Goal: Task Accomplishment & Management: Use online tool/utility

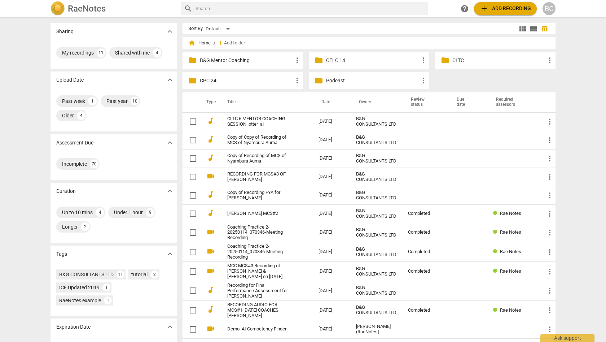
click at [467, 61] on p "CLTC" at bounding box center [499, 61] width 93 height 8
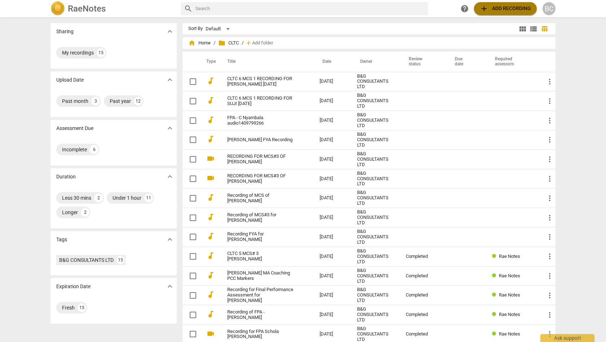
click at [501, 9] on span "add Add recording" at bounding box center [505, 8] width 51 height 9
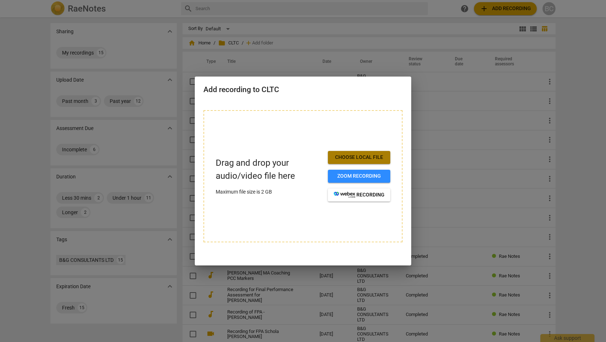
click at [358, 156] on span "Choose local file" at bounding box center [359, 157] width 51 height 7
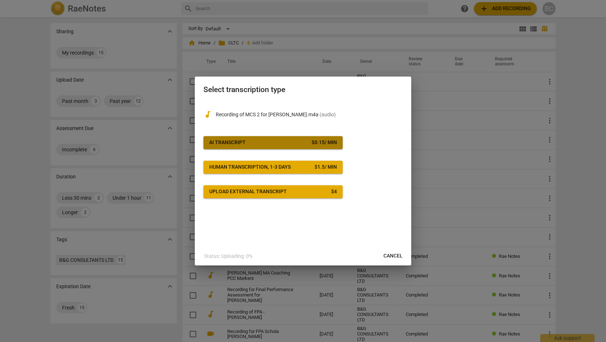
click at [321, 139] on div "$ 0.15 / min" at bounding box center [324, 142] width 25 height 7
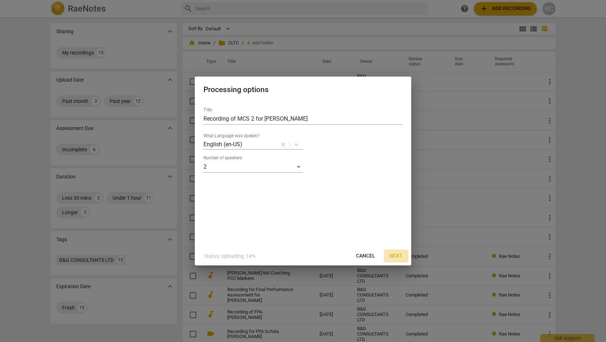
click at [396, 253] on span "Next" at bounding box center [396, 255] width 13 height 7
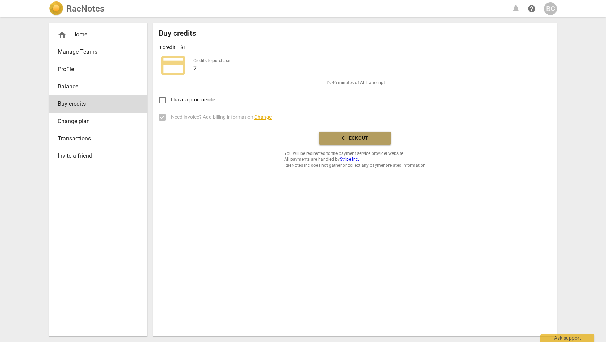
click at [361, 136] on span "Checkout" at bounding box center [355, 138] width 61 height 7
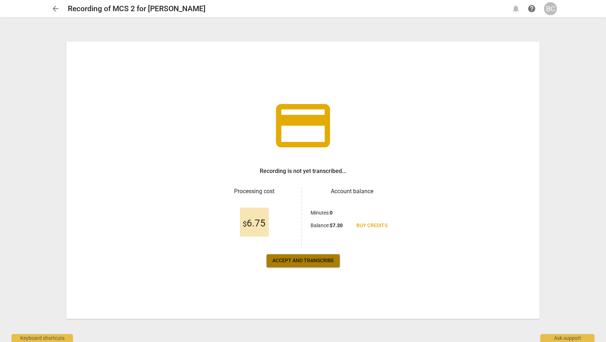
click at [316, 259] on span "Accept and transcribe" at bounding box center [304, 260] width 62 height 7
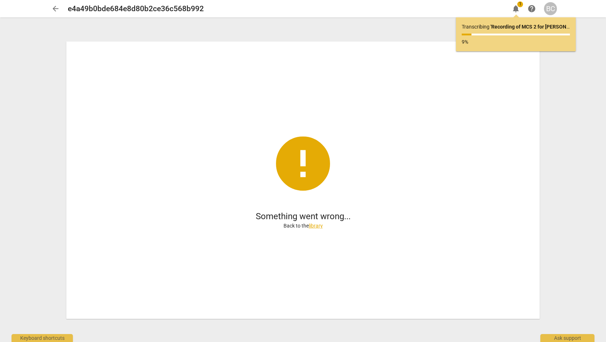
click at [317, 226] on link "library" at bounding box center [316, 226] width 14 height 6
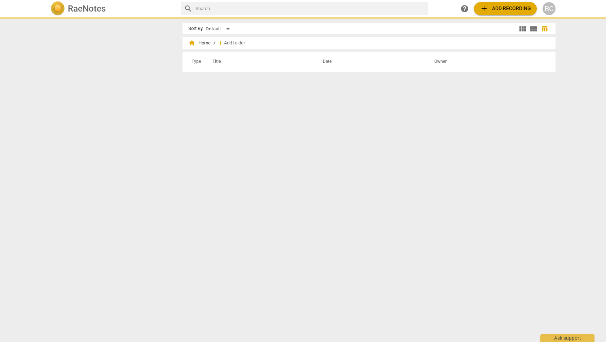
click at [466, 205] on div "Sort By Default view_module view_list table_chart home Home / add Add folder Ty…" at bounding box center [372, 179] width 379 height 313
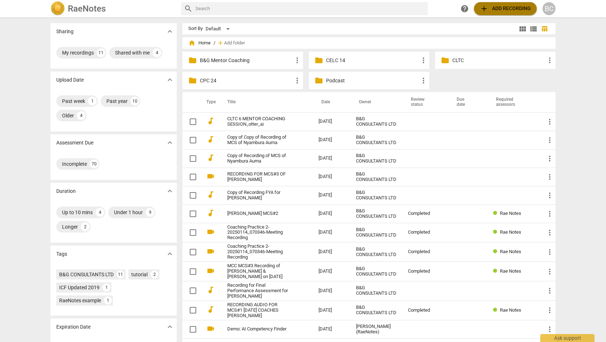
click at [501, 13] on span "add Add recording" at bounding box center [505, 8] width 51 height 9
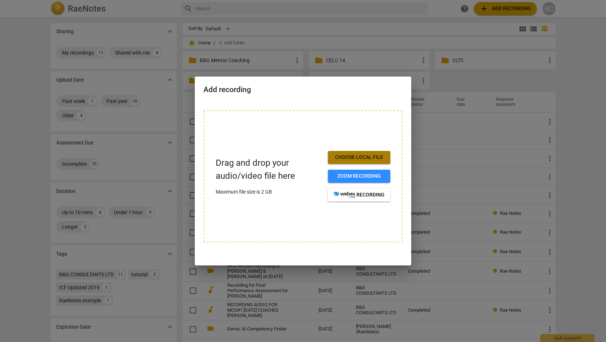
click at [380, 158] on span "Choose local file" at bounding box center [359, 157] width 51 height 7
click at [588, 132] on div at bounding box center [303, 171] width 606 height 342
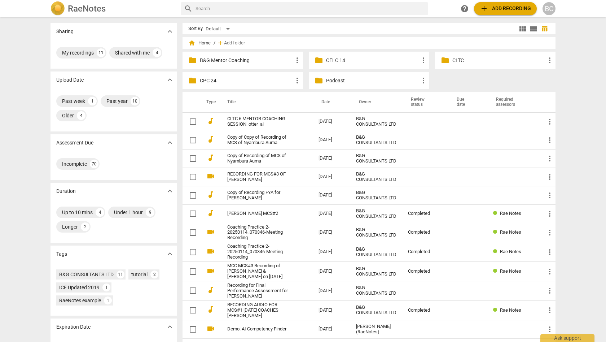
click at [455, 61] on p "CLTC" at bounding box center [499, 61] width 93 height 8
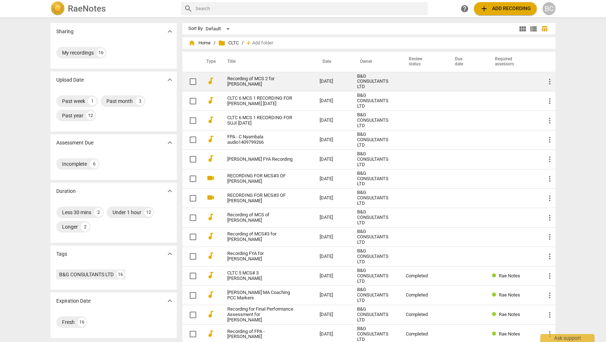
click at [273, 84] on link "Recording of MCS 2 for [PERSON_NAME]" at bounding box center [260, 81] width 66 height 11
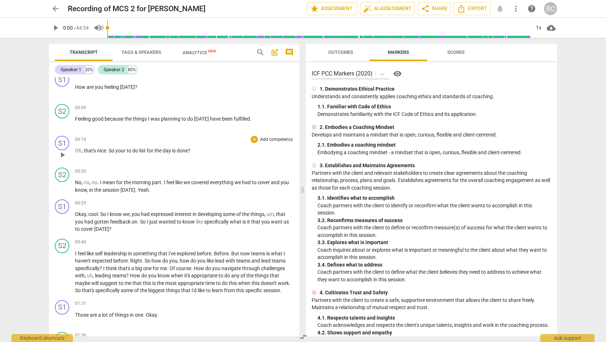
scroll to position [73, 0]
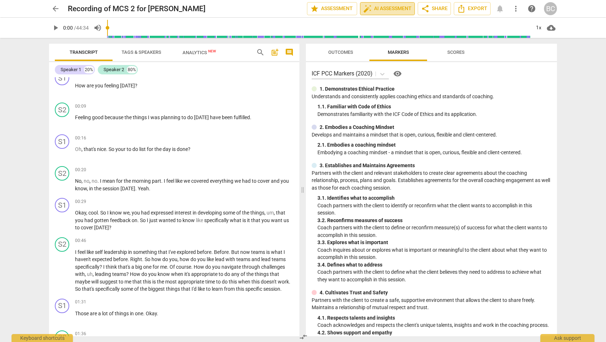
click at [387, 6] on span "auto_fix_high AI Assessment" at bounding box center [388, 8] width 48 height 9
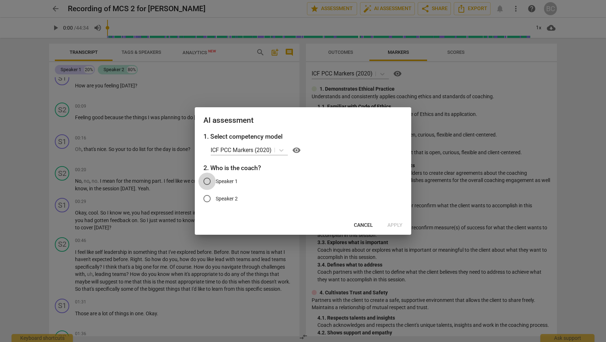
click at [207, 179] on input "Speaker 1" at bounding box center [207, 181] width 17 height 17
radio input "true"
click at [393, 224] on span "Apply" at bounding box center [395, 225] width 15 height 7
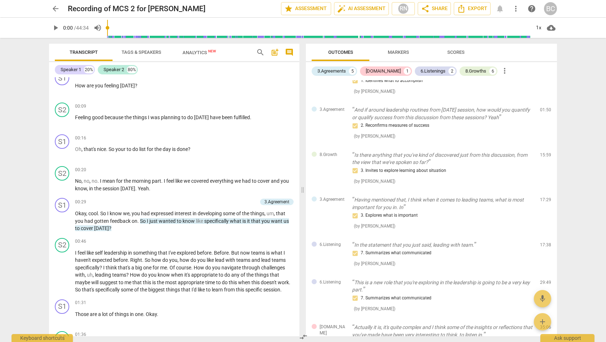
scroll to position [72, 0]
click at [55, 8] on span "arrow_back" at bounding box center [55, 8] width 9 height 9
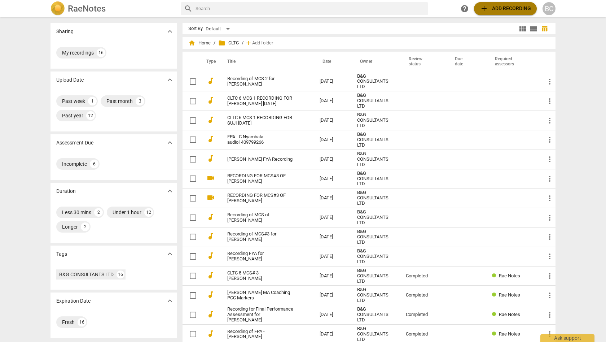
click at [502, 9] on span "add Add recording" at bounding box center [505, 8] width 51 height 9
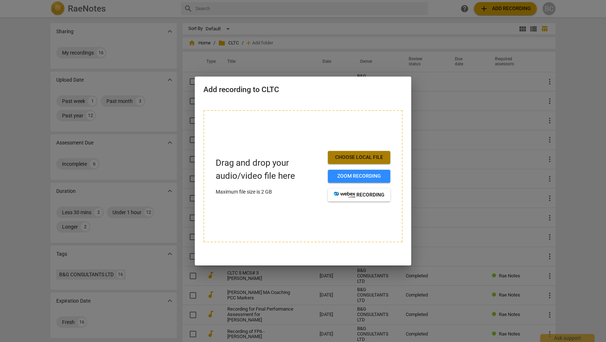
click at [352, 159] on span "Choose local file" at bounding box center [359, 157] width 51 height 7
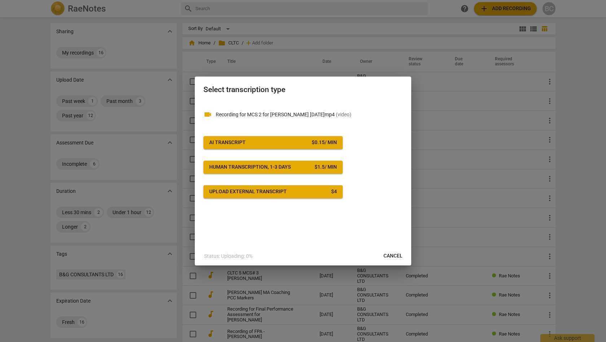
click at [325, 143] on div "$ 0.15 / min" at bounding box center [324, 142] width 25 height 7
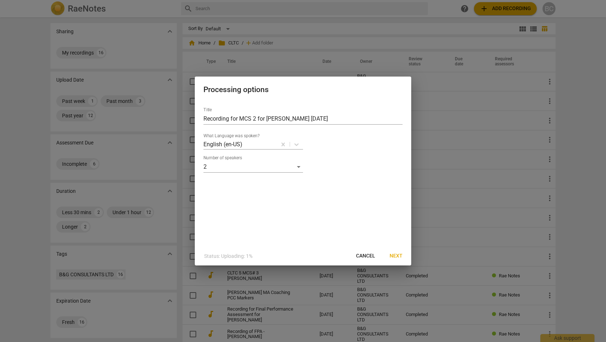
click at [394, 253] on span "Next" at bounding box center [396, 255] width 13 height 7
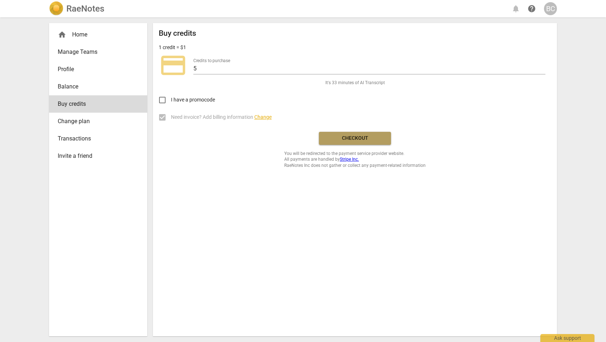
click at [355, 138] on span "Checkout" at bounding box center [355, 138] width 61 height 7
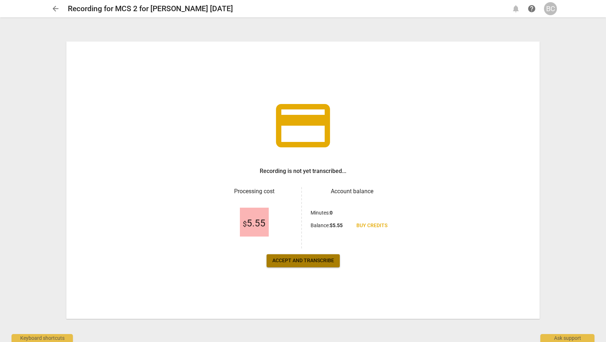
click at [313, 258] on span "Accept and transcribe" at bounding box center [304, 260] width 62 height 7
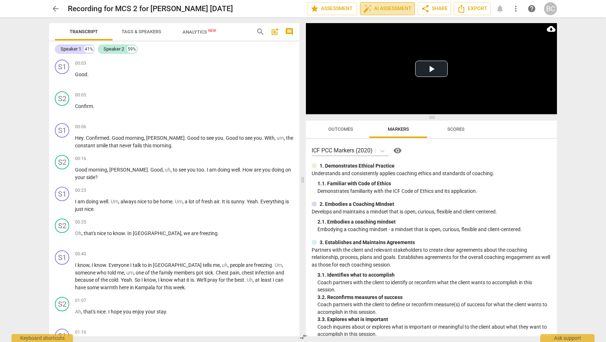
click at [384, 11] on span "auto_fix_high AI Assessment" at bounding box center [388, 8] width 48 height 9
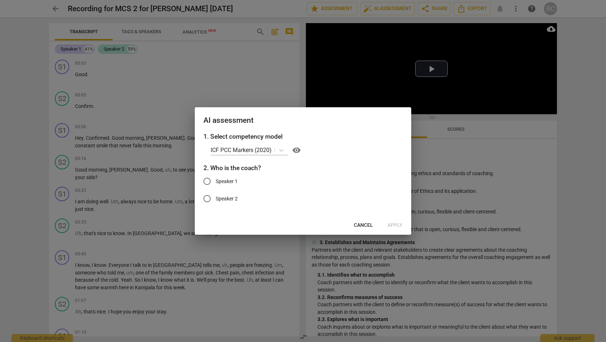
click at [208, 181] on input "Speaker 1" at bounding box center [207, 181] width 17 height 17
radio input "true"
click at [398, 226] on span "Apply" at bounding box center [395, 225] width 15 height 7
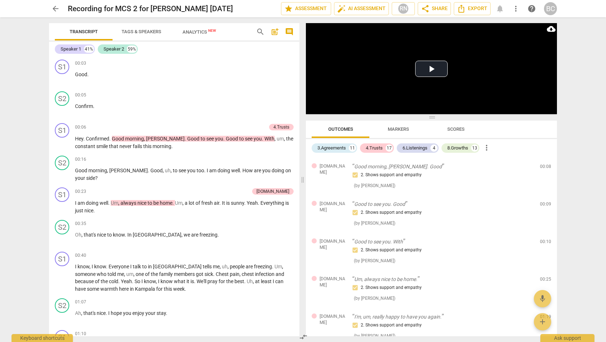
click at [56, 9] on span "arrow_back" at bounding box center [55, 8] width 9 height 9
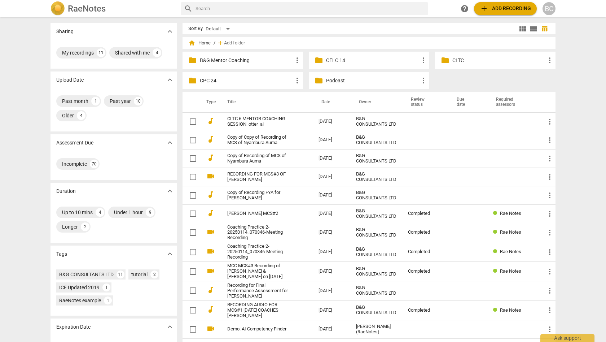
click at [471, 58] on p "CLTC" at bounding box center [499, 61] width 93 height 8
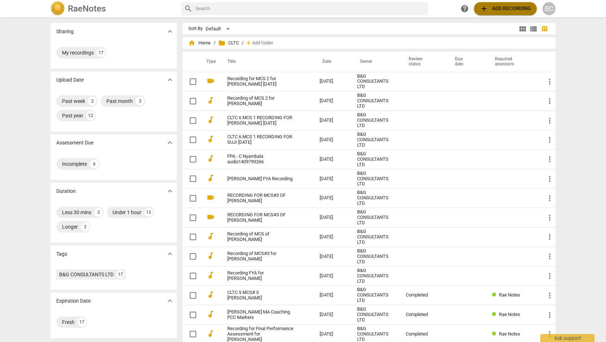
click at [496, 9] on span "add Add recording" at bounding box center [505, 8] width 51 height 9
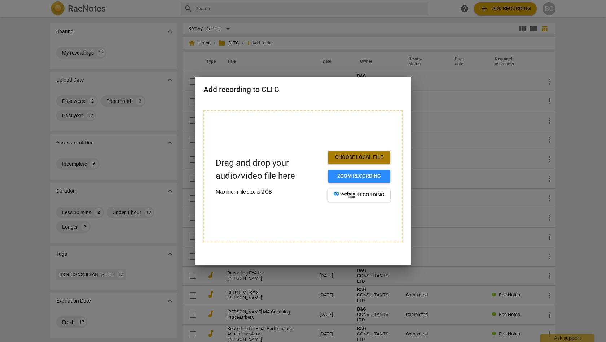
click at [368, 157] on span "Choose local file" at bounding box center [359, 157] width 51 height 7
click at [311, 306] on div at bounding box center [303, 171] width 606 height 342
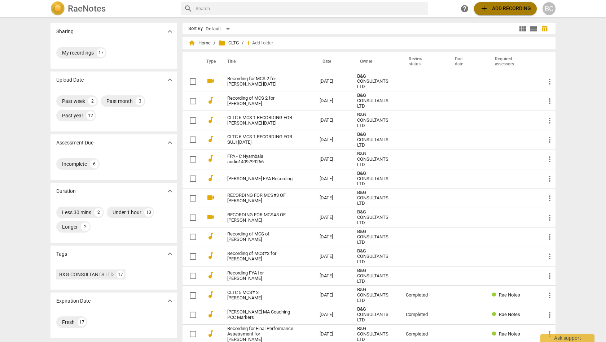
click at [505, 9] on span "add Add recording" at bounding box center [505, 8] width 51 height 9
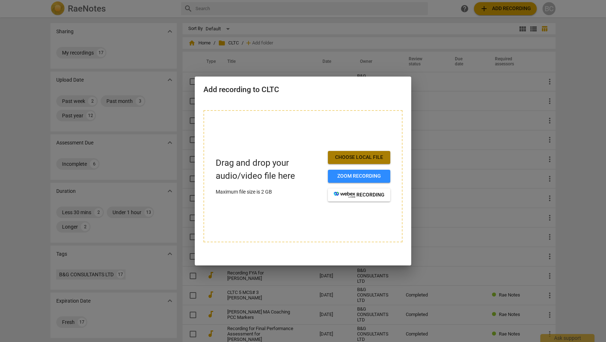
click at [359, 154] on span "Choose local file" at bounding box center [359, 157] width 51 height 7
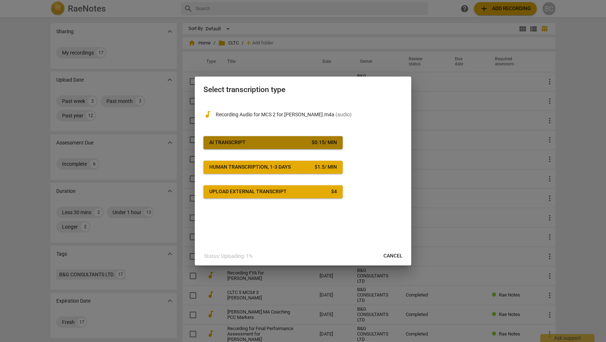
click at [320, 145] on div "$ 0.15 / min" at bounding box center [324, 142] width 25 height 7
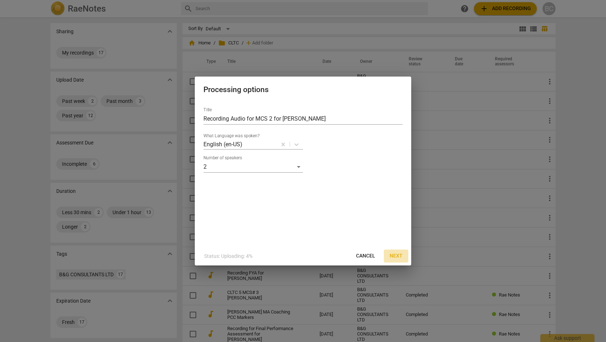
click at [397, 253] on span "Next" at bounding box center [396, 255] width 13 height 7
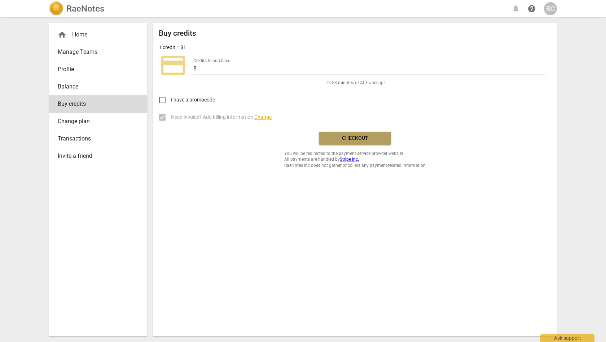
click at [351, 137] on span "Checkout" at bounding box center [355, 138] width 61 height 7
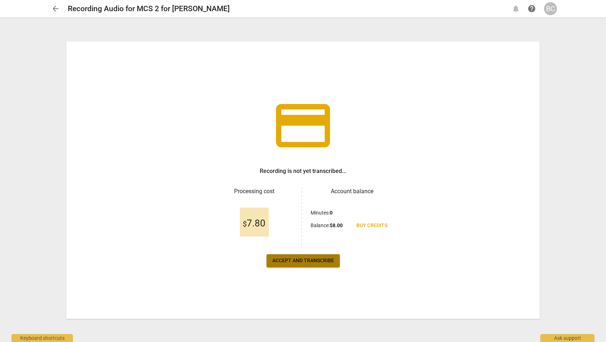
click at [308, 259] on span "Accept and transcribe" at bounding box center [304, 260] width 62 height 7
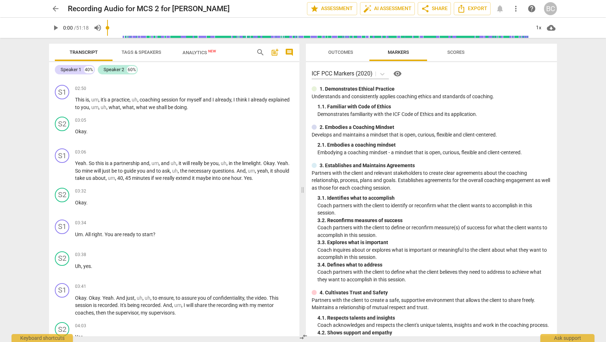
scroll to position [493, 0]
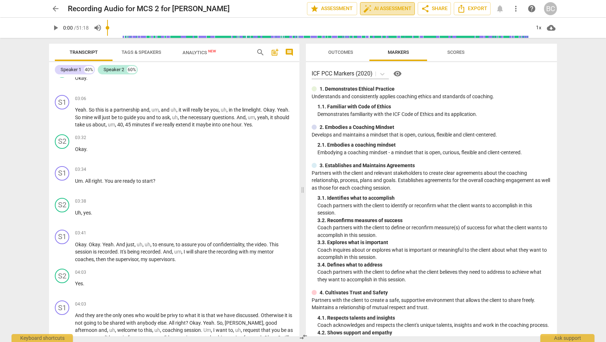
click at [386, 9] on span "auto_fix_high AI Assessment" at bounding box center [388, 8] width 48 height 9
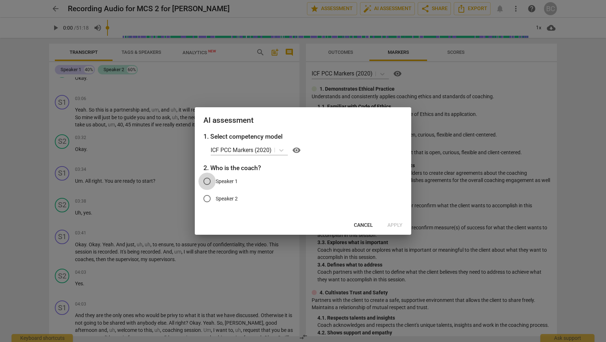
click at [209, 184] on input "Speaker 1" at bounding box center [207, 181] width 17 height 17
radio input "true"
click at [396, 223] on span "Apply" at bounding box center [395, 225] width 15 height 7
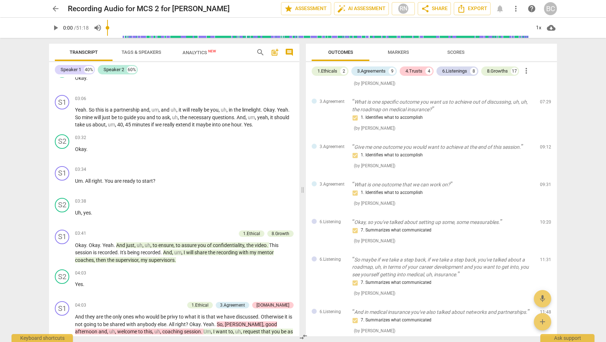
scroll to position [452, 0]
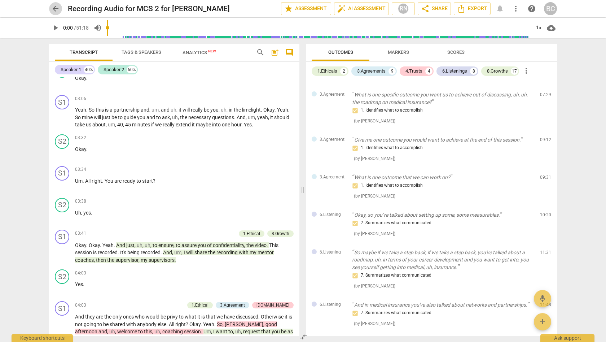
click at [56, 9] on span "arrow_back" at bounding box center [55, 8] width 9 height 9
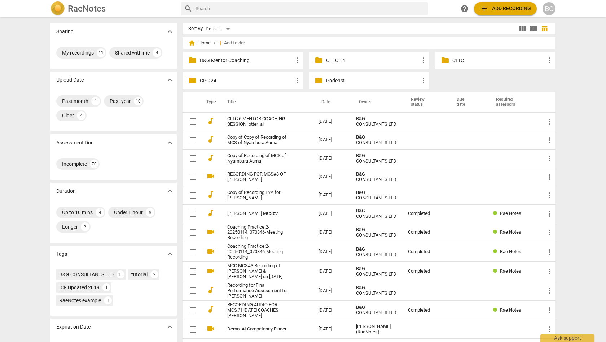
click at [458, 61] on p "CLTC" at bounding box center [499, 61] width 93 height 8
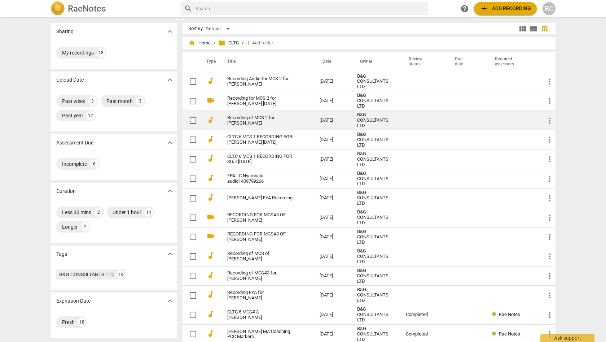
click at [253, 119] on link "Recording of MCS 2 for [PERSON_NAME]" at bounding box center [260, 120] width 66 height 11
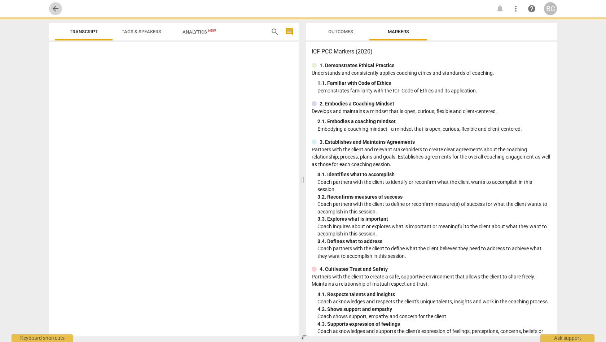
click at [57, 8] on span "arrow_back" at bounding box center [55, 8] width 9 height 9
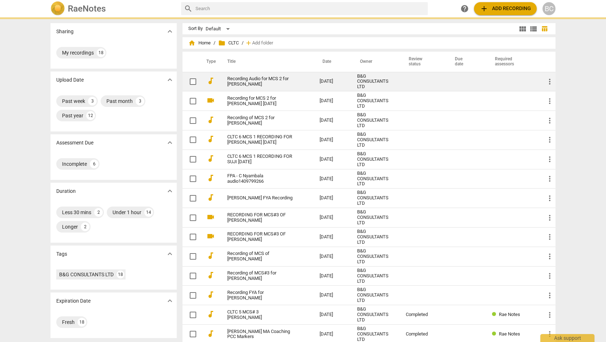
click at [285, 78] on link "Recording Audio for MCS 2 for [PERSON_NAME]" at bounding box center [260, 81] width 66 height 11
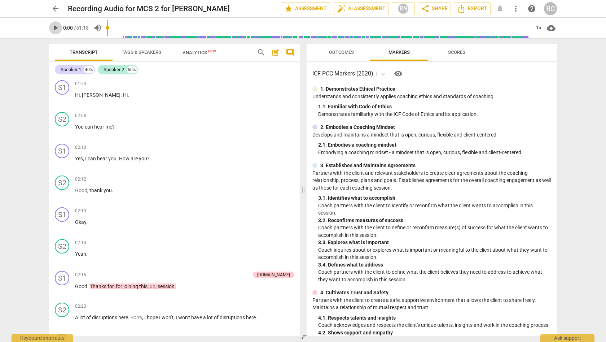
click at [56, 27] on span "play_arrow" at bounding box center [55, 27] width 9 height 9
click at [540, 30] on div "1x" at bounding box center [539, 28] width 14 height 12
click at [542, 67] on li "1.5x" at bounding box center [544, 70] width 24 height 14
click at [56, 28] on span "pause" at bounding box center [55, 27] width 9 height 9
type input "43"
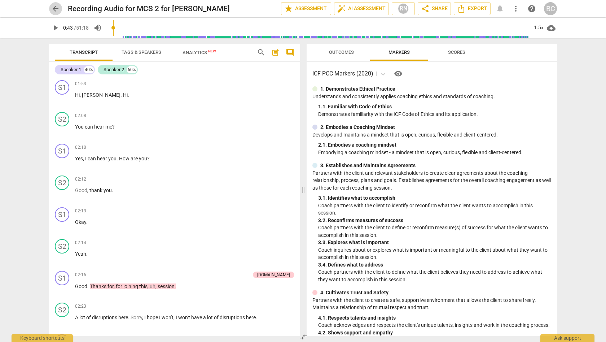
click at [57, 8] on span "arrow_back" at bounding box center [55, 8] width 9 height 9
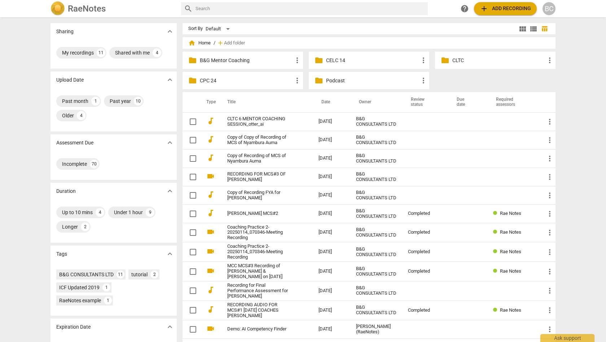
click at [450, 62] on div "folder CLTC more_vert" at bounding box center [495, 60] width 121 height 17
click at [442, 62] on span "folder" at bounding box center [445, 60] width 9 height 9
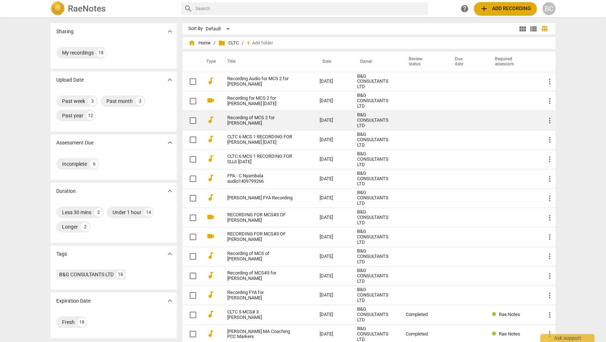
click at [251, 116] on link "Recording of MCS 2 for [PERSON_NAME]" at bounding box center [260, 120] width 66 height 11
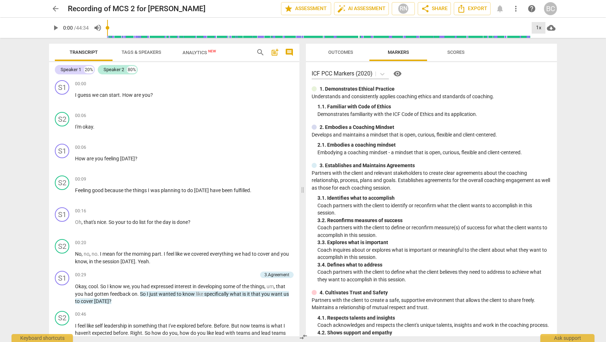
click at [539, 29] on div "1x" at bounding box center [539, 28] width 14 height 12
click at [545, 66] on li "1.5x" at bounding box center [544, 70] width 24 height 14
click at [57, 26] on span "play_arrow" at bounding box center [55, 27] width 9 height 9
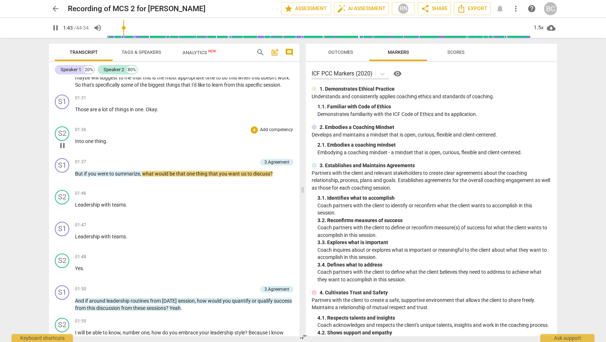
scroll to position [293, 0]
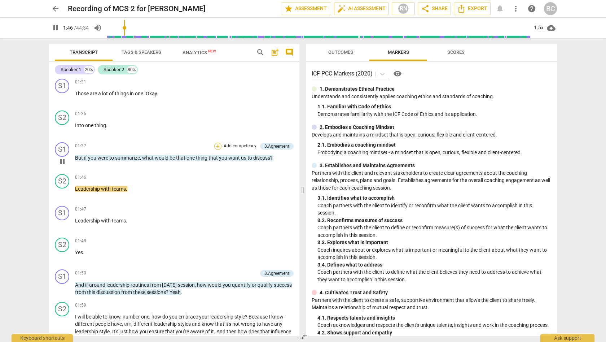
click at [218, 150] on div "+" at bounding box center [217, 146] width 7 height 7
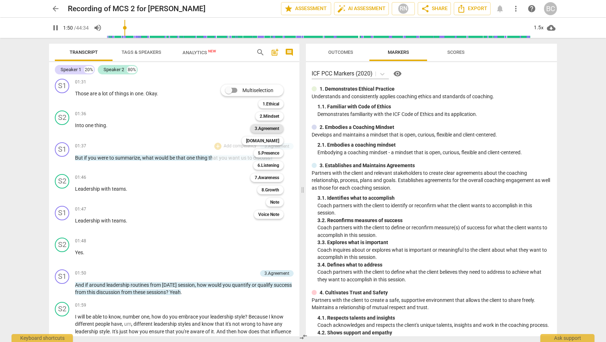
click at [258, 127] on b "3.Agreement" at bounding box center [267, 128] width 25 height 9
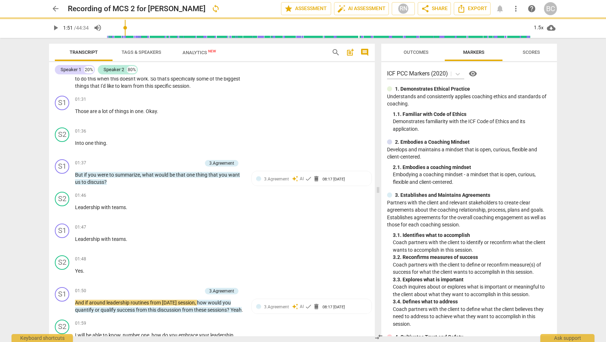
type input "111"
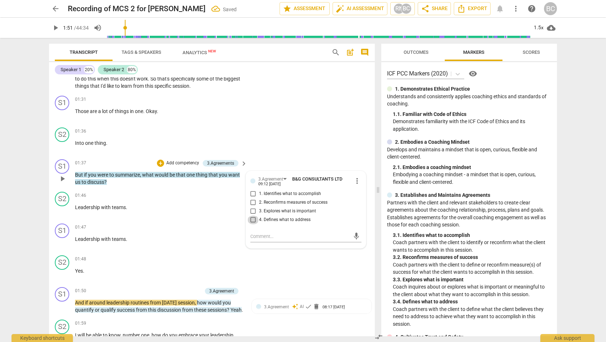
click at [252, 216] on input "4. Defines what to address" at bounding box center [254, 220] width 12 height 9
checkbox input "true"
click at [55, 27] on span "play_arrow" at bounding box center [55, 27] width 9 height 9
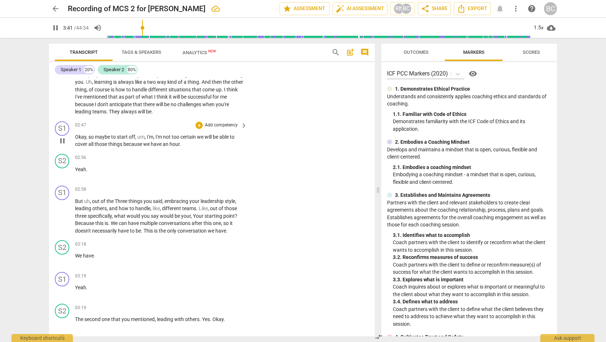
scroll to position [610, 0]
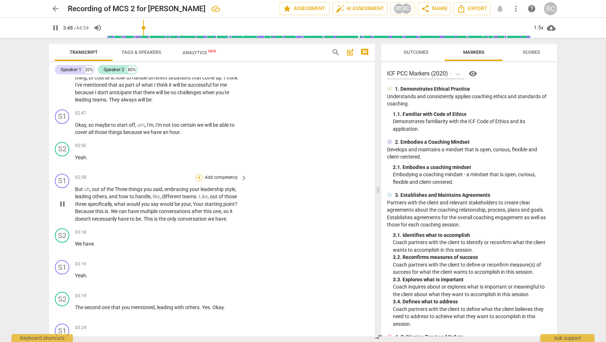
click at [197, 179] on div "+" at bounding box center [199, 177] width 7 height 7
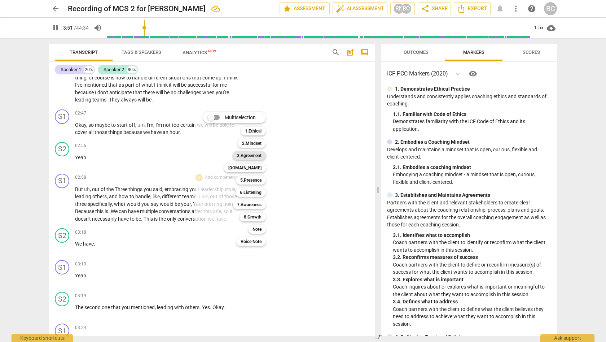
click at [255, 157] on b "3.Agreement" at bounding box center [249, 155] width 25 height 9
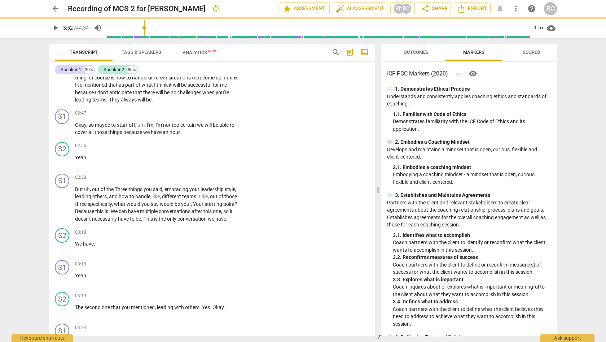
type input "232"
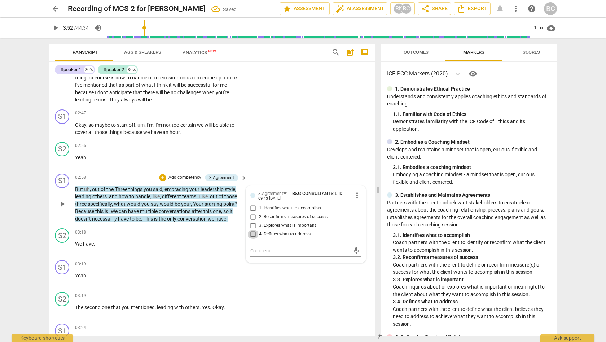
click at [253, 233] on input "4. Defines what to address" at bounding box center [254, 234] width 12 height 9
checkbox input "true"
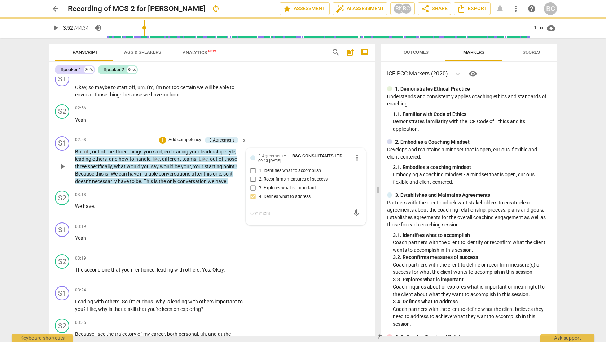
scroll to position [778, 0]
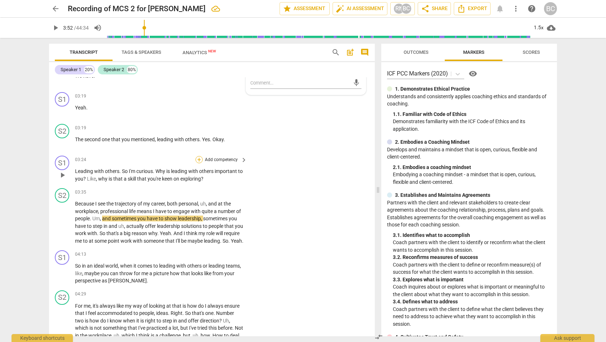
click at [199, 160] on div "+" at bounding box center [199, 159] width 7 height 7
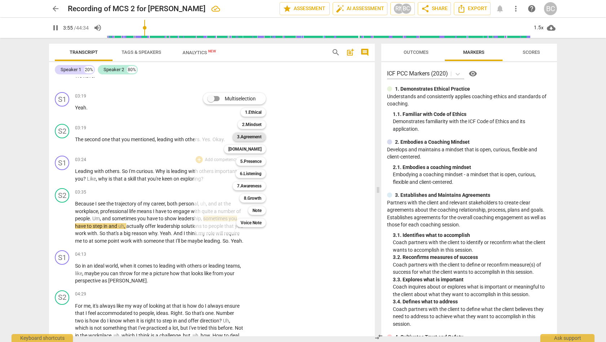
click at [255, 138] on b "3.Agreement" at bounding box center [249, 136] width 25 height 9
type input "236"
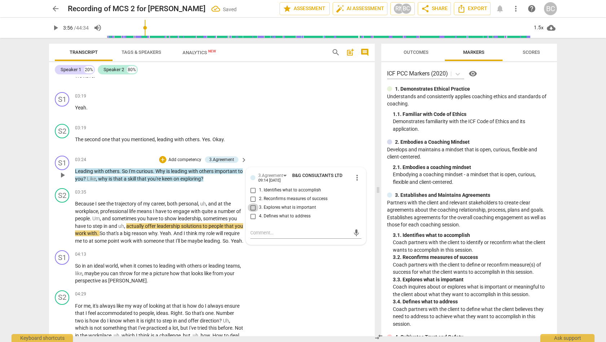
click at [252, 206] on input "3. Explores what is important" at bounding box center [254, 207] width 12 height 9
checkbox input "true"
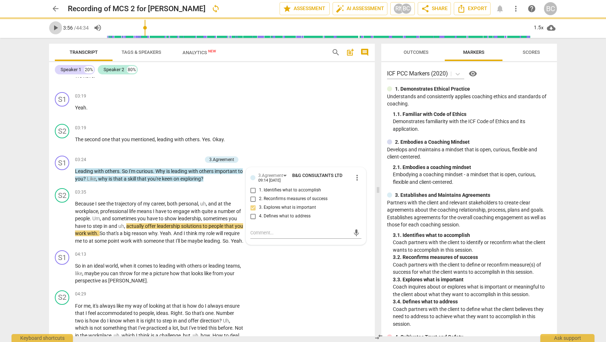
click at [55, 26] on span "play_arrow" at bounding box center [55, 27] width 9 height 9
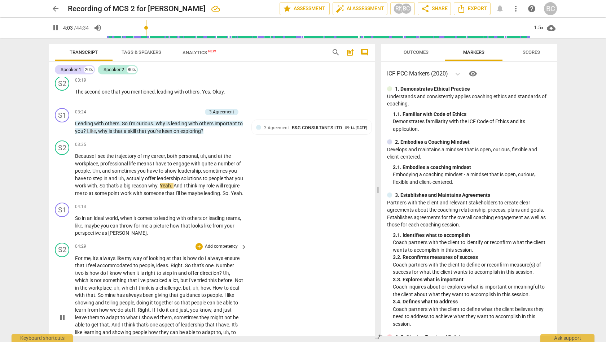
scroll to position [874, 0]
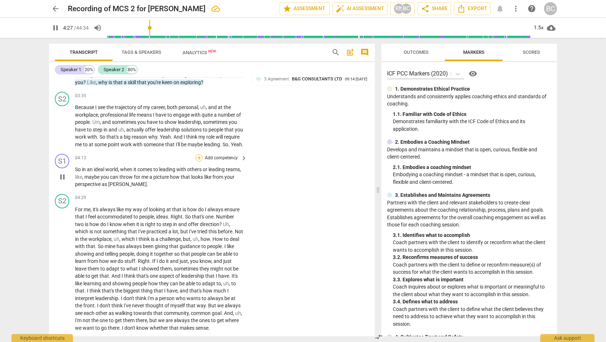
click at [197, 161] on div "+" at bounding box center [199, 157] width 7 height 7
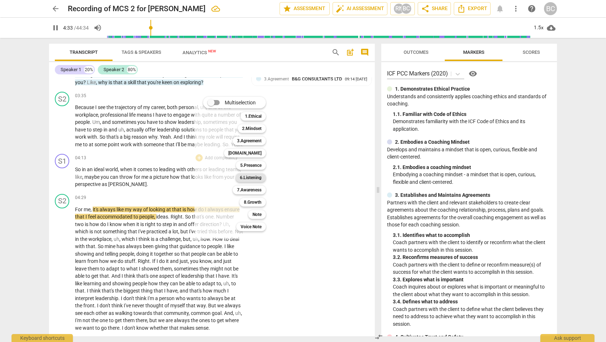
click at [252, 177] on b "6.Listening" at bounding box center [251, 177] width 22 height 9
type input "274"
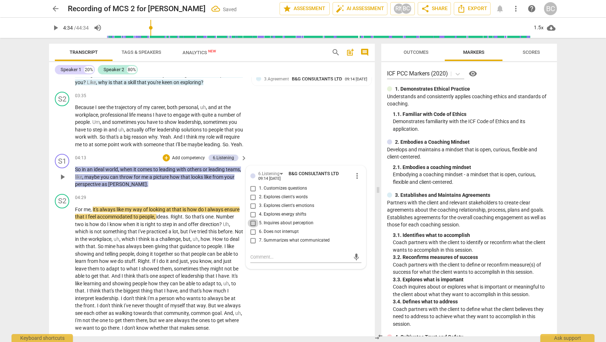
click at [252, 227] on input "5. Inquires about perception" at bounding box center [254, 223] width 12 height 9
checkbox input "true"
click at [55, 29] on span "play_arrow" at bounding box center [55, 27] width 9 height 9
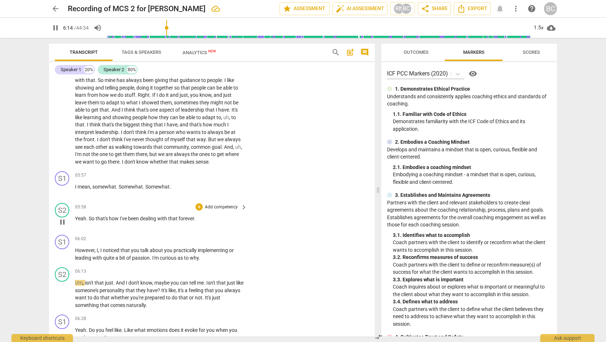
scroll to position [1045, 0]
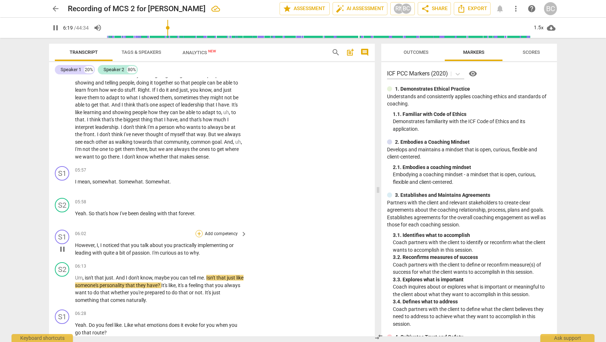
click at [198, 236] on div "+" at bounding box center [199, 233] width 7 height 7
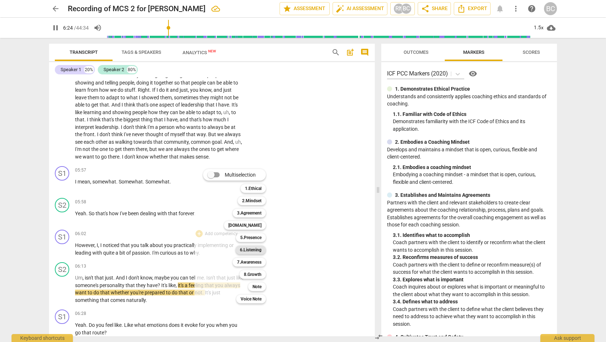
click at [254, 249] on b "6.Listening" at bounding box center [251, 249] width 22 height 9
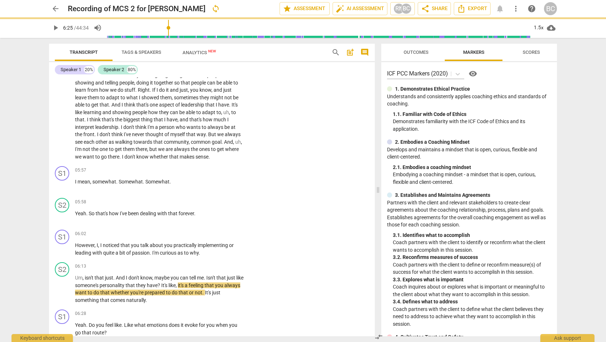
type input "385"
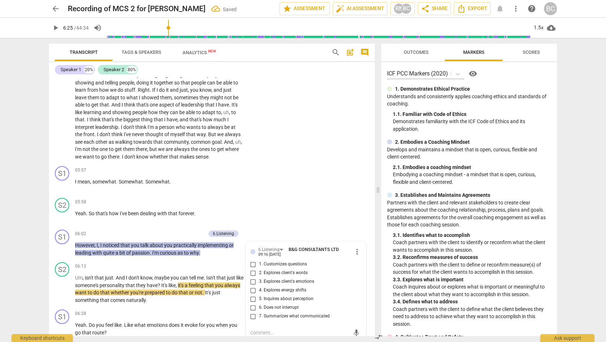
scroll to position [1047, 0]
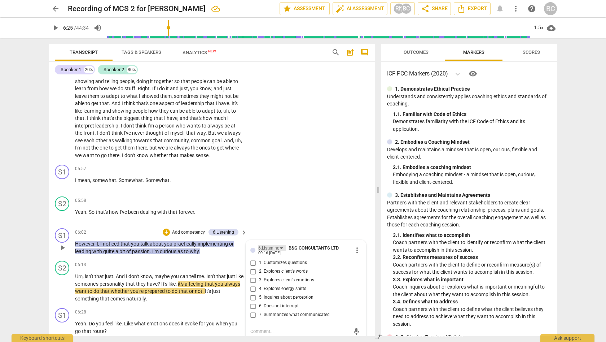
click at [280, 249] on div "6.Listening" at bounding box center [271, 248] width 27 height 6
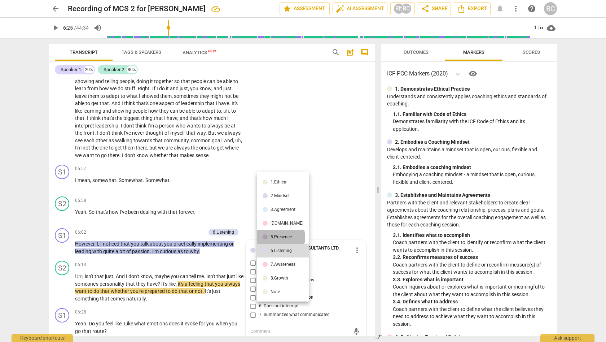
click at [280, 237] on div "5.Presence" at bounding box center [281, 237] width 21 height 4
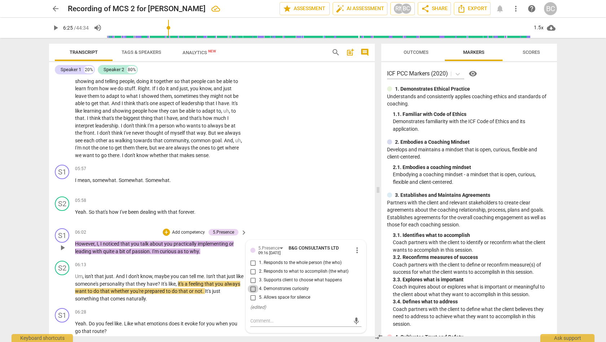
click at [252, 291] on input "4. Demonstrates curiosity" at bounding box center [254, 288] width 12 height 9
checkbox input "true"
click at [56, 29] on span "play_arrow" at bounding box center [55, 27] width 9 height 9
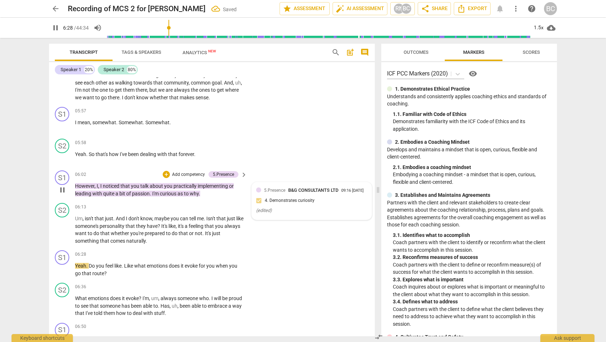
scroll to position [1150, 0]
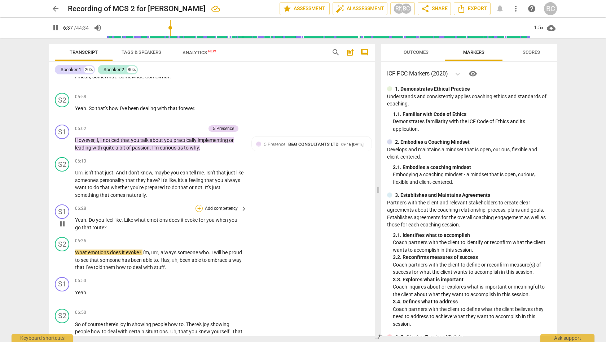
click at [200, 210] on div "+" at bounding box center [199, 208] width 7 height 7
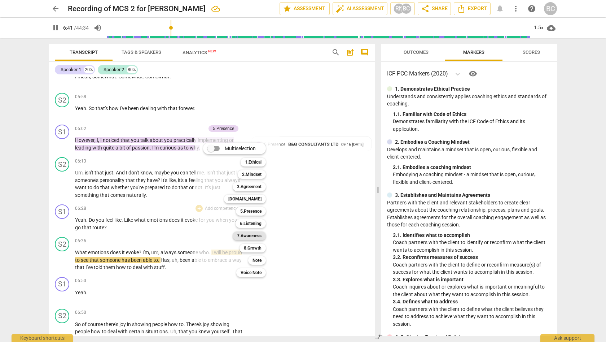
click at [252, 235] on b "7.Awareness" at bounding box center [249, 235] width 25 height 9
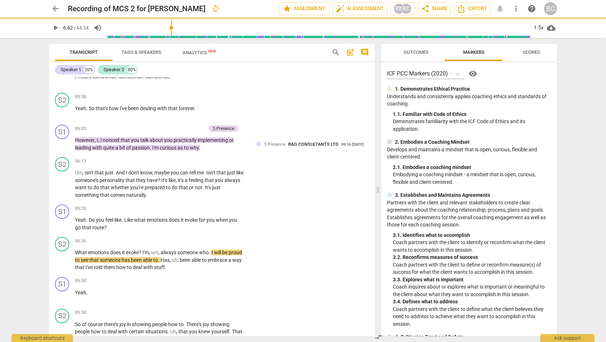
type input "403"
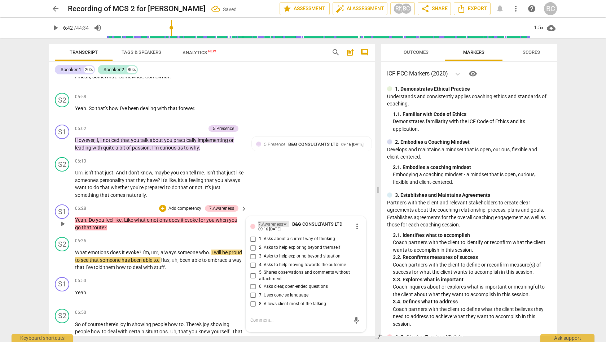
click at [275, 226] on div "7.Awareness" at bounding box center [270, 224] width 25 height 7
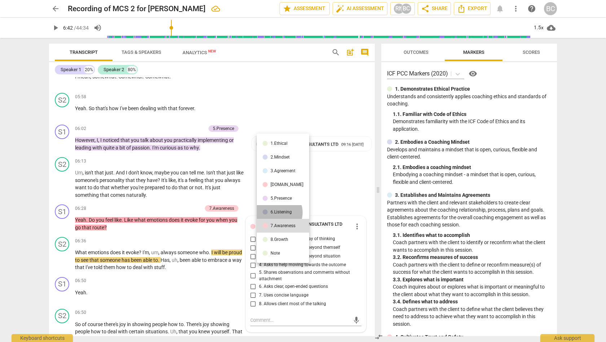
click at [278, 212] on div "6.Listening" at bounding box center [281, 212] width 21 height 4
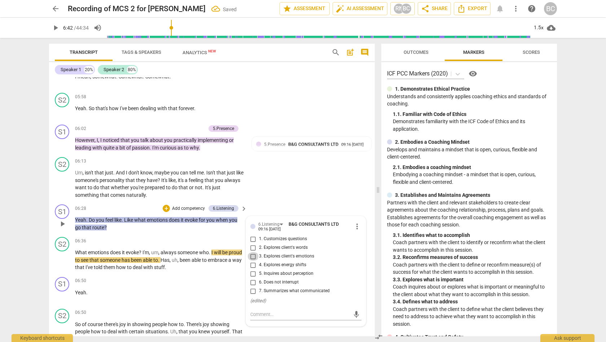
click at [252, 257] on input "3. Explores client's emotions" at bounding box center [254, 256] width 12 height 9
checkbox input "true"
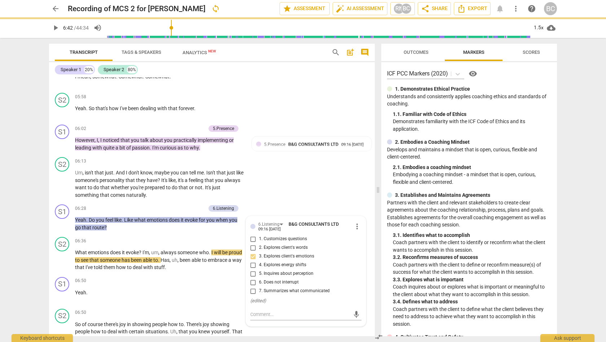
click at [57, 28] on span "play_arrow" at bounding box center [55, 27] width 9 height 9
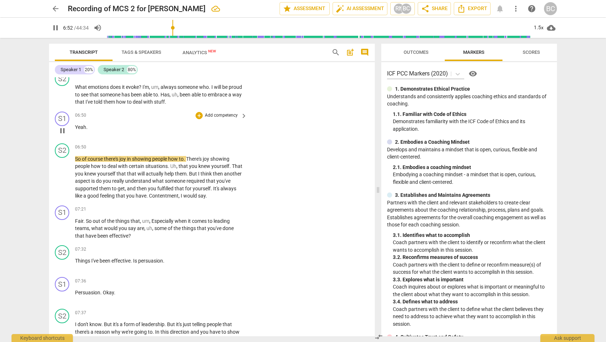
scroll to position [1335, 0]
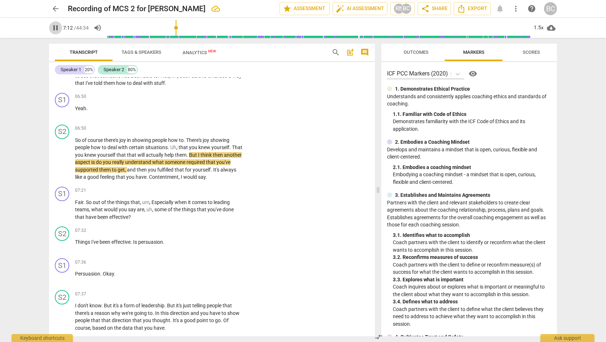
click at [57, 27] on span "pause" at bounding box center [55, 27] width 9 height 9
click at [56, 27] on span "play_arrow" at bounding box center [55, 27] width 9 height 9
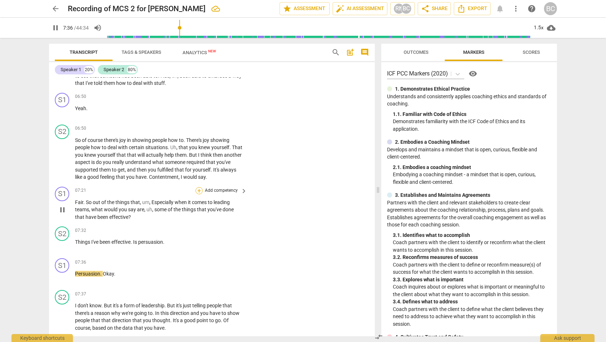
click at [199, 191] on div "+" at bounding box center [199, 190] width 7 height 7
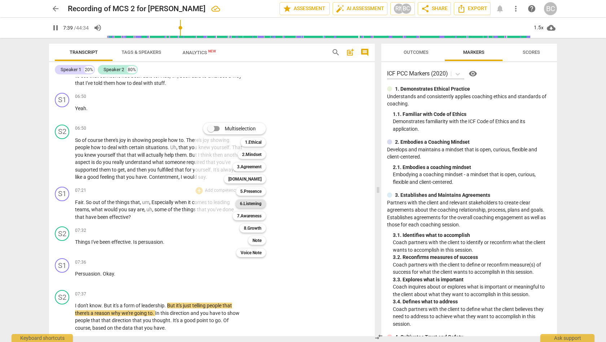
click at [258, 201] on b "6.Listening" at bounding box center [251, 203] width 22 height 9
type input "460"
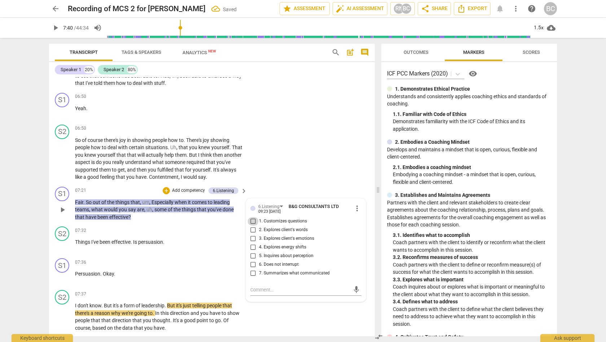
click at [252, 220] on input "1. Customizes questions" at bounding box center [254, 221] width 12 height 9
checkbox input "true"
click at [165, 191] on div "+" at bounding box center [166, 190] width 7 height 7
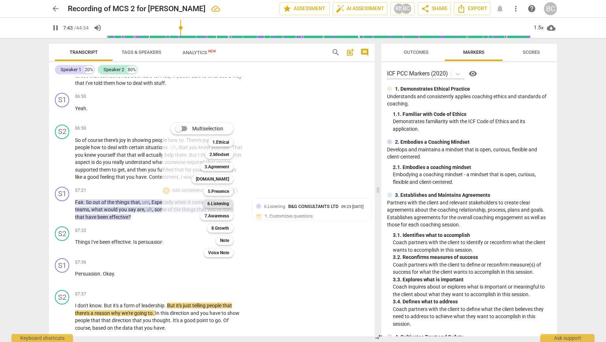
click at [219, 204] on b "6.Listening" at bounding box center [219, 203] width 22 height 9
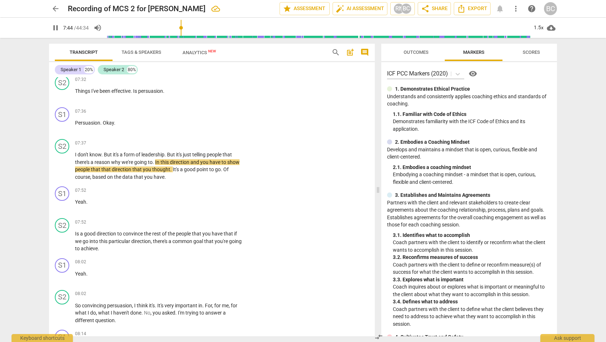
scroll to position [1344, 0]
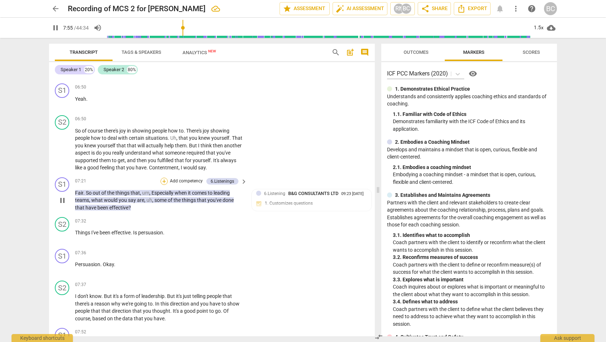
click at [165, 180] on div "+" at bounding box center [164, 181] width 7 height 7
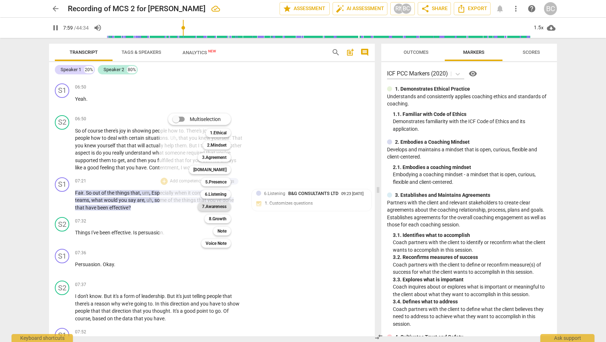
scroll to position [1644, 0]
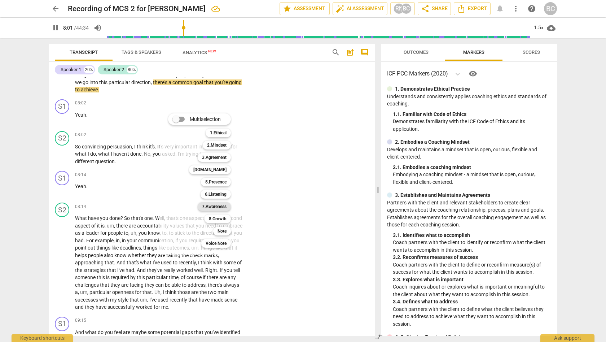
click at [213, 206] on b "7.Awareness" at bounding box center [214, 206] width 25 height 9
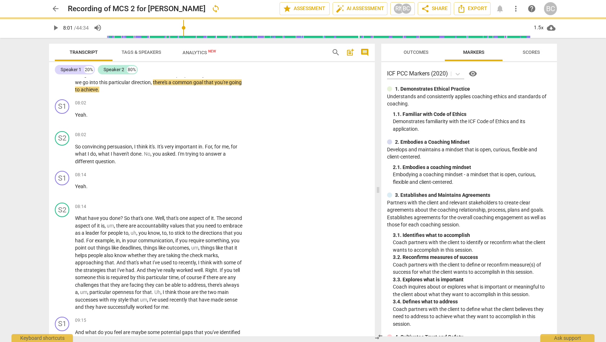
type input "482"
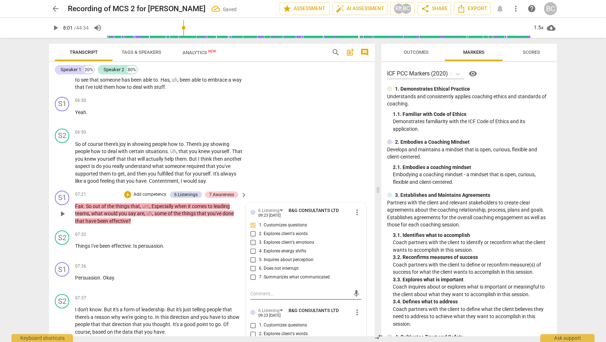
scroll to position [0, 0]
click at [252, 324] on input "1. Customizes questions" at bounding box center [254, 325] width 12 height 9
checkbox input "true"
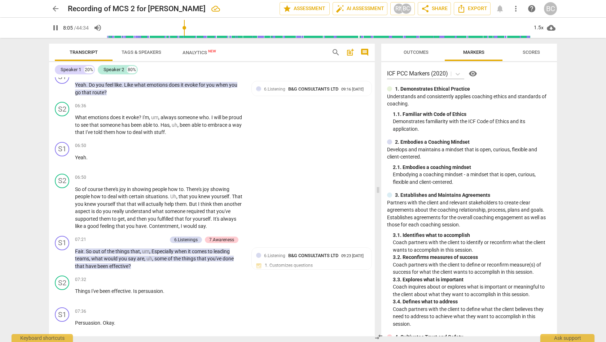
scroll to position [1275, 0]
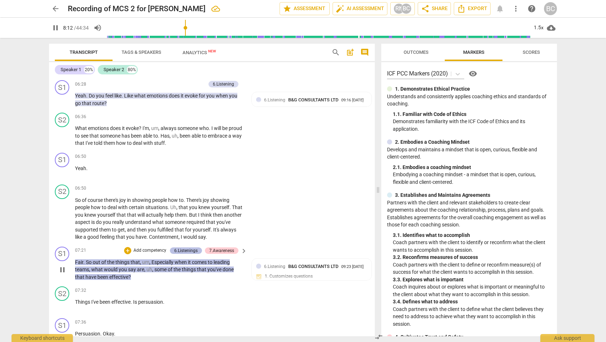
click at [179, 250] on div "6.Listenings" at bounding box center [185, 250] width 23 height 6
type input "493"
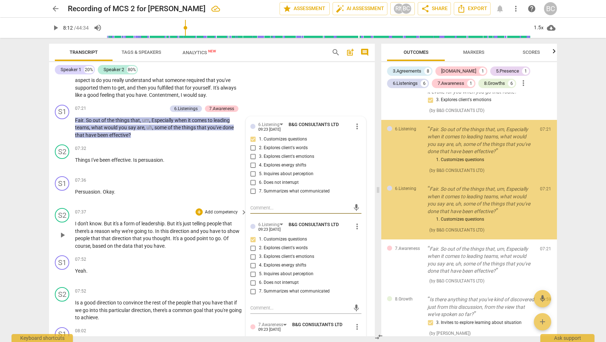
scroll to position [467, 0]
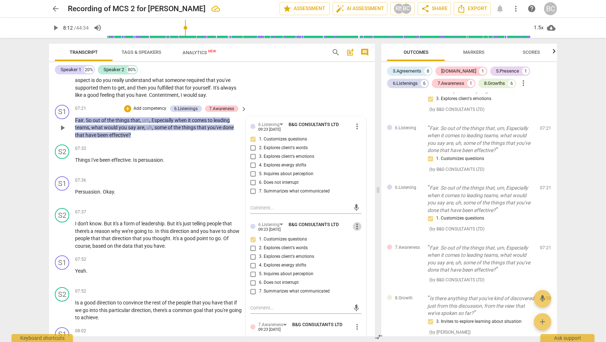
click at [355, 225] on span "more_vert" at bounding box center [357, 226] width 9 height 9
click at [361, 238] on li "Delete" at bounding box center [363, 239] width 25 height 14
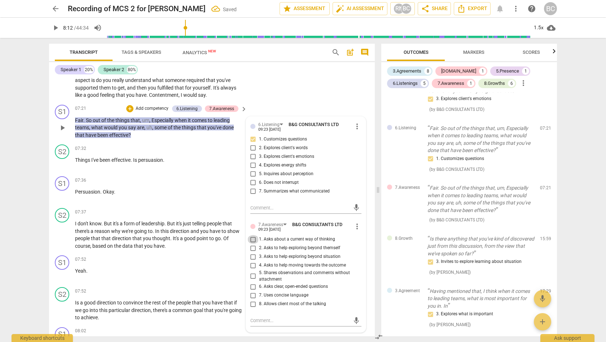
click at [253, 239] on input "1. Asks about a current way of thinking" at bounding box center [254, 239] width 12 height 9
checkbox input "true"
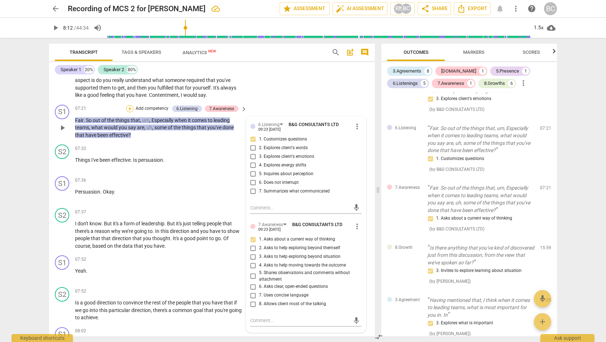
click at [130, 107] on div "+" at bounding box center [129, 108] width 7 height 7
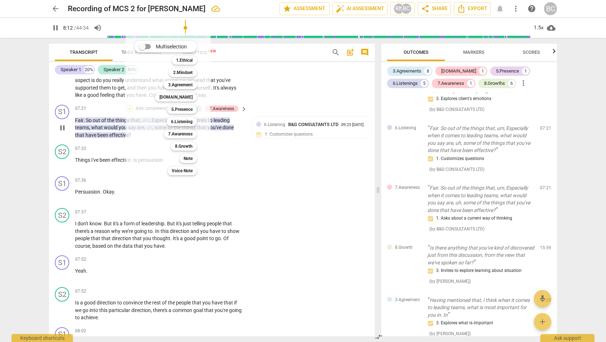
scroll to position [1715, 0]
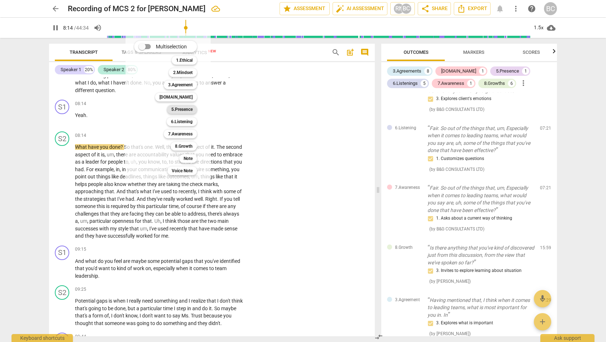
click at [182, 108] on b "5.Presence" at bounding box center [181, 109] width 21 height 9
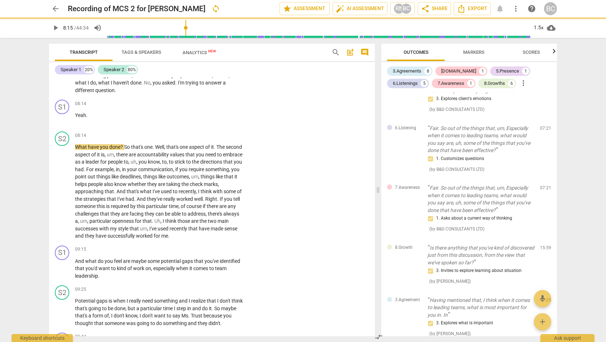
type input "496"
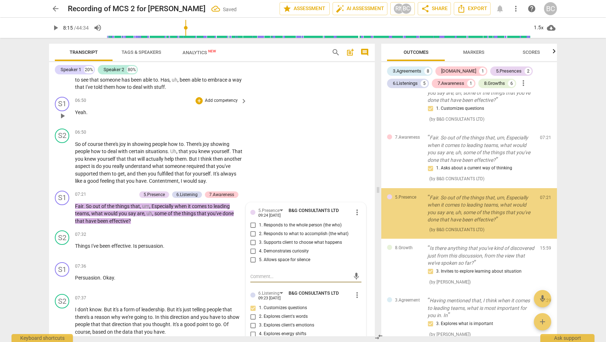
scroll to position [522, 0]
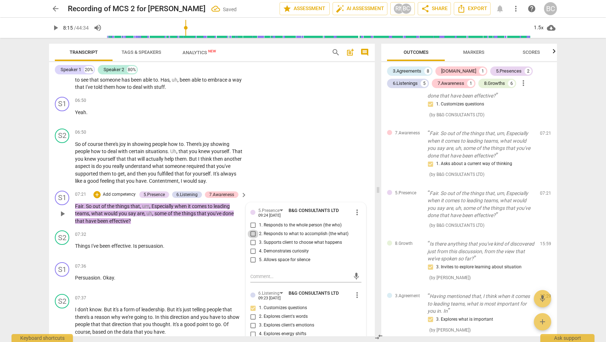
click at [251, 232] on input "2. Responds to what to accomplish (the what)" at bounding box center [254, 234] width 12 height 9
checkbox input "true"
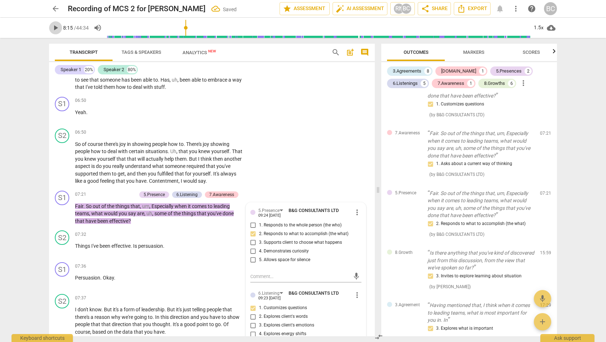
click at [56, 29] on span "play_arrow" at bounding box center [55, 27] width 9 height 9
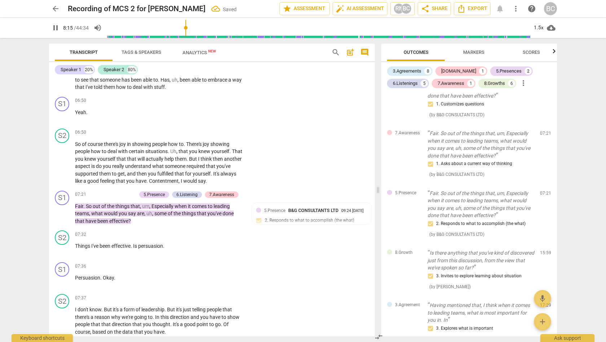
scroll to position [1779, 0]
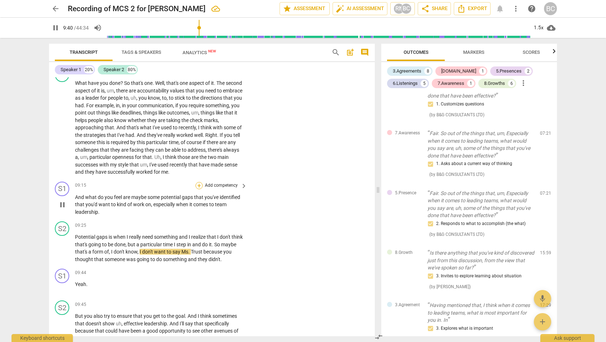
click at [199, 182] on div "+" at bounding box center [199, 185] width 7 height 7
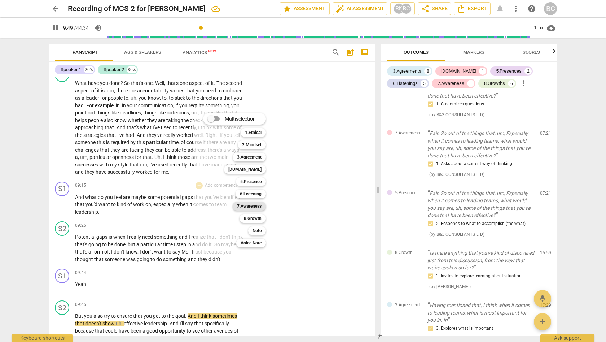
click at [254, 206] on b "7.Awareness" at bounding box center [249, 206] width 25 height 9
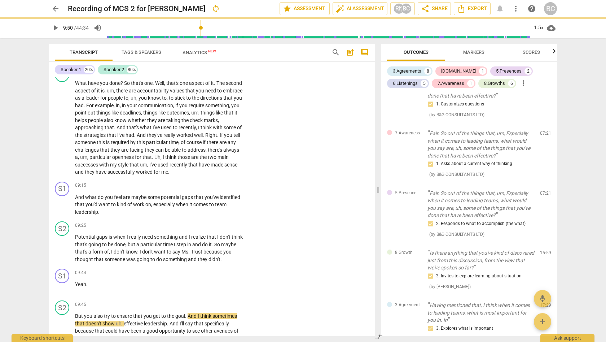
type input "590"
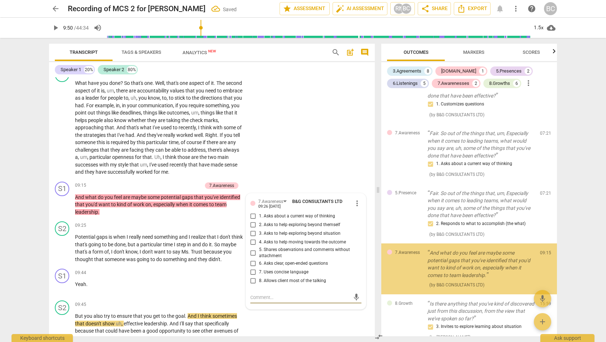
scroll to position [580, 0]
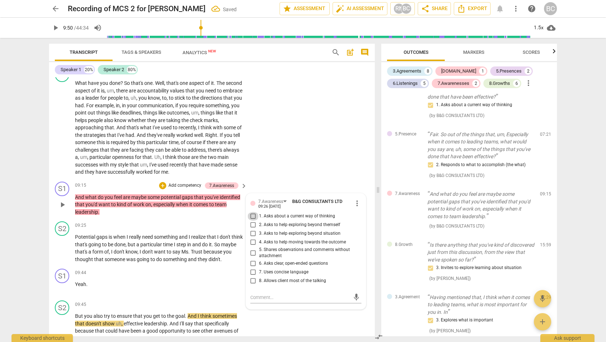
click at [252, 212] on input "1. Asks about a current way of thinking" at bounding box center [254, 216] width 12 height 9
checkbox input "true"
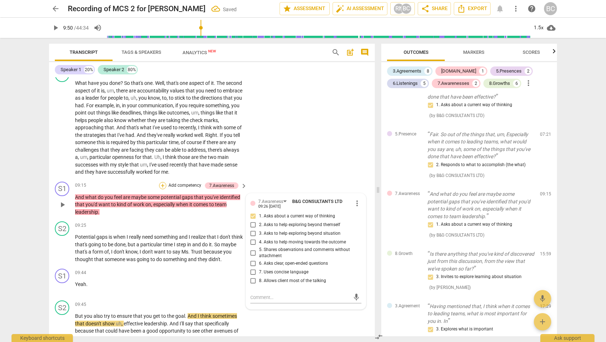
click at [164, 182] on div "+" at bounding box center [162, 185] width 7 height 7
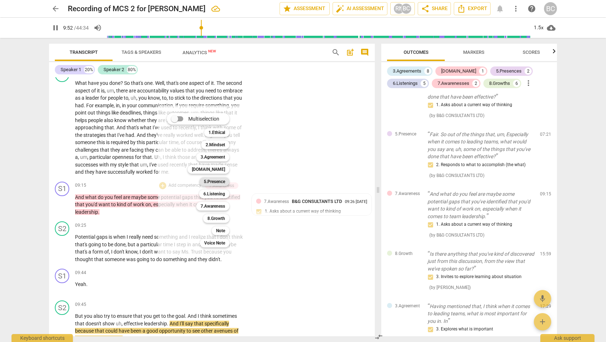
click at [217, 181] on b "5.Presence" at bounding box center [214, 181] width 21 height 9
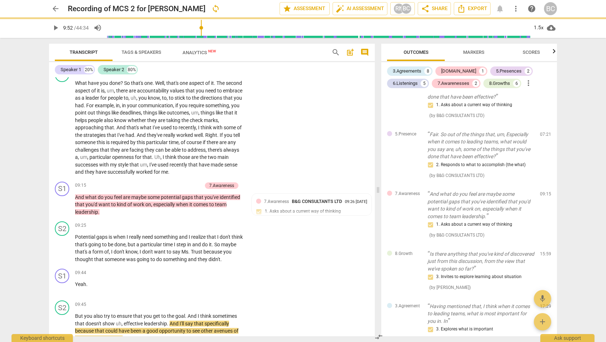
type input "593"
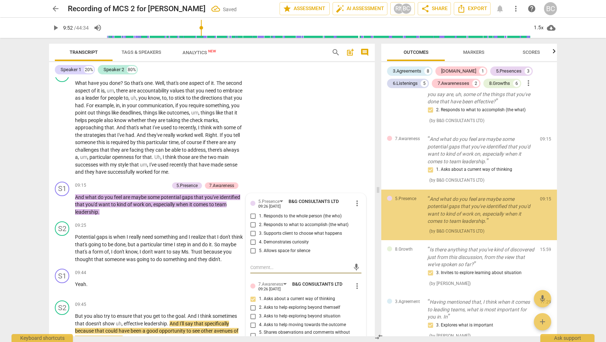
scroll to position [639, 0]
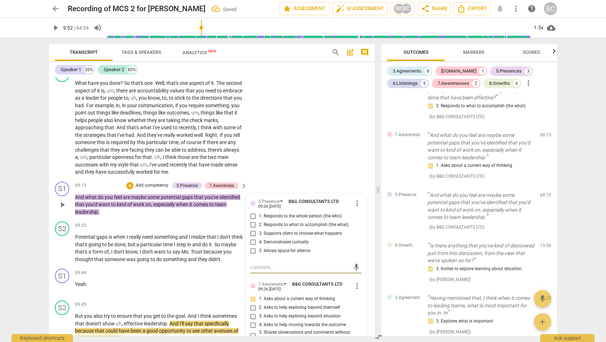
click at [251, 221] on input "2. Responds to what to accomplish (the what)" at bounding box center [254, 225] width 12 height 9
checkbox input "true"
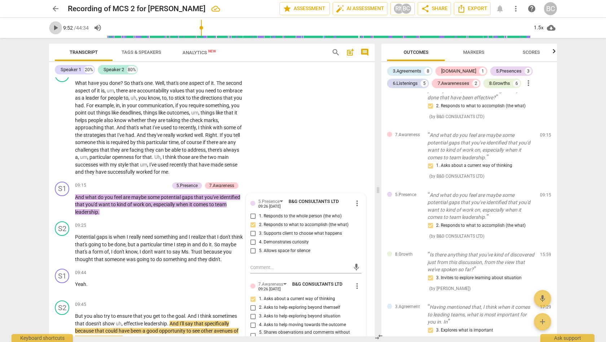
click at [56, 30] on span "play_arrow" at bounding box center [55, 27] width 9 height 9
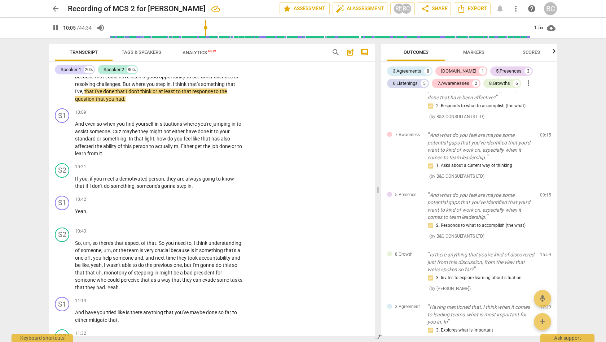
scroll to position [2023, 0]
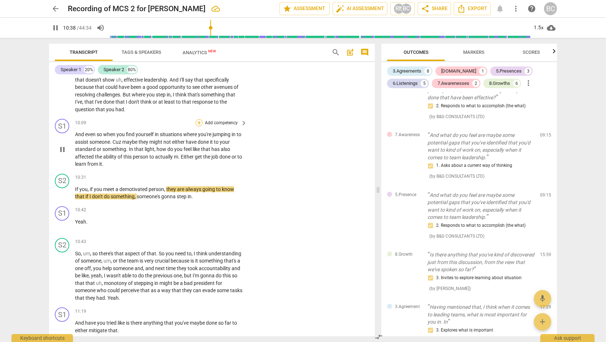
click at [199, 119] on div "+" at bounding box center [199, 122] width 7 height 7
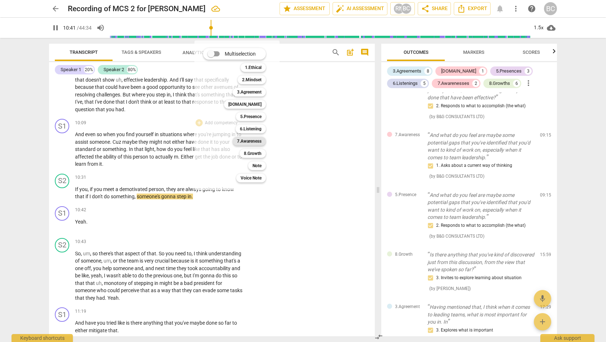
click at [252, 142] on b "7.Awareness" at bounding box center [249, 141] width 25 height 9
type input "642"
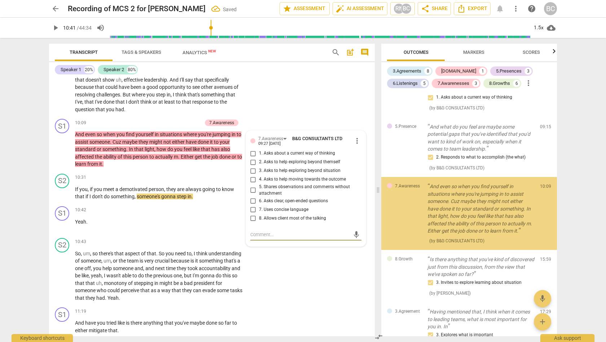
scroll to position [709, 0]
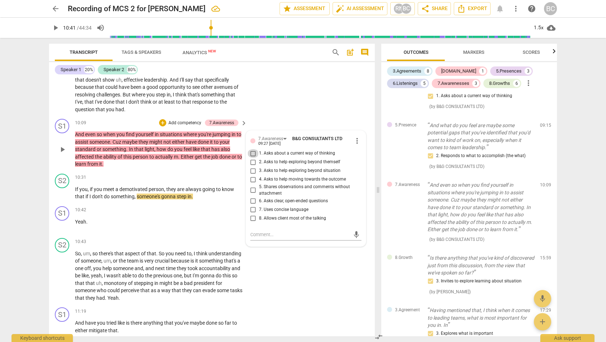
click at [251, 149] on input "1. Asks about a current way of thinking" at bounding box center [254, 153] width 12 height 9
checkbox input "true"
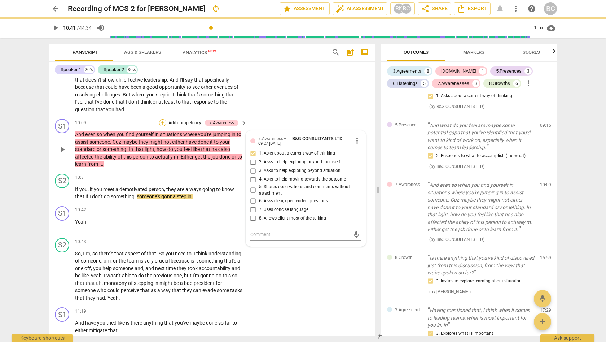
click at [164, 119] on div "+" at bounding box center [162, 122] width 7 height 7
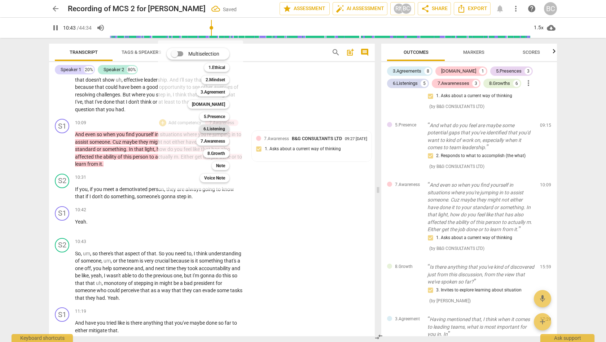
click at [215, 128] on b "6.Listening" at bounding box center [215, 129] width 22 height 9
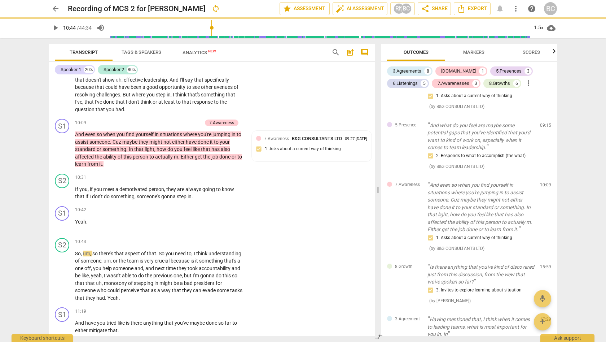
type input "644"
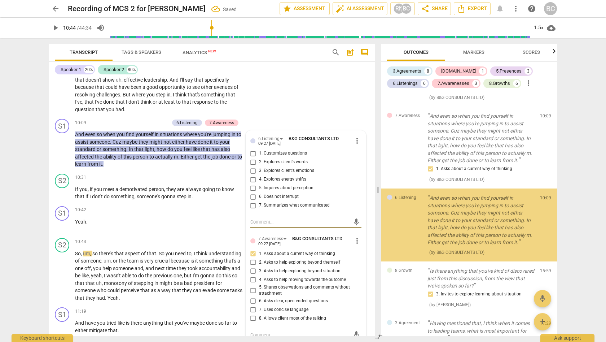
scroll to position [789, 0]
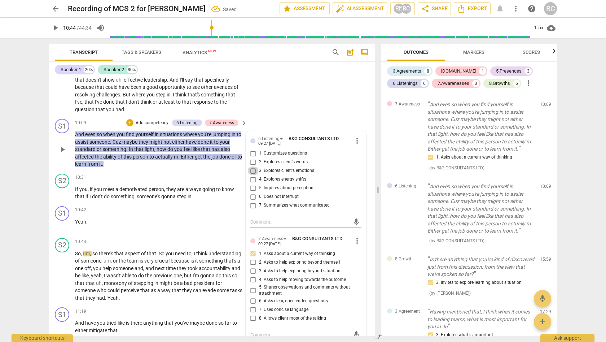
click at [251, 166] on input "3. Explores client's emotions" at bounding box center [254, 170] width 12 height 9
checkbox input "true"
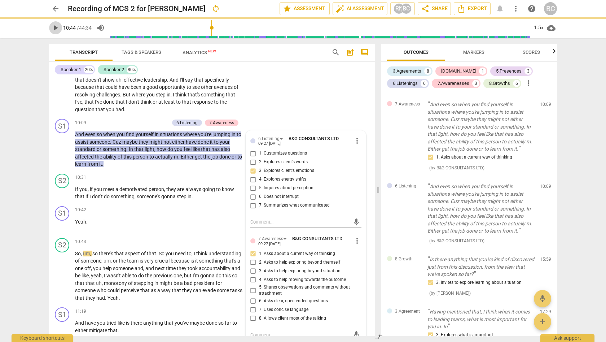
click at [55, 27] on span "play_arrow" at bounding box center [55, 27] width 9 height 9
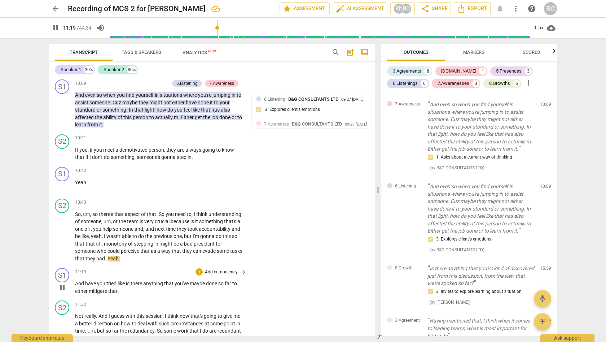
scroll to position [2091, 0]
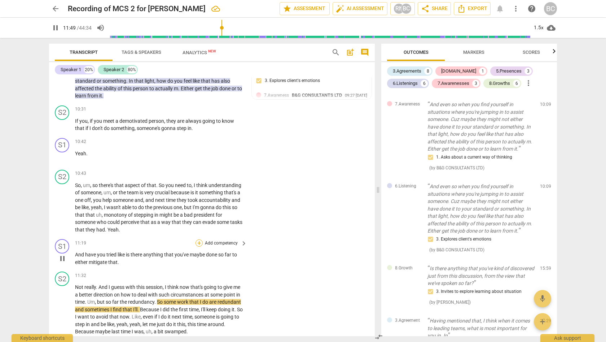
click at [196, 239] on div "+" at bounding box center [199, 242] width 7 height 7
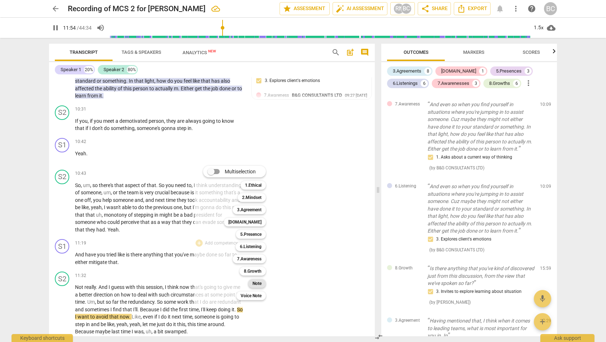
click at [260, 283] on b "Note" at bounding box center [257, 283] width 9 height 9
type input "715"
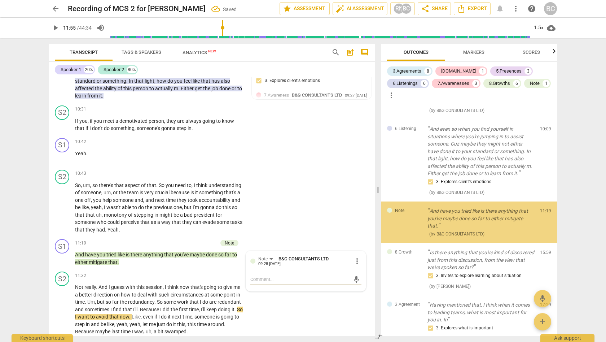
scroll to position [860, 0]
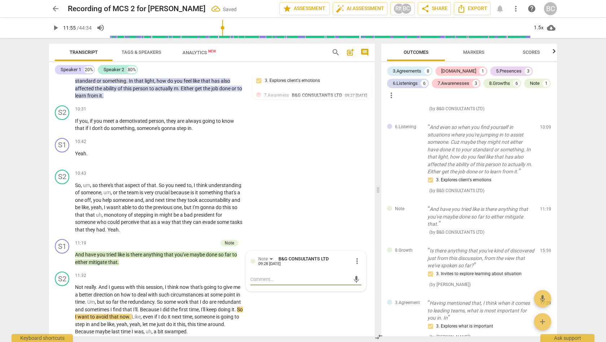
type textarea "C"
type textarea "Cl"
type textarea "Clo"
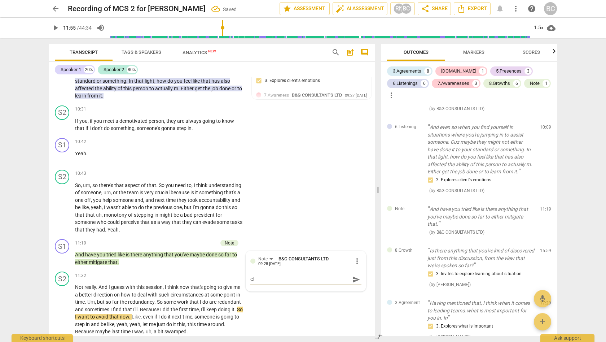
type textarea "Clo"
type textarea "Clos"
type textarea "Close"
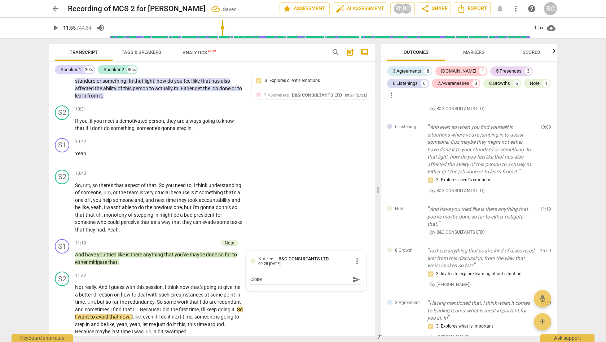
type textarea "Closed"
type textarea "Closed q"
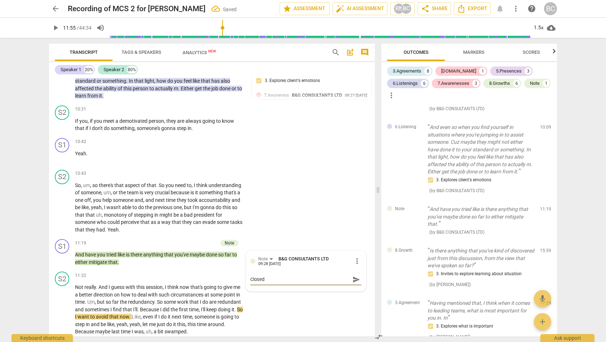
type textarea "Closed q"
type textarea "Closed qu"
type textarea "Closed que"
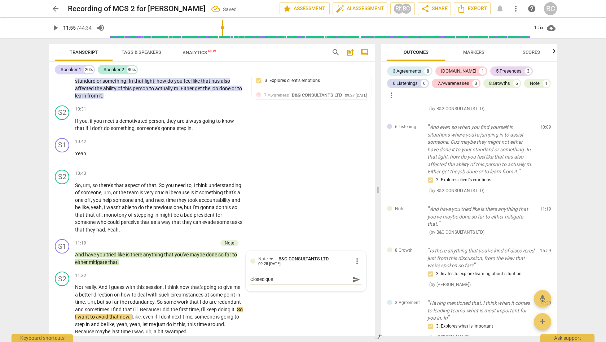
type textarea "Closed ques"
type textarea "Closed quest"
type textarea "Closed questi"
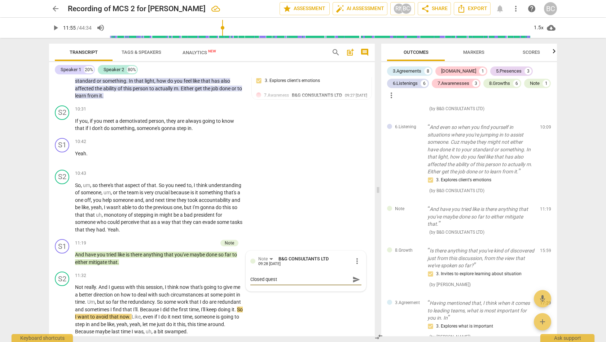
type textarea "Closed questi"
type textarea "Closed questio"
type textarea "Closed question"
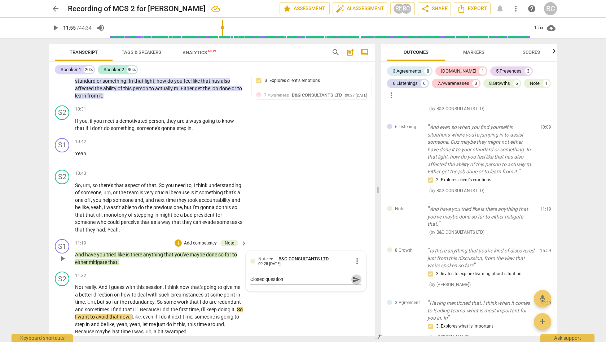
click at [353, 275] on span "send" at bounding box center [357, 279] width 8 height 8
click at [57, 27] on span "play_arrow" at bounding box center [55, 27] width 9 height 9
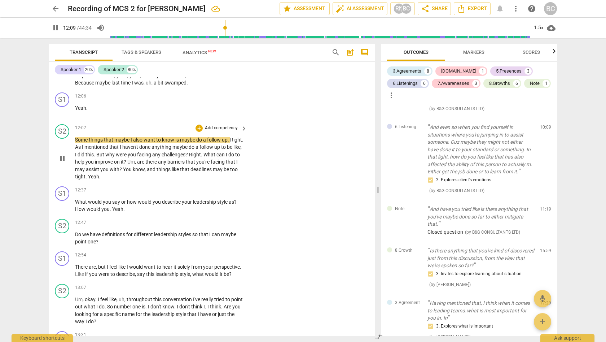
scroll to position [2341, 0]
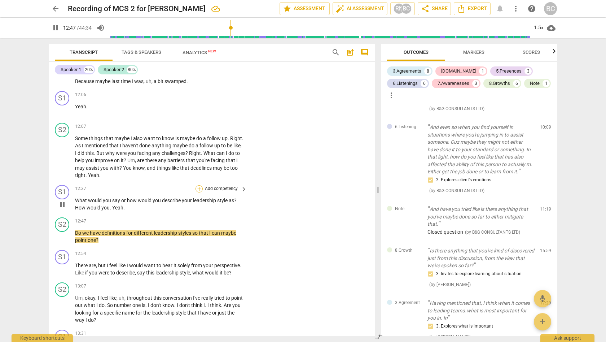
click at [199, 185] on div "+" at bounding box center [199, 188] width 7 height 7
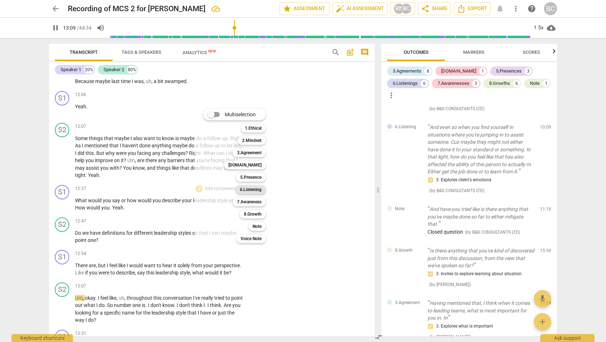
click at [254, 189] on b "6.Listening" at bounding box center [251, 189] width 22 height 9
type input "790"
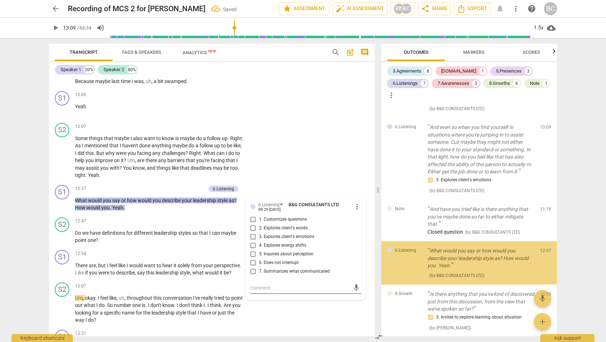
scroll to position [902, 0]
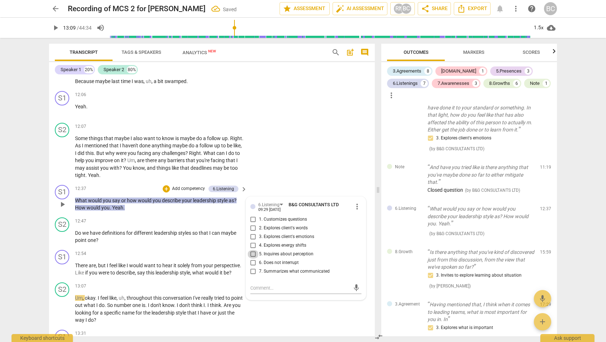
click at [252, 250] on input "5. Inquires about perception" at bounding box center [254, 254] width 12 height 9
checkbox input "true"
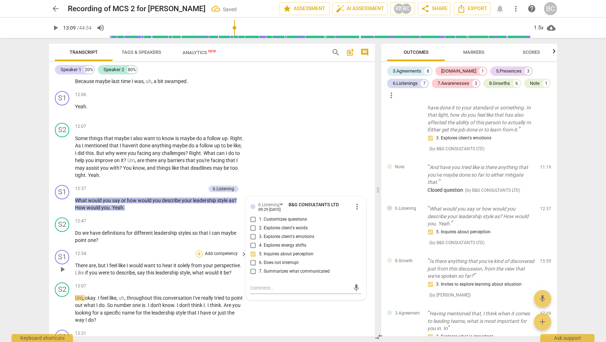
click at [199, 250] on div "+" at bounding box center [199, 253] width 7 height 7
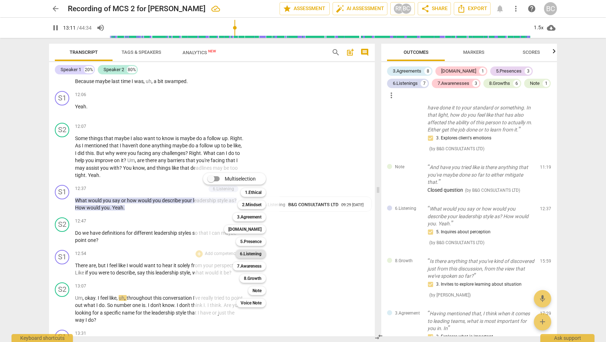
click at [250, 253] on b "6.Listening" at bounding box center [251, 253] width 22 height 9
type input "792"
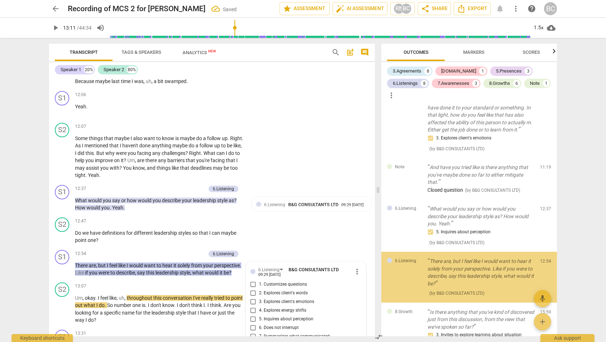
scroll to position [957, 0]
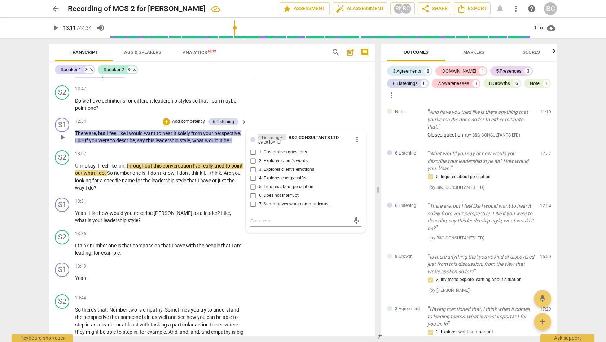
click at [280, 134] on div "6.Listening" at bounding box center [271, 137] width 27 height 6
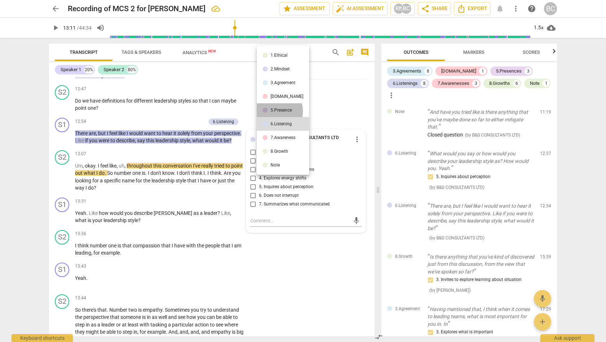
click at [278, 111] on div "5.Presence" at bounding box center [281, 110] width 21 height 4
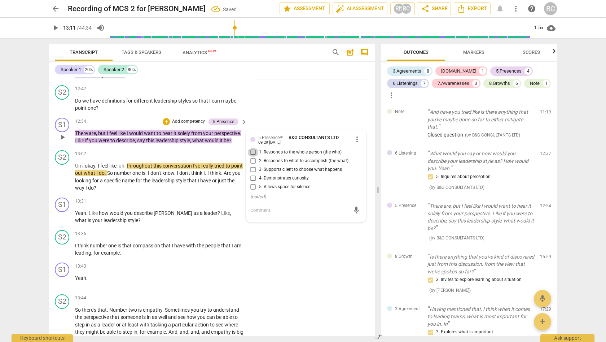
click at [252, 148] on input "1. Responds to the whole person (the who)" at bounding box center [254, 152] width 12 height 9
checkbox input "true"
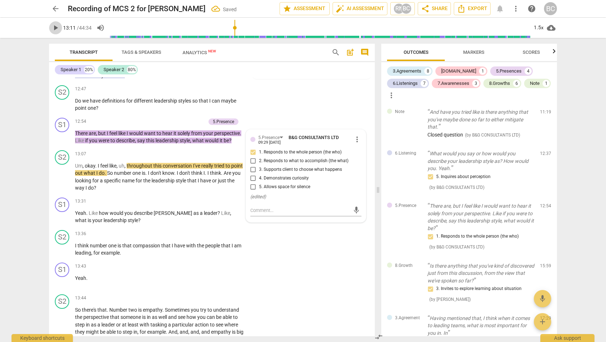
click at [56, 27] on span "play_arrow" at bounding box center [55, 27] width 9 height 9
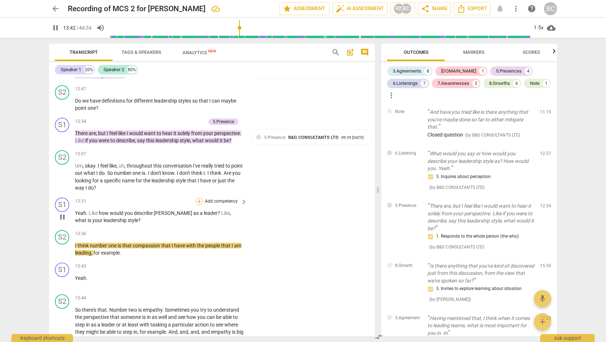
click at [199, 198] on div "+" at bounding box center [199, 201] width 7 height 7
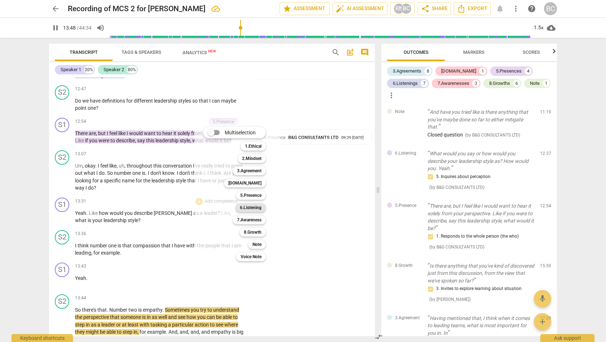
click at [251, 206] on b "6.Listening" at bounding box center [251, 207] width 22 height 9
type input "829"
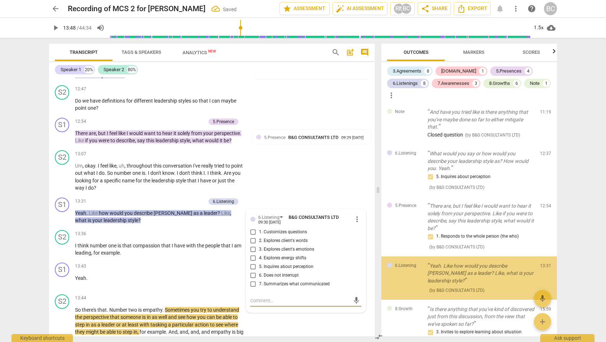
scroll to position [1009, 0]
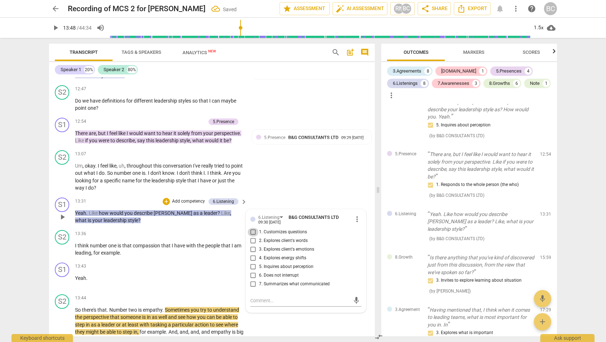
click at [252, 228] on input "1. Customizes questions" at bounding box center [254, 232] width 12 height 9
checkbox input "true"
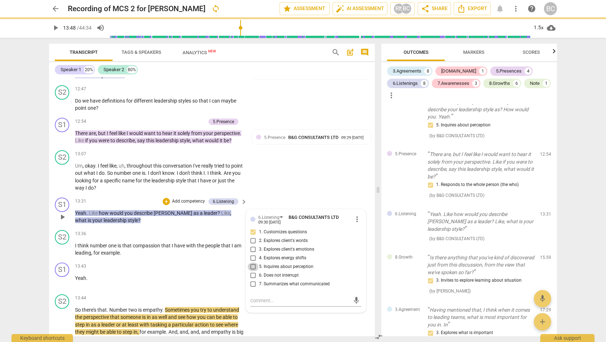
click at [252, 262] on input "5. Inquires about perception" at bounding box center [254, 266] width 12 height 9
checkbox input "true"
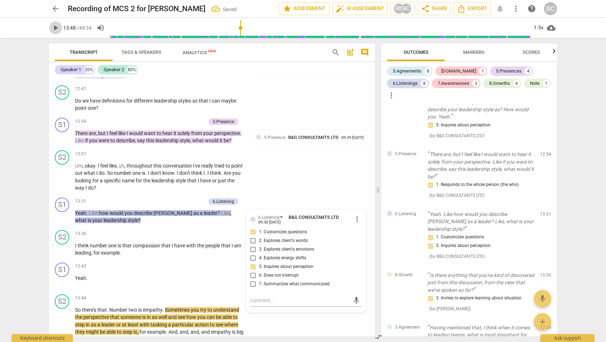
click at [57, 27] on span "play_arrow" at bounding box center [55, 27] width 9 height 9
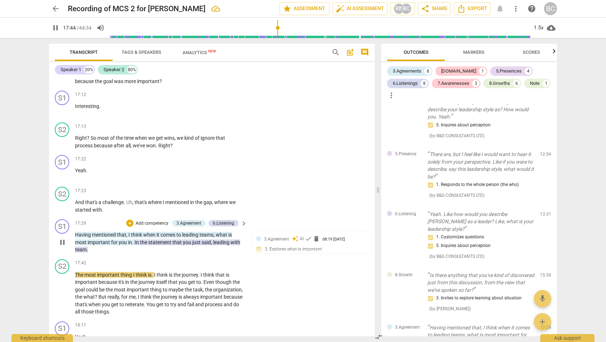
scroll to position [3134, 0]
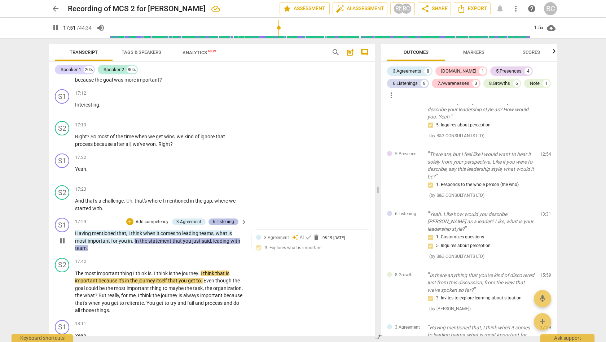
click at [216, 218] on div "6.Listening" at bounding box center [223, 221] width 21 height 6
type input "1073"
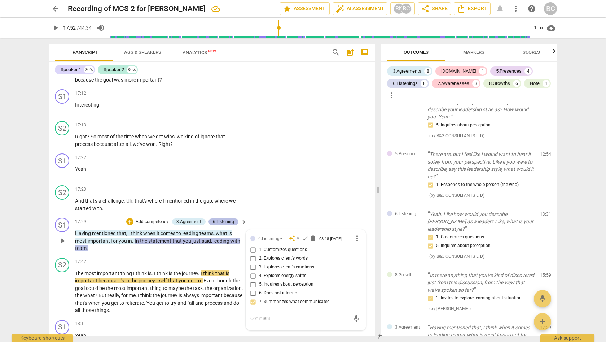
scroll to position [1170, 0]
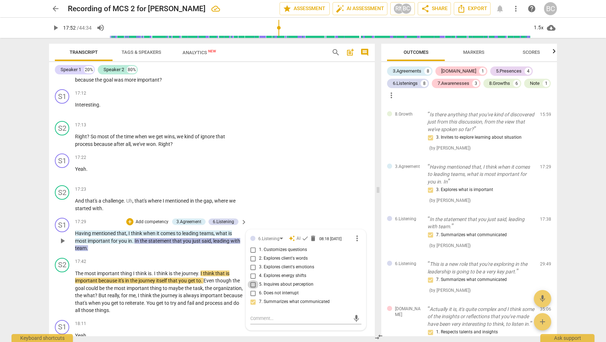
click at [252, 280] on input "5. Inquires about perception" at bounding box center [254, 284] width 12 height 9
checkbox input "true"
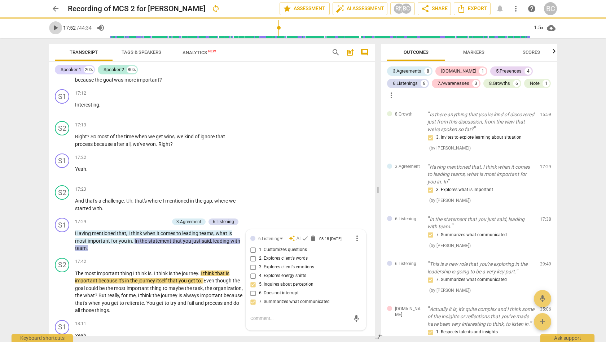
click at [57, 26] on span "play_arrow" at bounding box center [55, 27] width 9 height 9
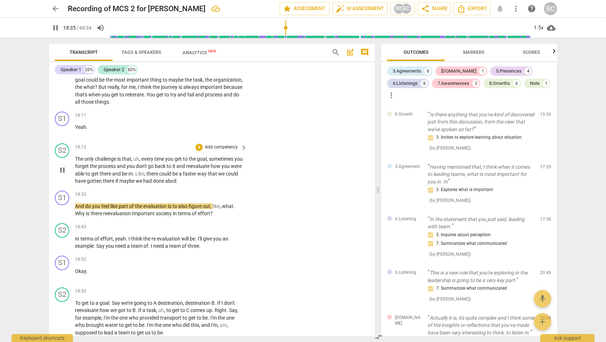
scroll to position [3352, 0]
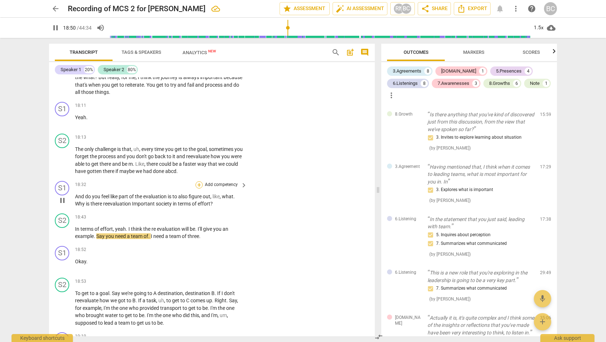
click at [200, 181] on div "+" at bounding box center [199, 184] width 7 height 7
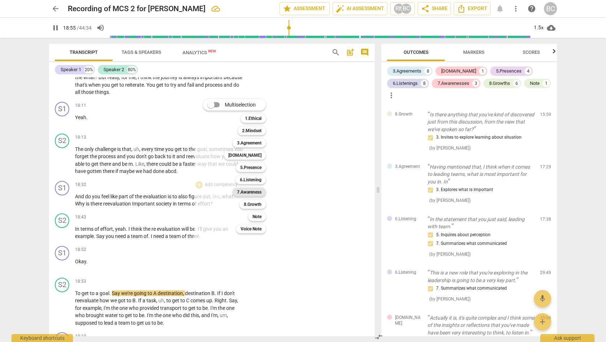
click at [251, 191] on b "7.Awareness" at bounding box center [249, 192] width 25 height 9
type input "1136"
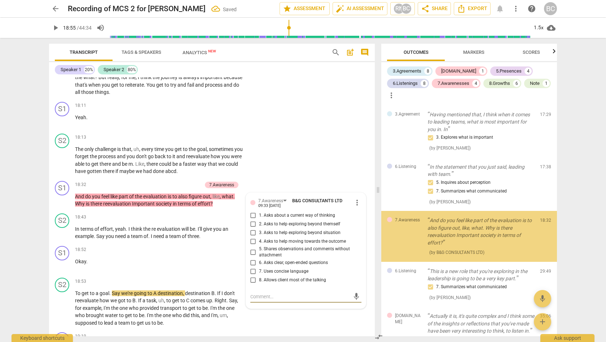
scroll to position [1226, 0]
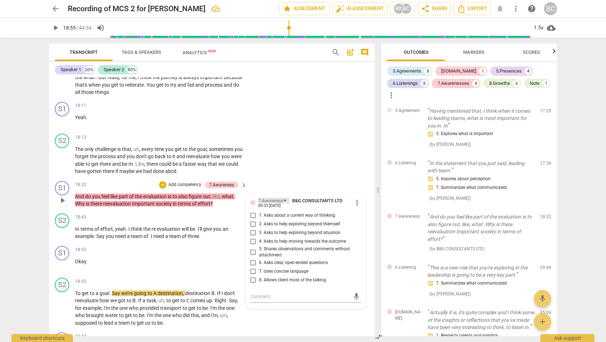
click at [278, 197] on div "7.Awareness" at bounding box center [270, 200] width 25 height 7
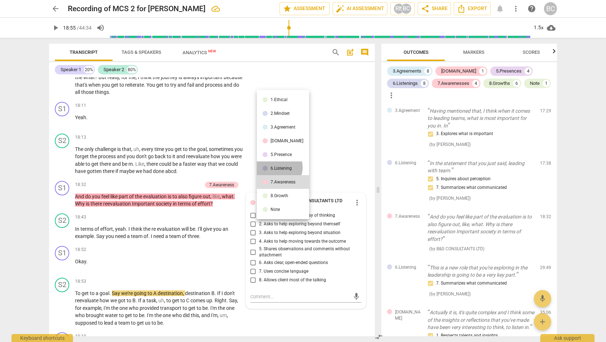
click at [277, 167] on div "6.Listening" at bounding box center [281, 168] width 21 height 4
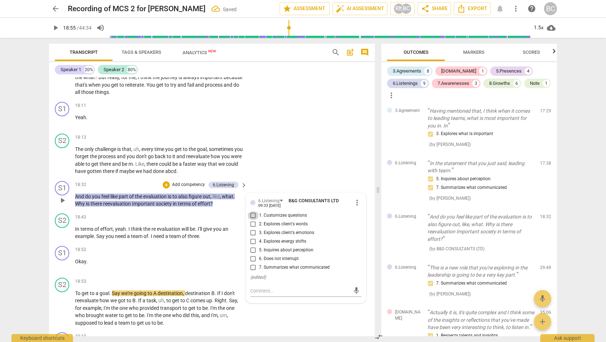
click at [252, 211] on input "1. Customizes questions" at bounding box center [254, 215] width 12 height 9
checkbox input "true"
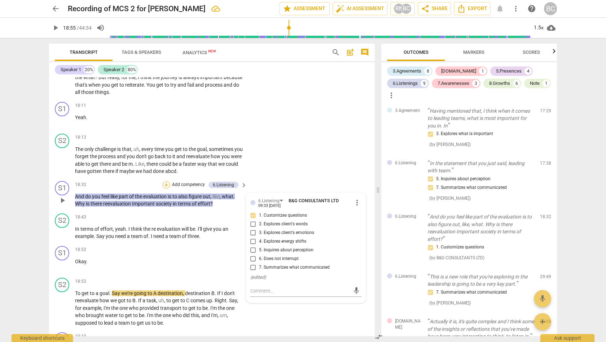
click at [167, 181] on div "+" at bounding box center [166, 184] width 7 height 7
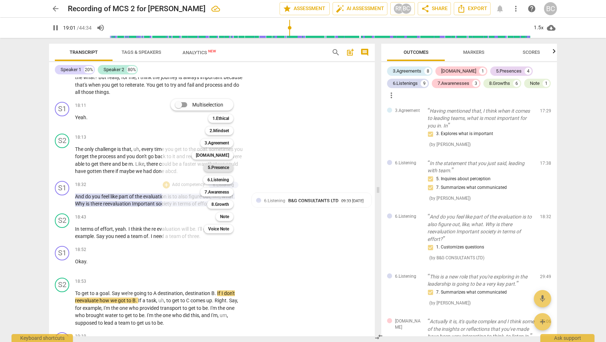
click at [220, 167] on b "5.Presence" at bounding box center [218, 167] width 21 height 9
type input "1142"
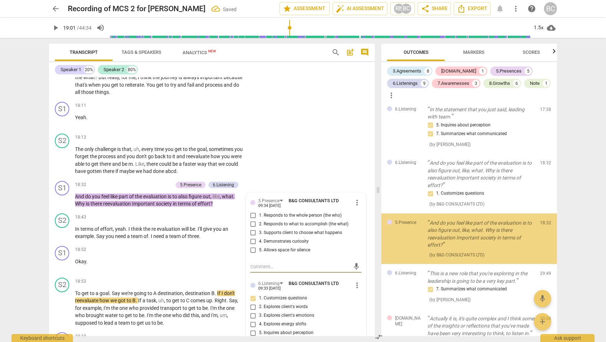
scroll to position [1284, 0]
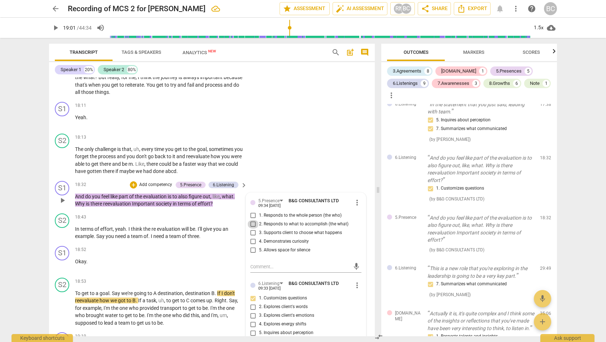
click at [253, 220] on input "2. Responds to what to accomplish (the what)" at bounding box center [254, 224] width 12 height 9
checkbox input "true"
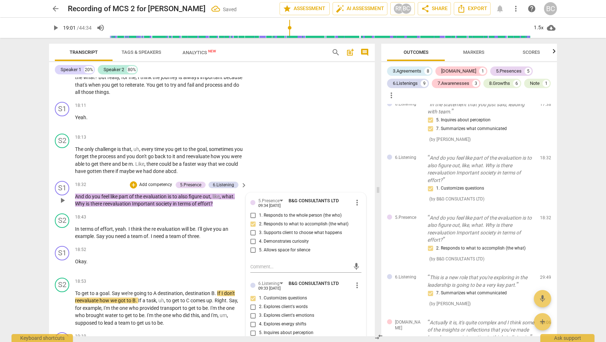
click at [251, 237] on input "4. Demonstrates curiosity" at bounding box center [254, 241] width 12 height 9
checkbox input "true"
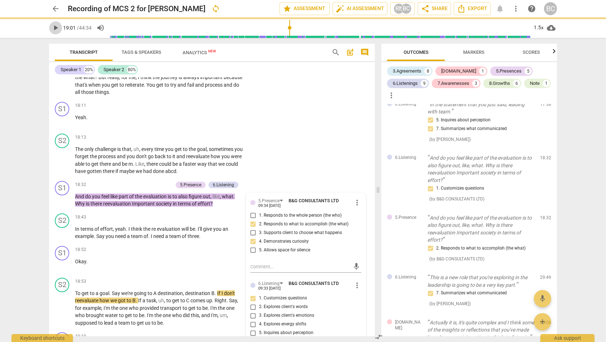
click at [56, 28] on span "play_arrow" at bounding box center [55, 27] width 9 height 9
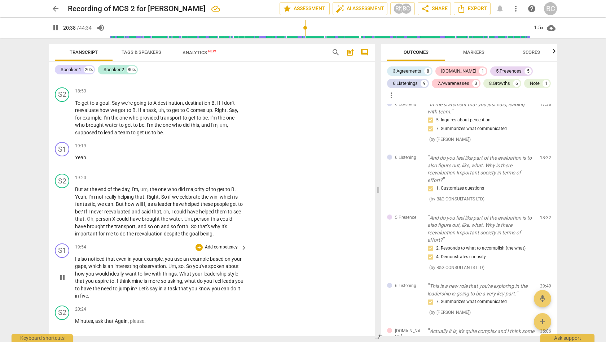
scroll to position [3611, 0]
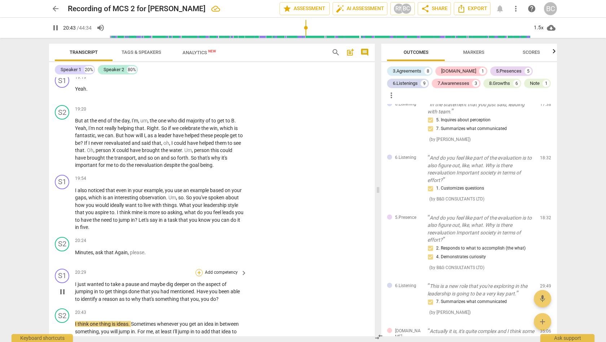
click at [198, 269] on div "+" at bounding box center [199, 272] width 7 height 7
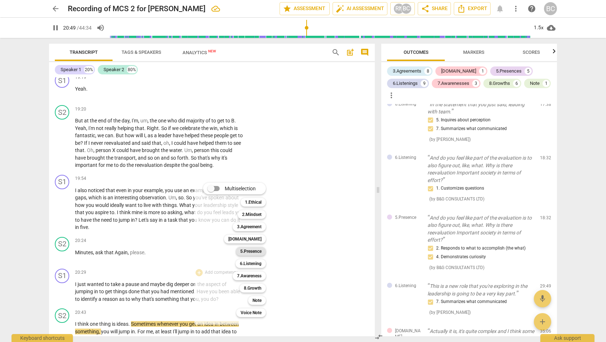
click at [251, 251] on b "5.Presence" at bounding box center [250, 251] width 21 height 9
type input "1250"
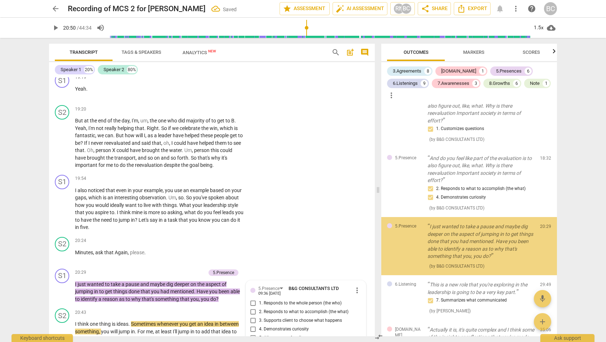
scroll to position [1355, 0]
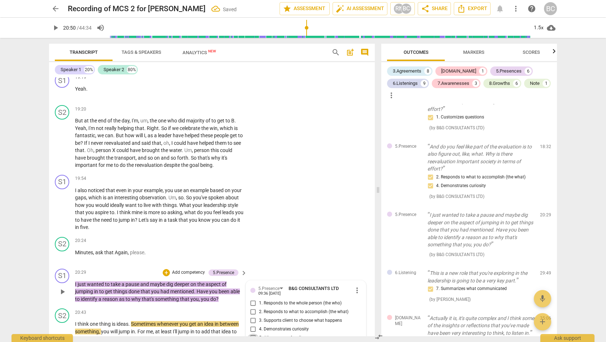
click at [252, 334] on input "5. Allows space for silence" at bounding box center [254, 338] width 12 height 9
checkbox input "true"
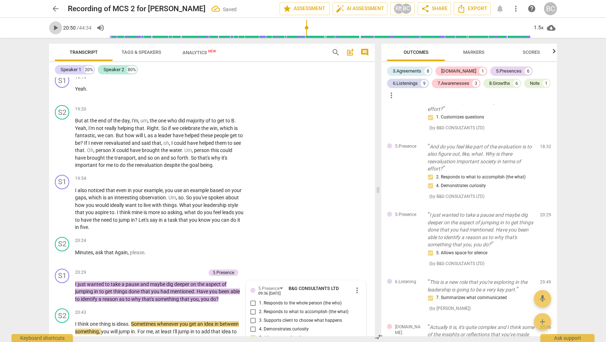
click at [57, 29] on span "play_arrow" at bounding box center [55, 27] width 9 height 9
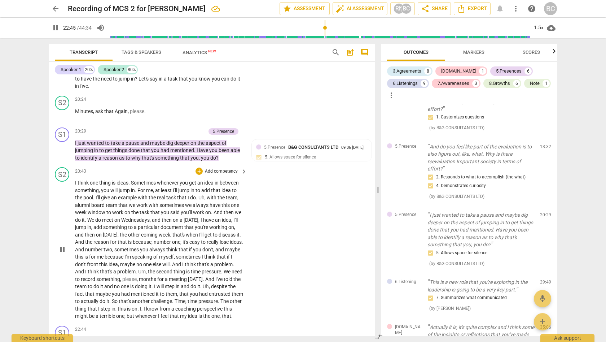
scroll to position [4025, 0]
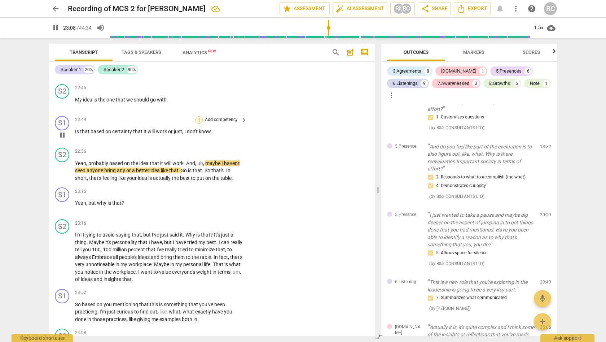
click at [199, 116] on div "+" at bounding box center [199, 119] width 7 height 7
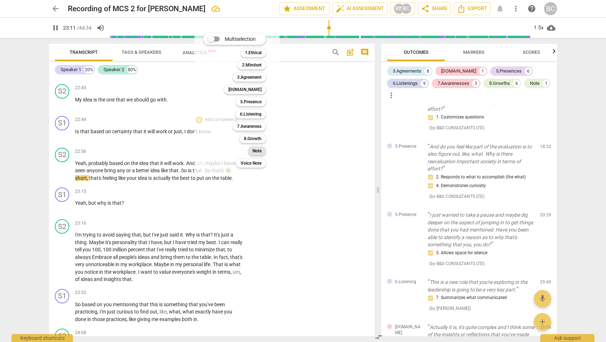
click at [257, 151] on b "Note" at bounding box center [257, 151] width 9 height 9
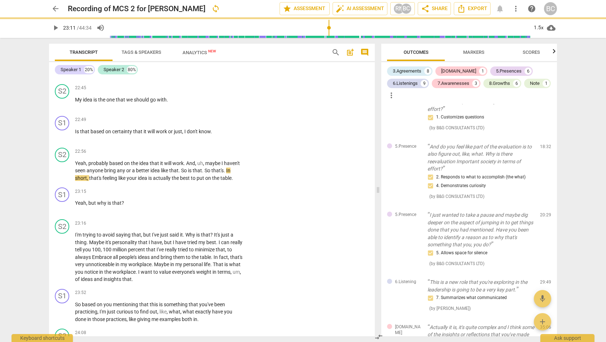
type input "1392"
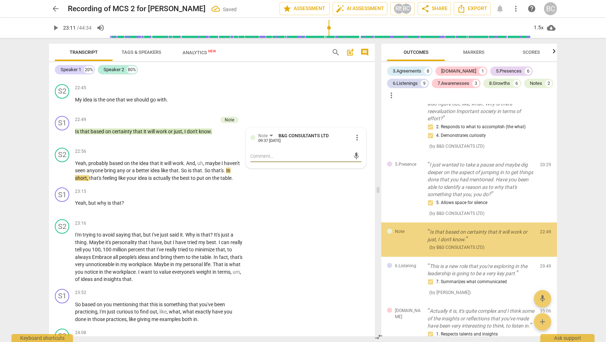
scroll to position [1410, 0]
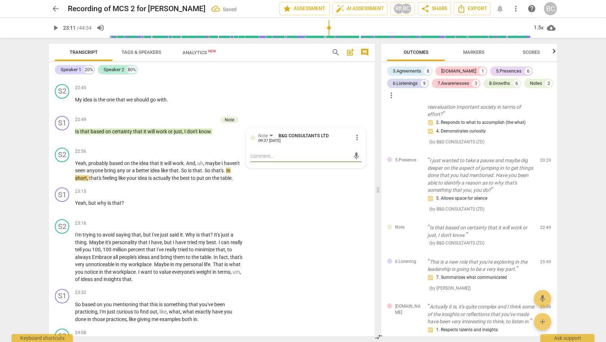
type textarea "L"
type textarea "Le"
type textarea "Lea"
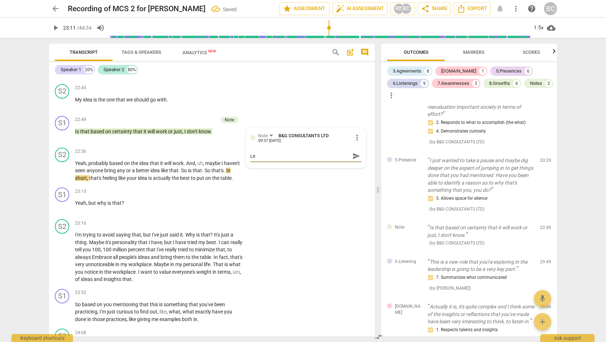
type textarea "Lea"
type textarea "Lead"
type textarea "Leadi"
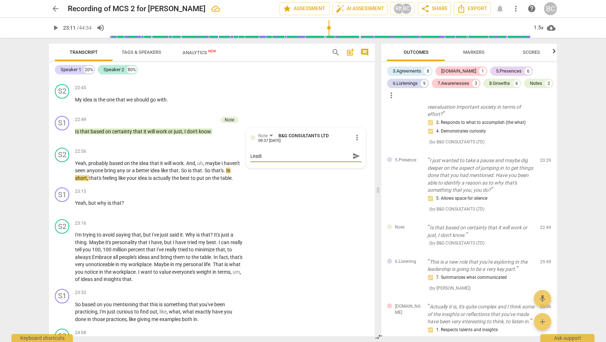
type textarea "Leadin"
type textarea "Leading"
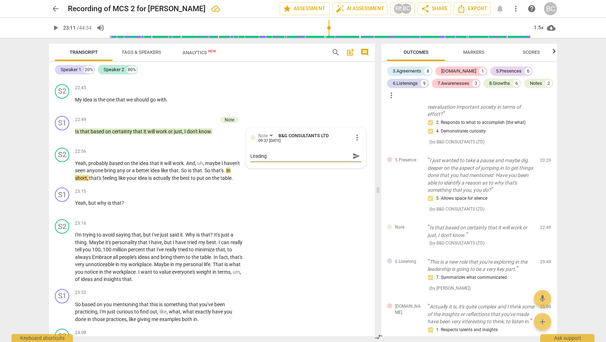
type textarea "Leading"
type textarea "Leading q"
type textarea "Leading qu"
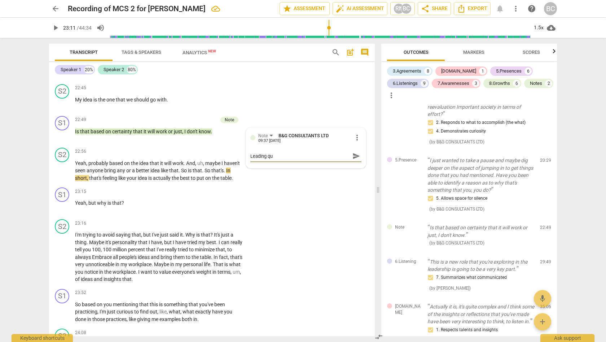
type textarea "Leading que"
type textarea "Leading ques"
type textarea "Leading quest"
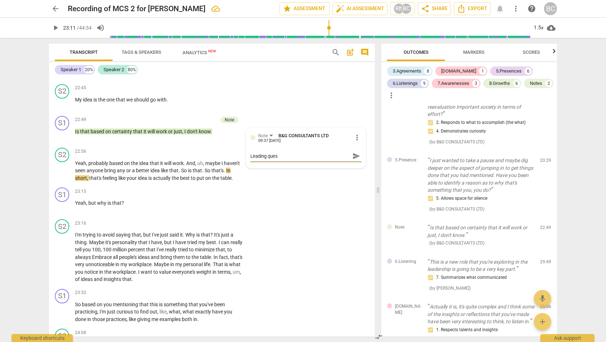
type textarea "Leading quest"
type textarea "Leading questi"
type textarea "Leading questio"
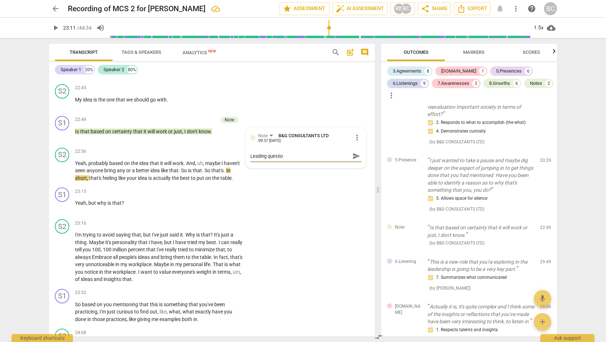
type textarea "Leading question"
type textarea "Leading aquestion"
type textarea "Leading anquestion"
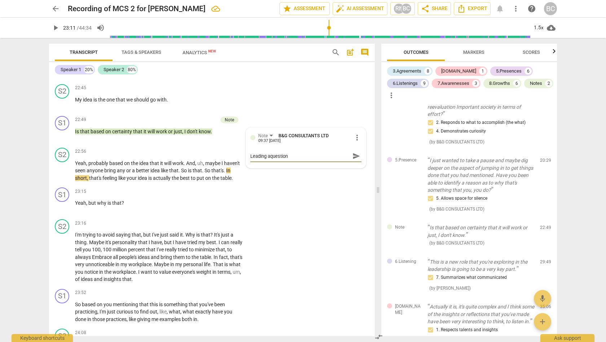
type textarea "Leading anquestion"
type textarea "Leading andquestion"
type textarea "Leading and question"
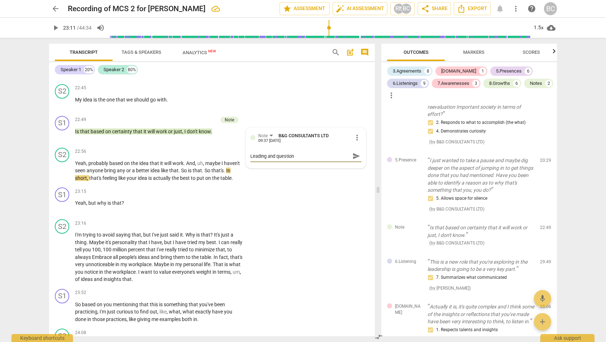
type textarea "Leading and cquestion"
type textarea "Leading and clquestion"
type textarea "Leading and cloquestion"
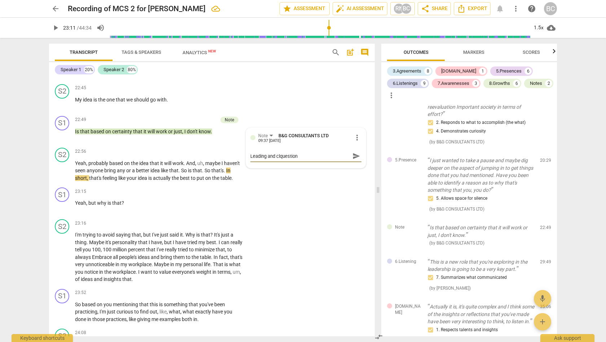
type textarea "Leading and cloquestion"
type textarea "Leading and closquestion"
type textarea "Leading and closequestion"
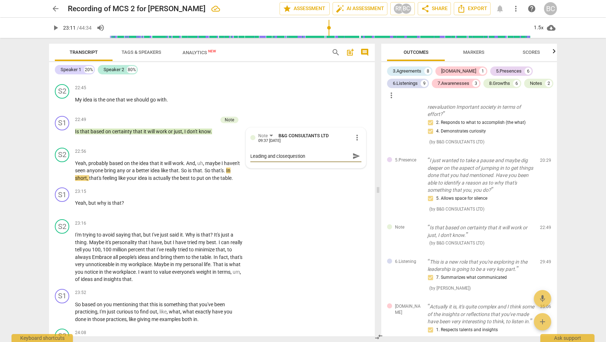
type textarea "Leading and closedquestion"
type textarea "Leading and closed question"
click at [353, 152] on span "send" at bounding box center [357, 156] width 8 height 8
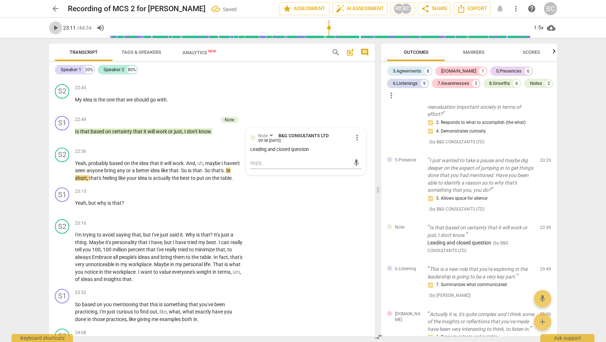
click at [56, 28] on span "play_arrow" at bounding box center [55, 27] width 9 height 9
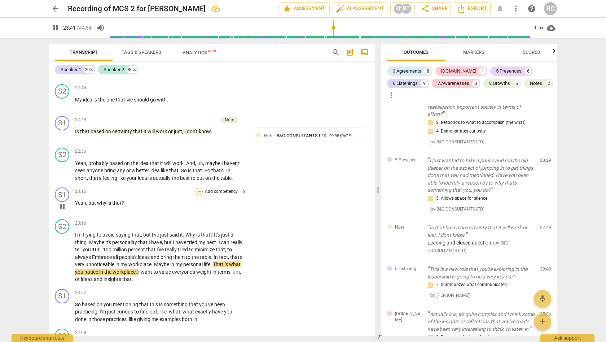
click at [199, 188] on div "+" at bounding box center [199, 191] width 7 height 7
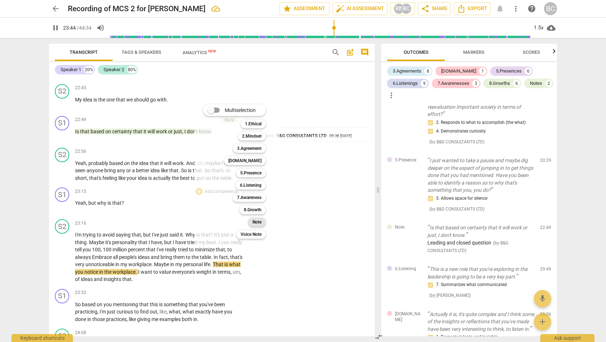
click at [257, 221] on b "Note" at bounding box center [257, 222] width 9 height 9
type input "1425"
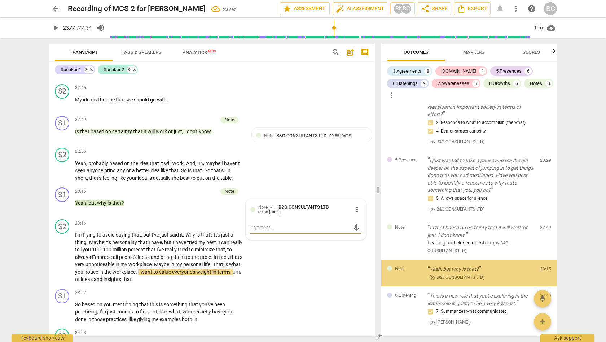
scroll to position [1447, 0]
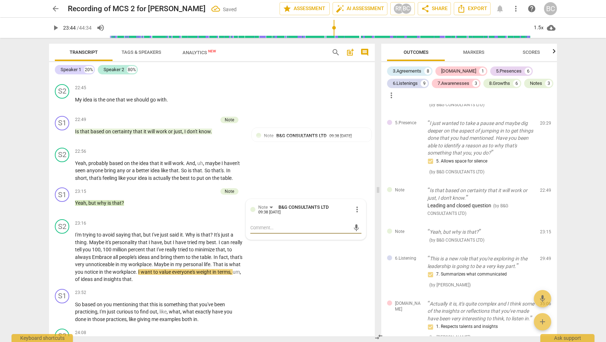
type textarea "W"
type textarea "Wh"
type textarea "Why"
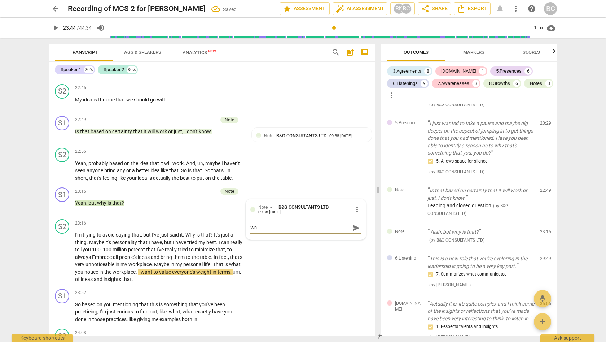
type textarea "Why"
type textarea "Why Q"
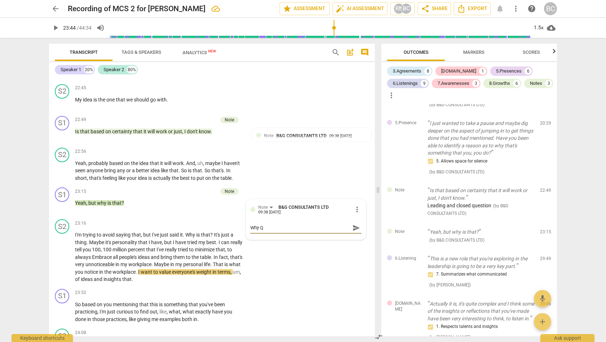
type textarea "Why Qu"
type textarea "Why Que"
type textarea "Why Ques"
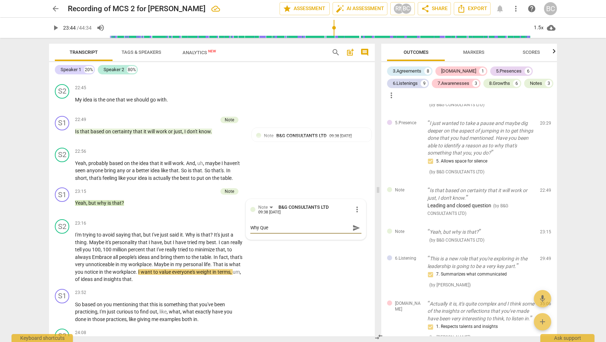
type textarea "Why Ques"
type textarea "Why Quest"
type textarea "Why Questi"
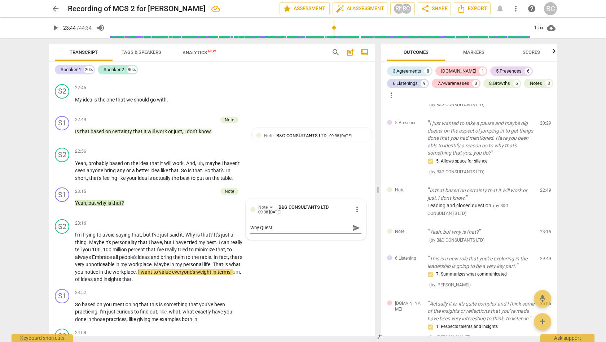
type textarea "Why Questio"
type textarea "Why Question"
click at [354, 224] on span "send" at bounding box center [357, 228] width 8 height 8
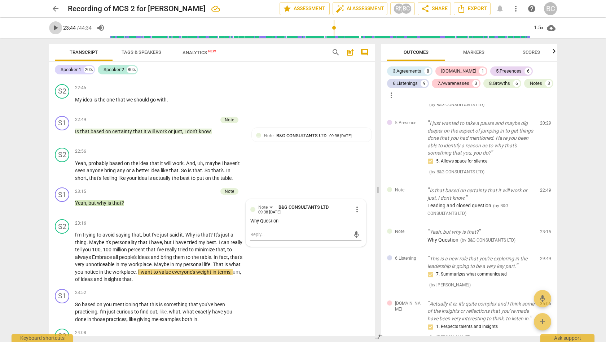
click at [58, 28] on span "play_arrow" at bounding box center [55, 27] width 9 height 9
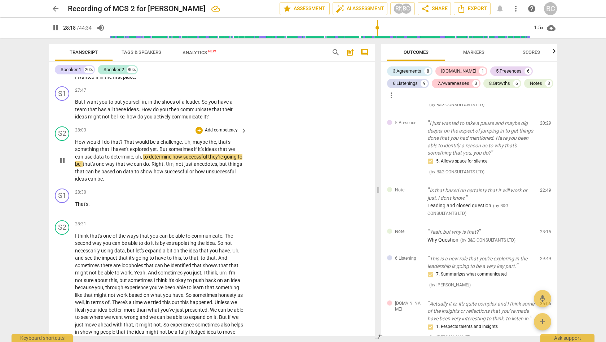
scroll to position [4765, 0]
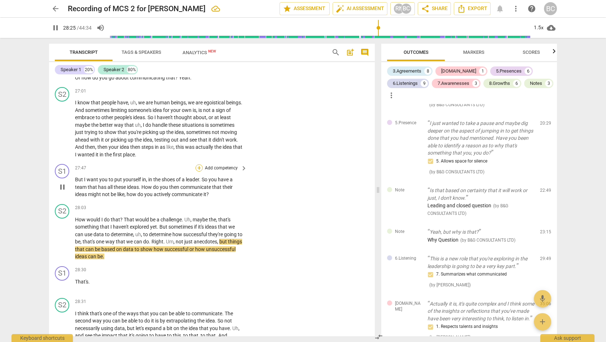
click at [198, 164] on div "+" at bounding box center [199, 167] width 7 height 7
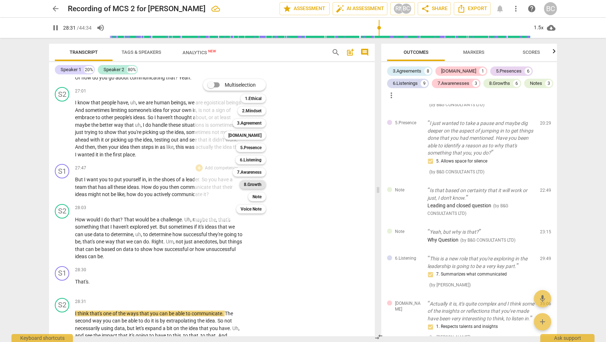
click at [253, 183] on b "8.Growth" at bounding box center [253, 184] width 18 height 9
type input "1711"
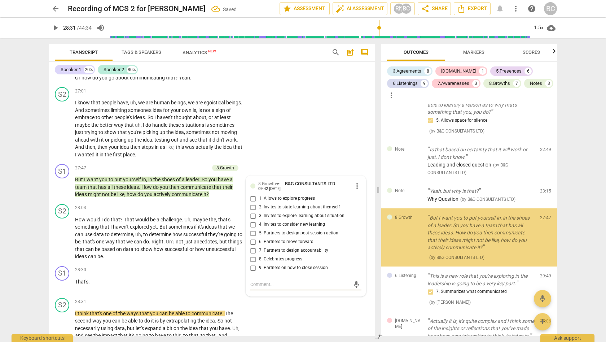
scroll to position [1489, 0]
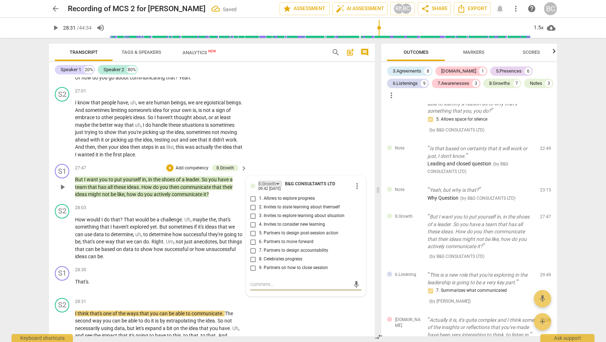
click at [277, 180] on div "8.Growth" at bounding box center [270, 183] width 24 height 6
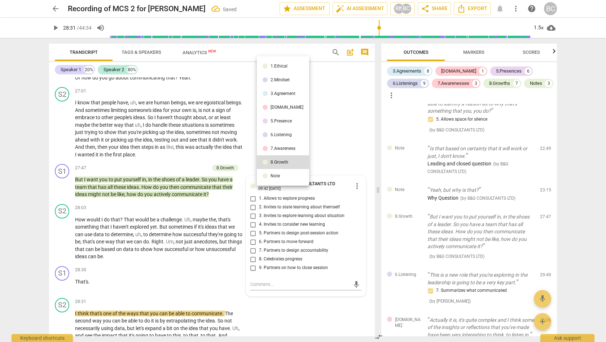
click at [278, 148] on div "7.Awareness" at bounding box center [283, 148] width 25 height 4
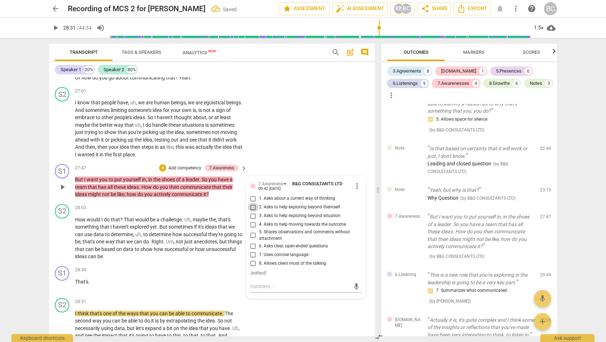
click at [252, 203] on input "2. Asks to help exploring beyond themself" at bounding box center [254, 207] width 12 height 9
checkbox input "true"
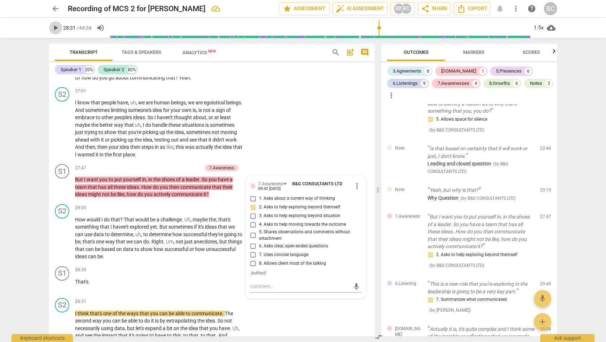
click at [56, 26] on span "play_arrow" at bounding box center [55, 27] width 9 height 9
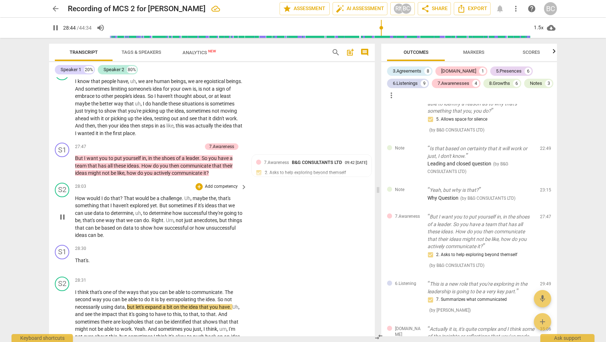
scroll to position [4807, 0]
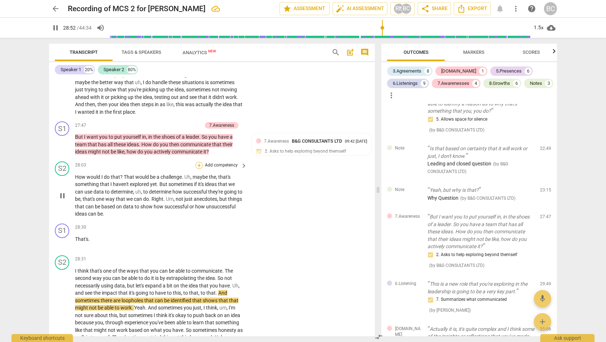
click at [198, 162] on div "+" at bounding box center [199, 165] width 7 height 7
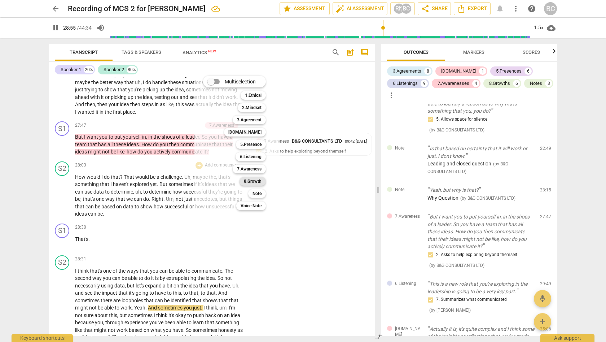
click at [244, 180] on div "8.Growth" at bounding box center [253, 181] width 26 height 9
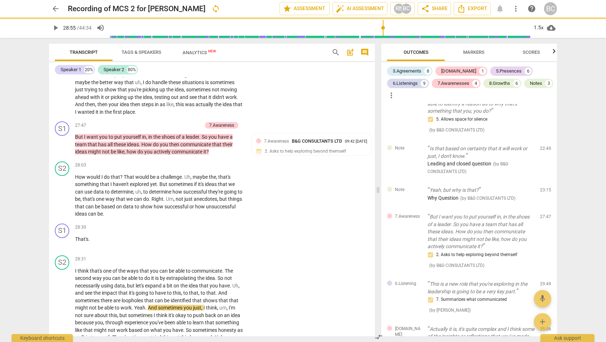
type input "1736"
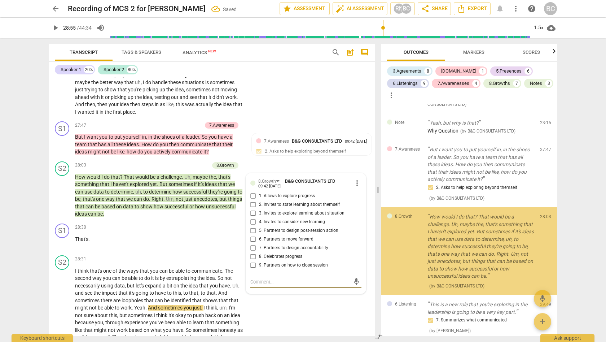
scroll to position [1570, 0]
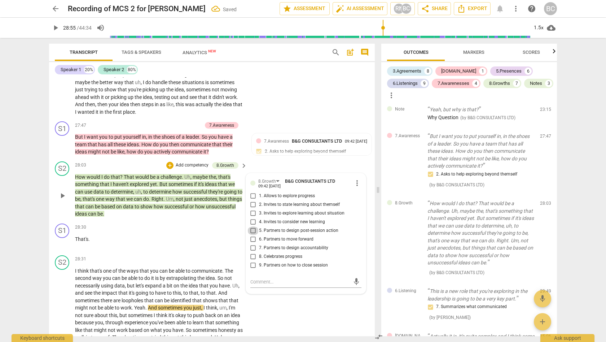
click at [251, 226] on input "5. Partners to design post-session action" at bounding box center [254, 230] width 12 height 9
checkbox input "true"
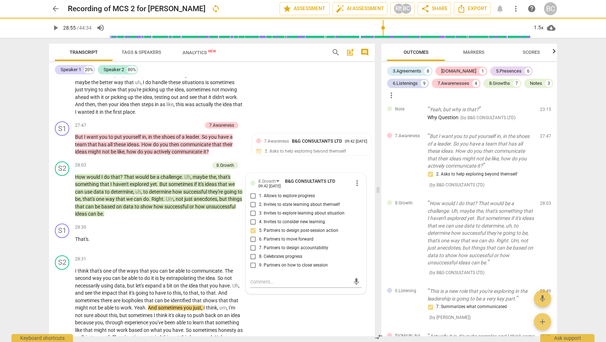
click at [57, 27] on span "play_arrow" at bounding box center [55, 27] width 9 height 9
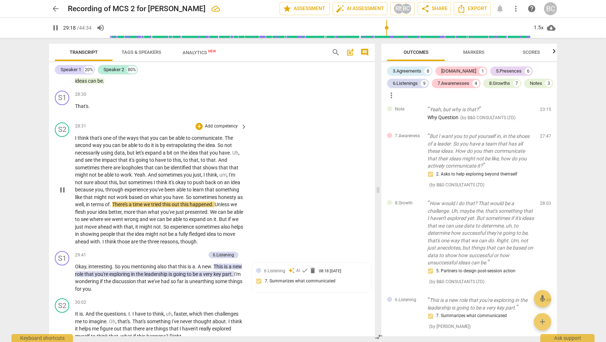
scroll to position [4960, 0]
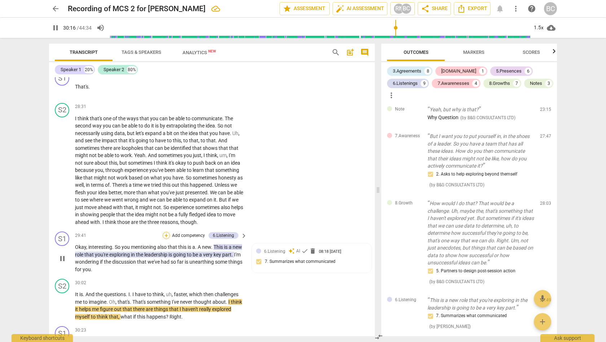
click at [167, 232] on div "+" at bounding box center [166, 235] width 7 height 7
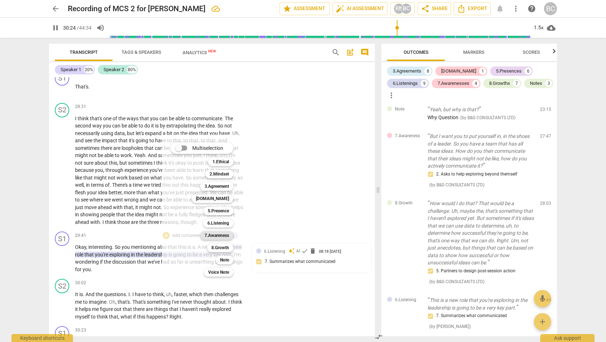
scroll to position [5225, 0]
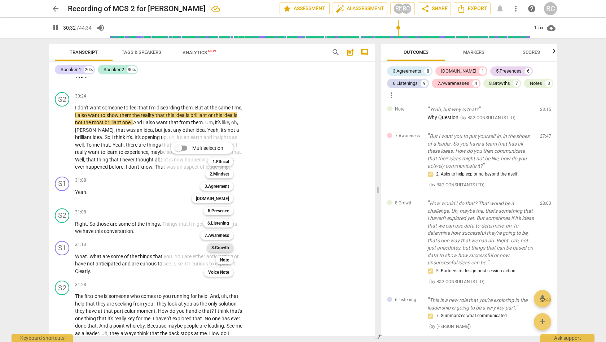
click at [221, 246] on b "8.Growth" at bounding box center [221, 247] width 18 height 9
type input "1834"
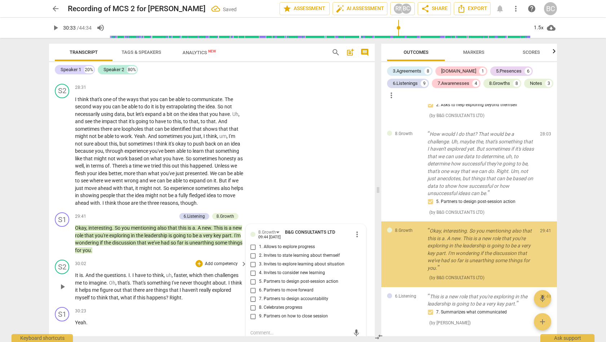
scroll to position [1654, 0]
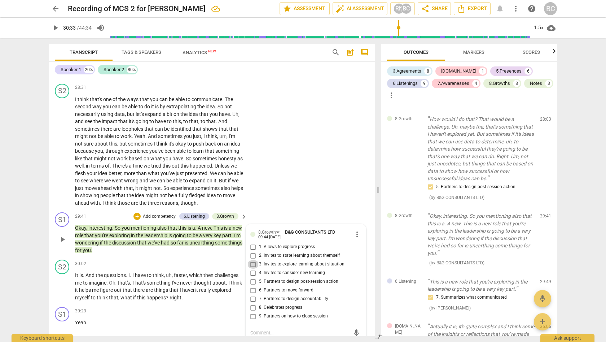
click at [252, 260] on input "3. Invites to explore learning about situation" at bounding box center [254, 264] width 12 height 9
checkbox input "true"
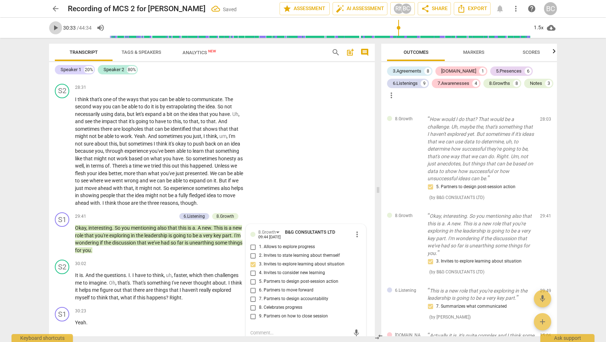
click at [57, 26] on span "play_arrow" at bounding box center [55, 27] width 9 height 9
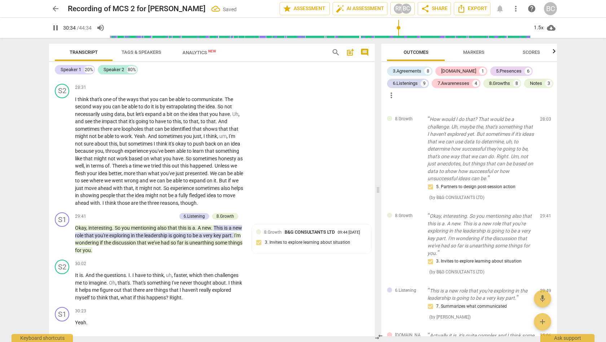
scroll to position [5240, 0]
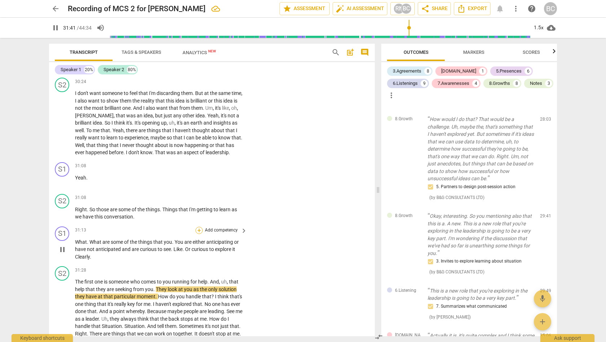
click at [199, 227] on div "+" at bounding box center [199, 230] width 7 height 7
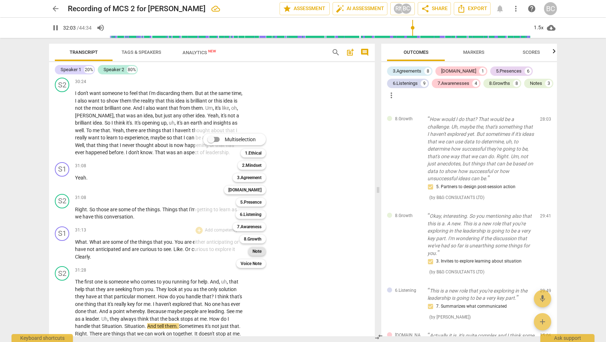
click at [256, 253] on b "Note" at bounding box center [257, 251] width 9 height 9
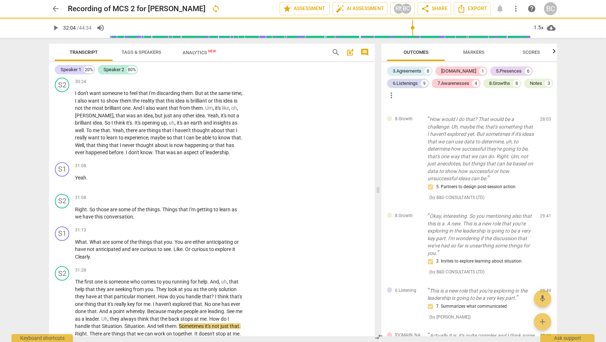
type input "1925"
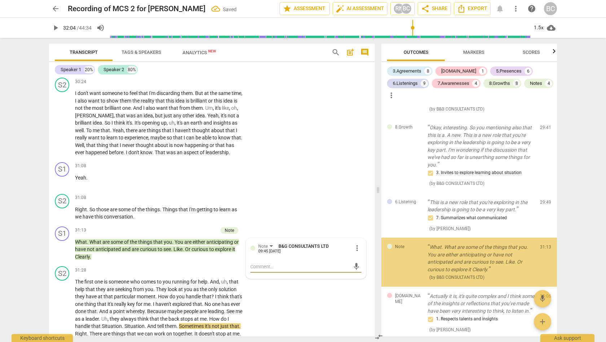
scroll to position [1763, 0]
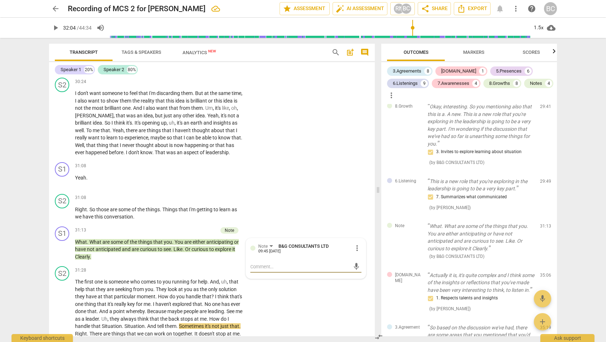
type textarea "M"
type textarea "Mu"
type textarea "Mul"
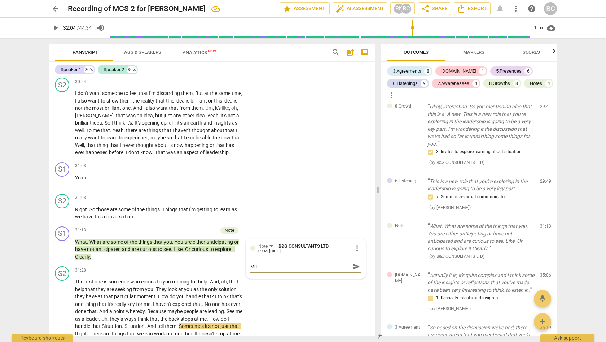
type textarea "Mul"
type textarea "Mult"
type textarea "Multi"
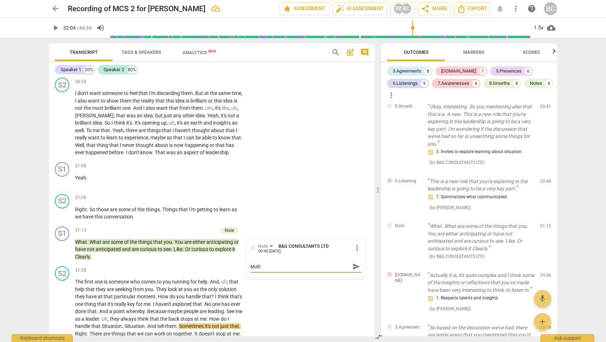
type textarea "Multil"
type textarea "Multila"
type textarea "Multilay"
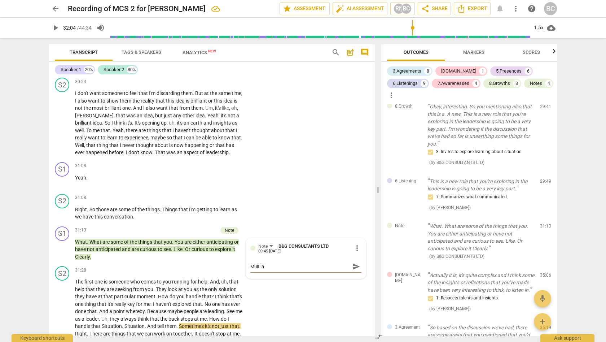
type textarea "Multilay"
type textarea "Multilaye"
type textarea "Multilayer"
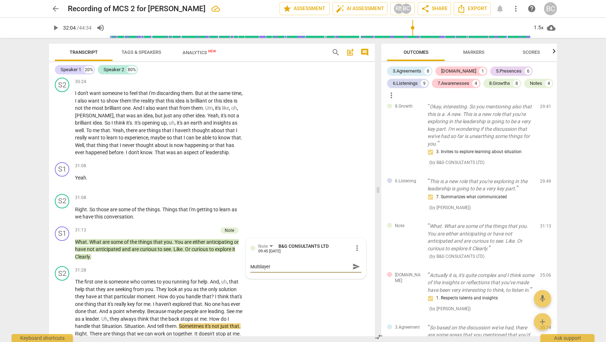
type textarea "Multilayere"
type textarea "Multilayered"
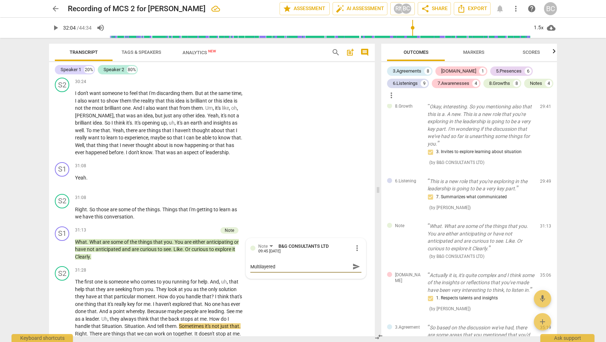
type textarea "Multilayered"
type textarea "Multilayered q"
type textarea "Multilayered qu"
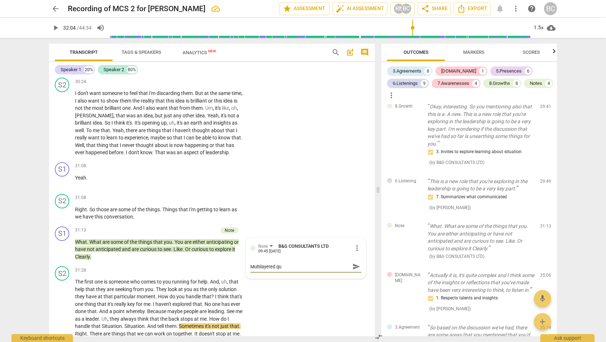
type textarea "Multilayered que"
click at [353, 262] on span "send" at bounding box center [357, 266] width 8 height 8
click at [56, 27] on span "play_arrow" at bounding box center [55, 27] width 9 height 9
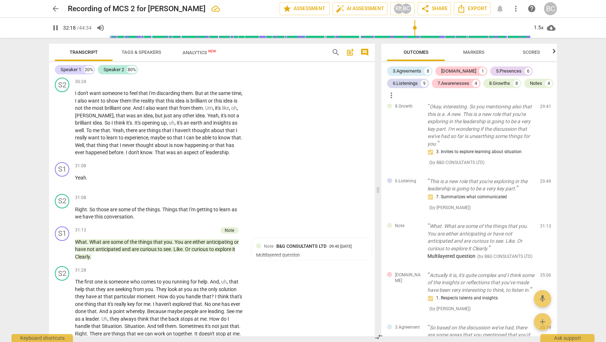
scroll to position [5501, 0]
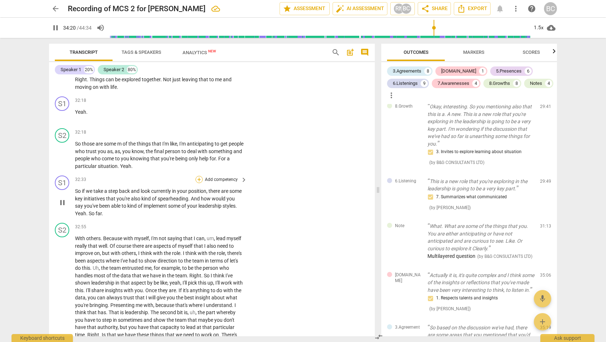
click at [199, 176] on div "+" at bounding box center [199, 179] width 7 height 7
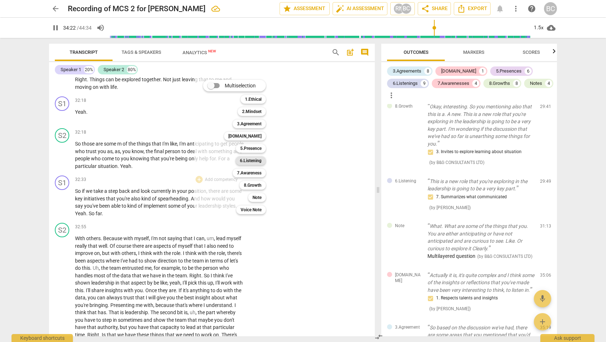
scroll to position [5766, 0]
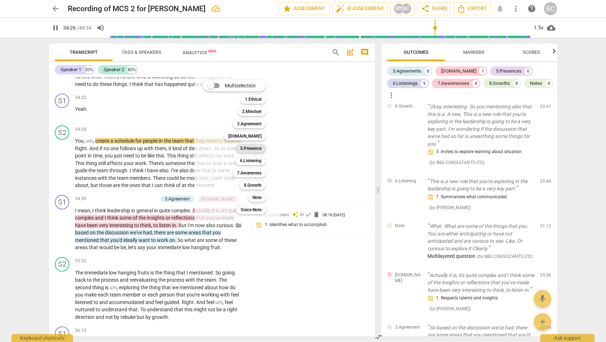
click at [251, 147] on b "5.Presence" at bounding box center [250, 148] width 21 height 9
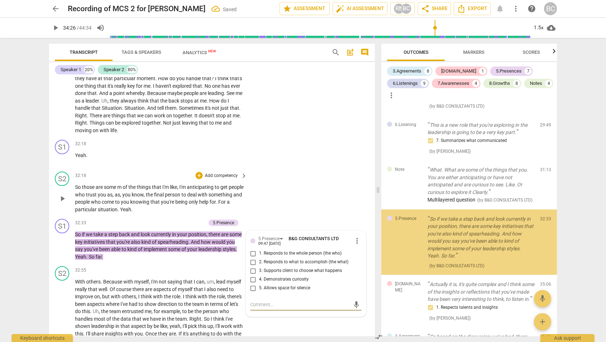
scroll to position [1827, 0]
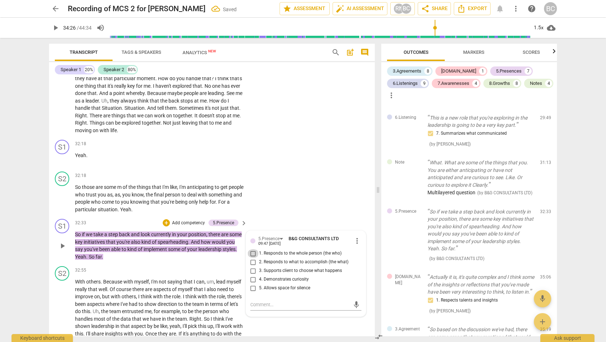
click at [252, 249] on input "1. Responds to the whole person (the who)" at bounding box center [254, 253] width 12 height 9
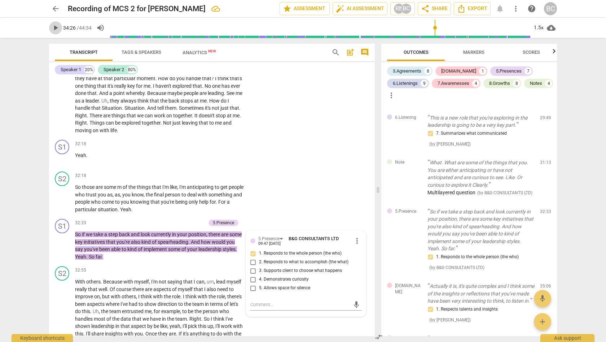
click at [56, 28] on span "play_arrow" at bounding box center [55, 27] width 9 height 9
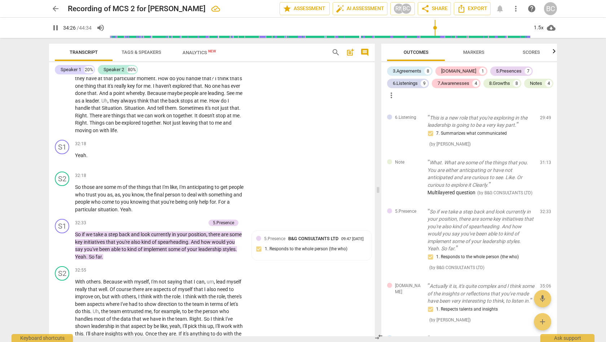
scroll to position [5798, 0]
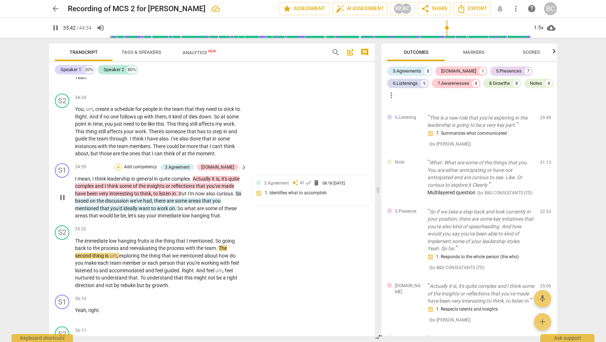
click at [122, 164] on div "+" at bounding box center [118, 167] width 7 height 7
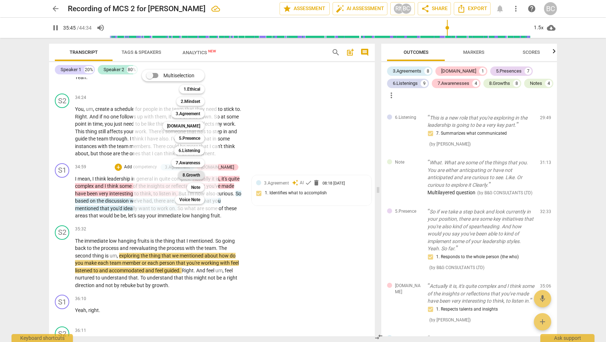
click at [192, 174] on b "8.Growth" at bounding box center [192, 175] width 18 height 9
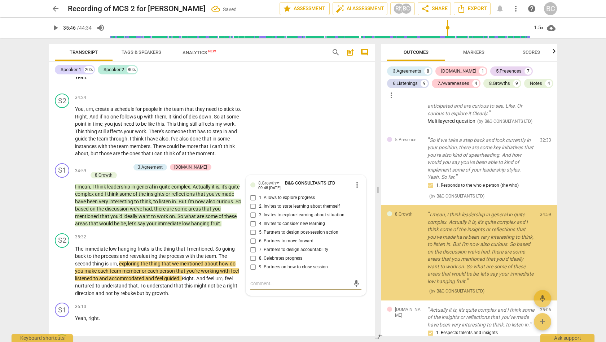
scroll to position [1914, 0]
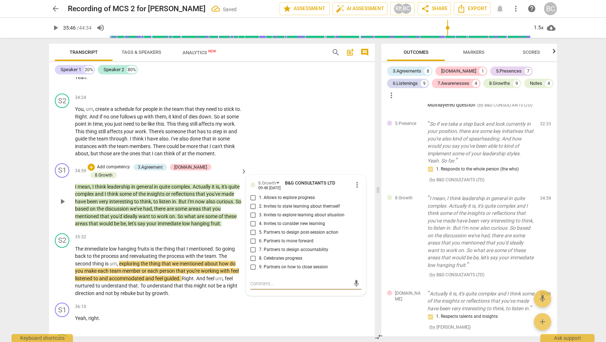
click at [252, 228] on input "5. Partners to design post-session action" at bounding box center [254, 232] width 12 height 9
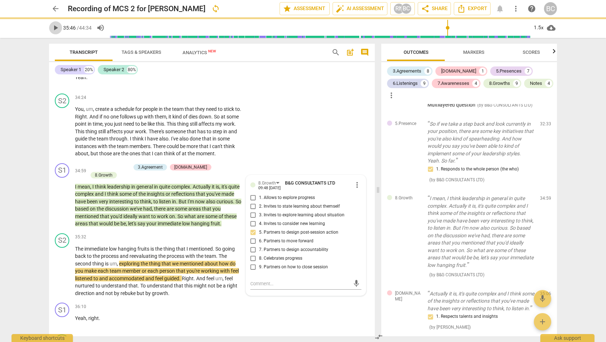
click at [57, 27] on span "play_arrow" at bounding box center [55, 27] width 9 height 9
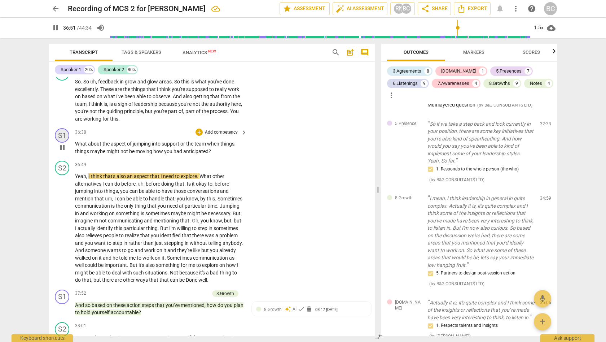
scroll to position [6068, 0]
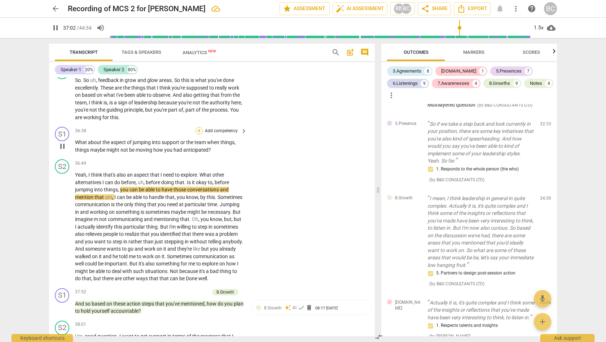
click at [199, 127] on div "+" at bounding box center [199, 130] width 7 height 7
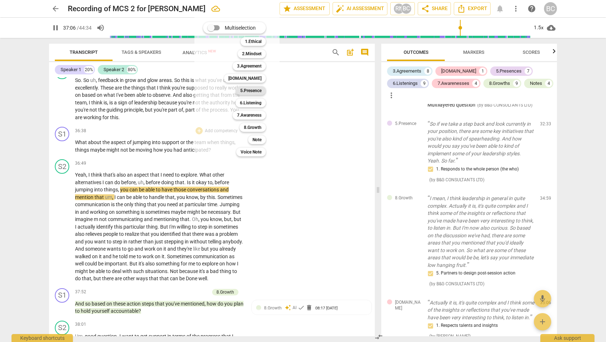
click at [253, 89] on b "5.Presence" at bounding box center [250, 90] width 21 height 9
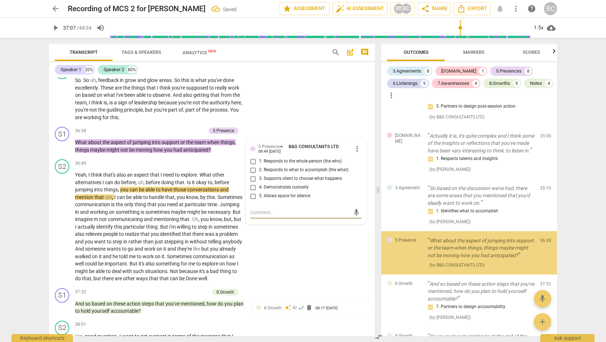
scroll to position [2105, 0]
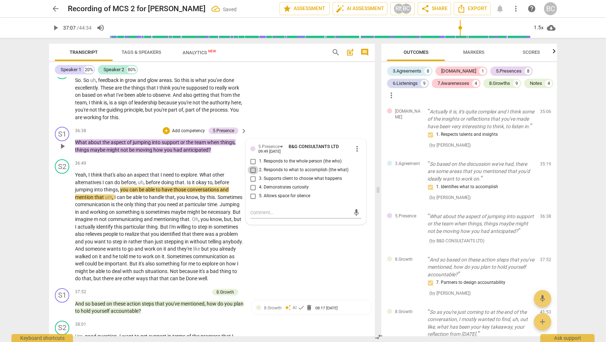
click at [252, 166] on input "2. Responds to what to accomplish (the what)" at bounding box center [254, 170] width 12 height 9
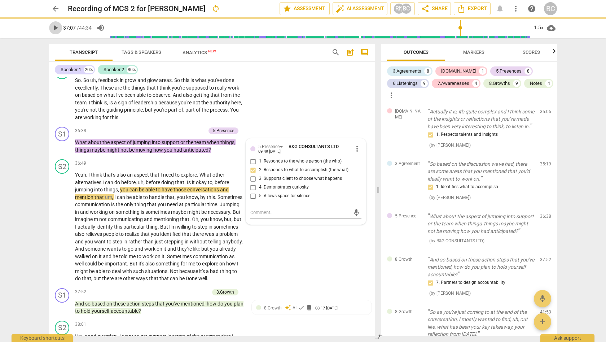
click at [57, 27] on span "play_arrow" at bounding box center [55, 27] width 9 height 9
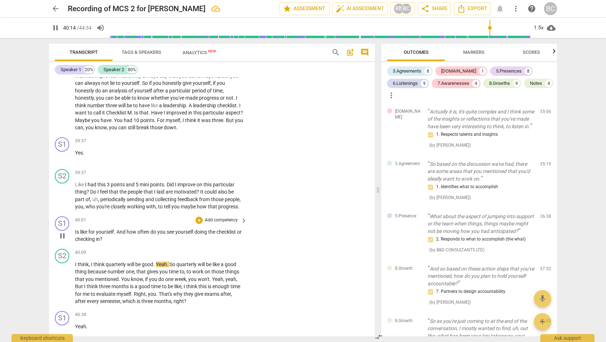
scroll to position [6554, 0]
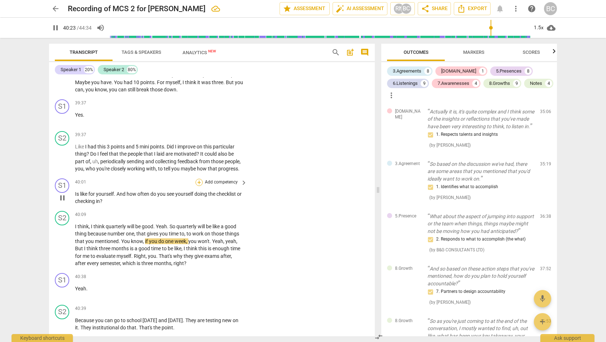
click at [199, 179] on div "+" at bounding box center [199, 182] width 7 height 7
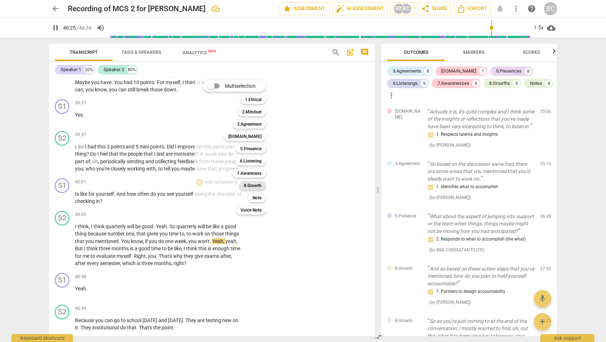
click at [251, 185] on b "8.Growth" at bounding box center [253, 185] width 18 height 9
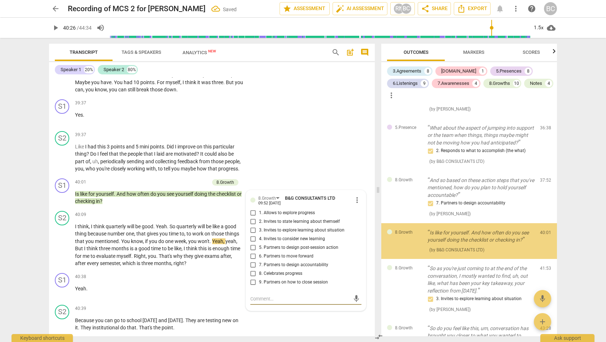
scroll to position [2209, 0]
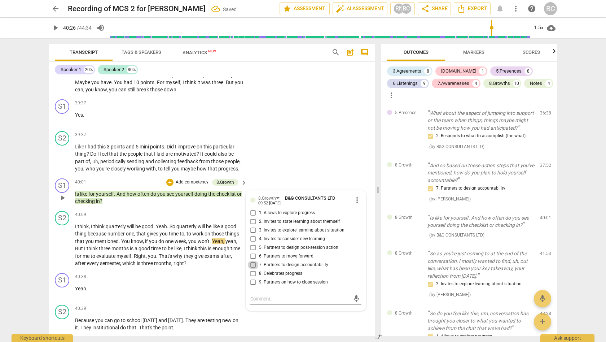
click at [254, 261] on input "7. Partners to design accountability" at bounding box center [254, 265] width 12 height 9
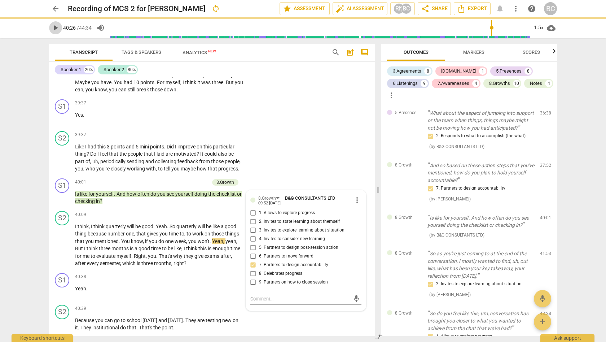
click at [57, 29] on span "play_arrow" at bounding box center [55, 27] width 9 height 9
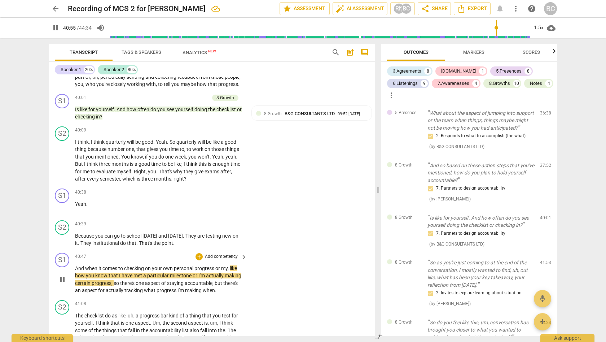
scroll to position [6640, 0]
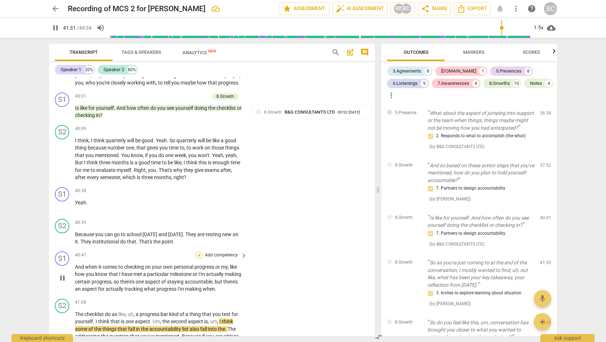
click at [199, 252] on div "+" at bounding box center [199, 255] width 7 height 7
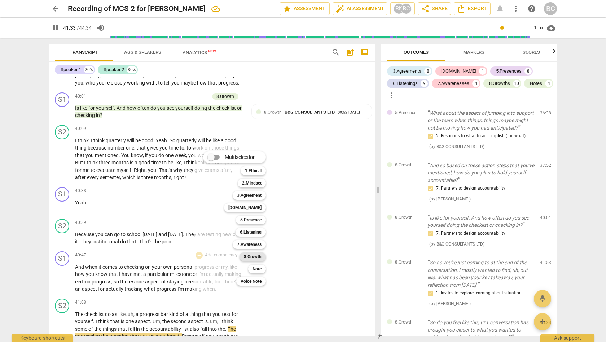
click at [250, 256] on b "8.Growth" at bounding box center [253, 256] width 18 height 9
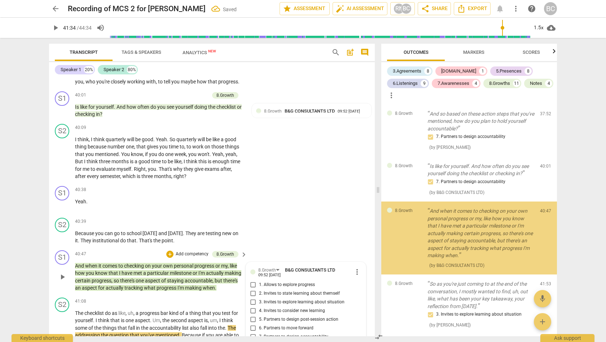
scroll to position [2271, 0]
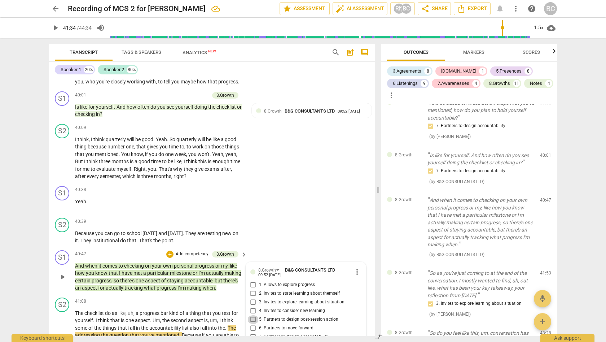
click at [251, 315] on input "5. Partners to design post-session action" at bounding box center [254, 319] width 12 height 9
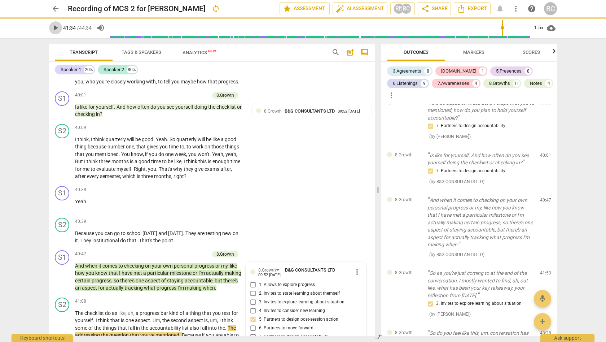
click at [57, 27] on span "play_arrow" at bounding box center [55, 27] width 9 height 9
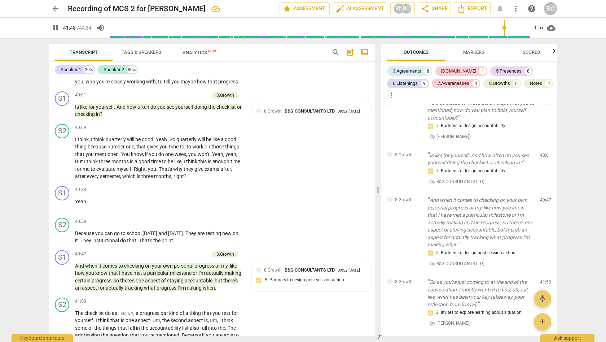
scroll to position [6929, 0]
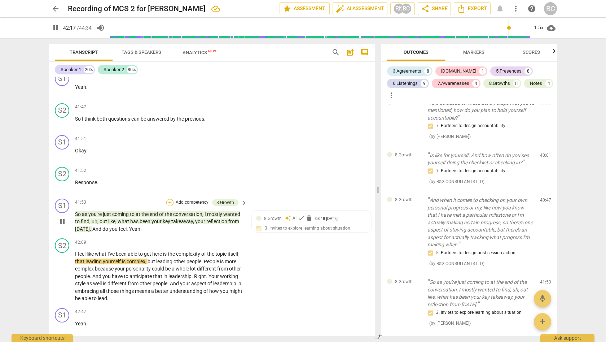
click at [170, 199] on div "+" at bounding box center [169, 202] width 7 height 7
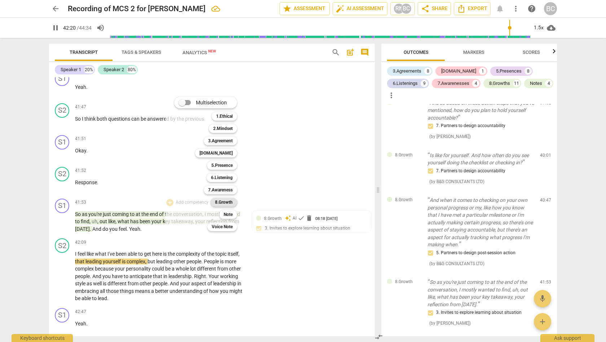
click at [228, 201] on b "8.Growth" at bounding box center [224, 202] width 18 height 9
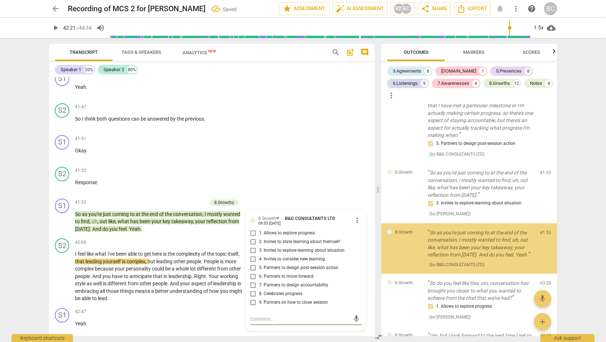
scroll to position [2399, 0]
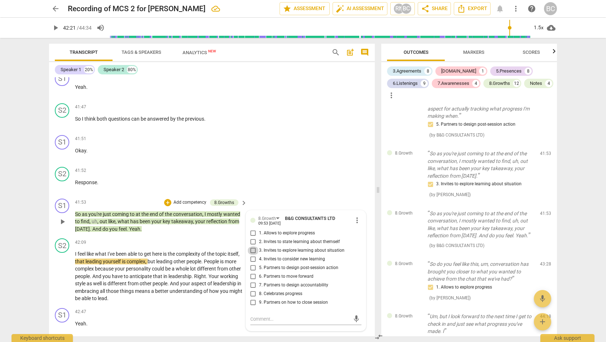
click at [252, 246] on input "3. Invites to explore learning about situation" at bounding box center [254, 250] width 12 height 9
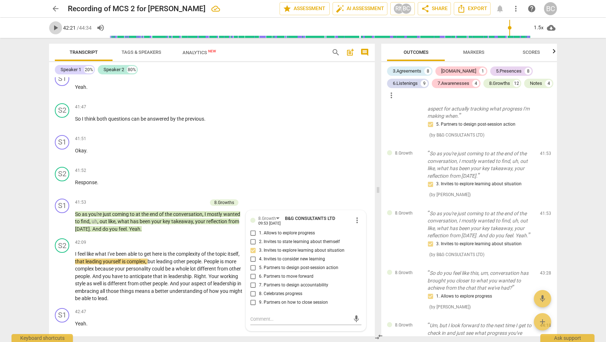
click at [55, 27] on span "play_arrow" at bounding box center [55, 27] width 9 height 9
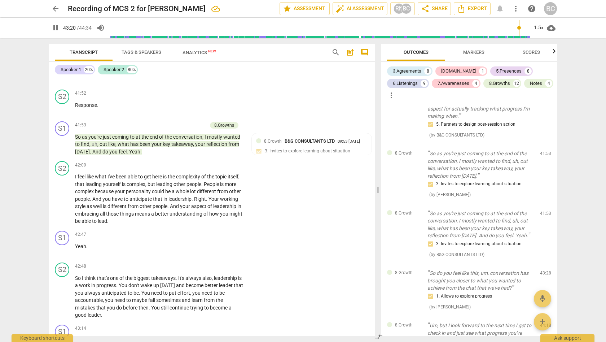
scroll to position [7111, 0]
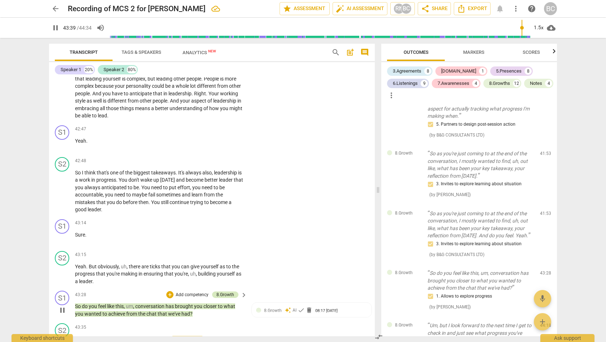
click at [227, 291] on div "8.Growth" at bounding box center [226, 294] width 18 height 6
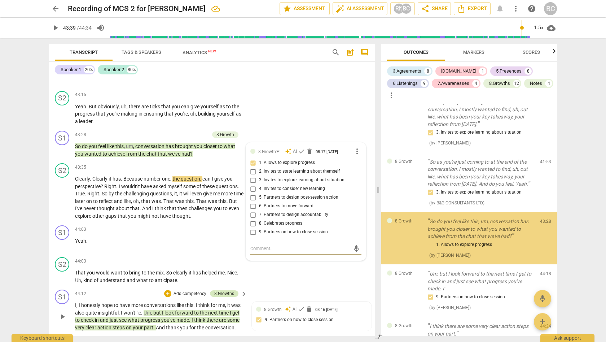
scroll to position [2459, 0]
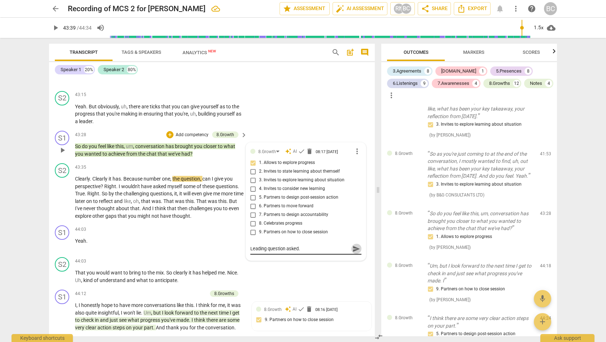
click at [353, 245] on span "send" at bounding box center [357, 249] width 8 height 8
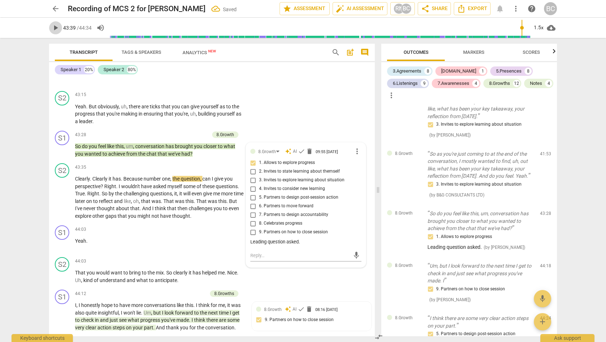
click at [57, 26] on span "play_arrow" at bounding box center [55, 27] width 9 height 9
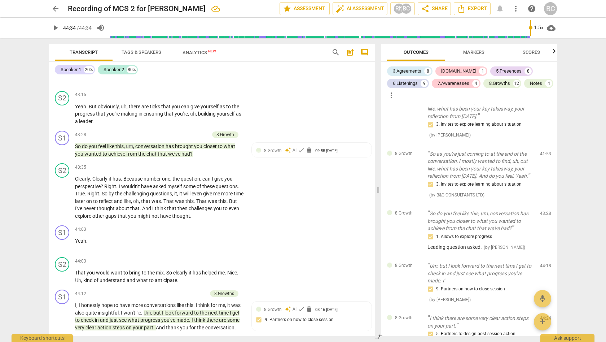
scroll to position [2501, 0]
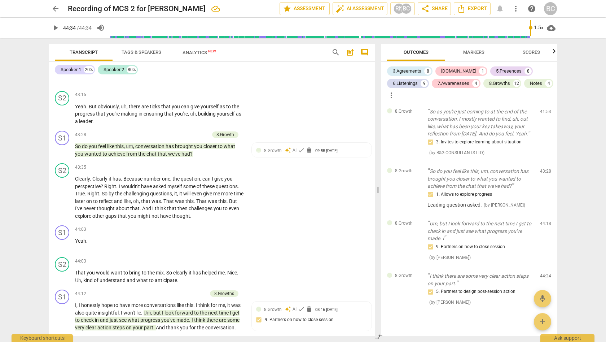
click at [595, 179] on div "arrow_back Recording of MCS 2 for [PERSON_NAME] edit star Assessment auto_fix_h…" at bounding box center [303, 171] width 606 height 342
click at [550, 27] on span "cloud_download" at bounding box center [551, 27] width 9 height 9
click at [578, 100] on div at bounding box center [303, 171] width 606 height 342
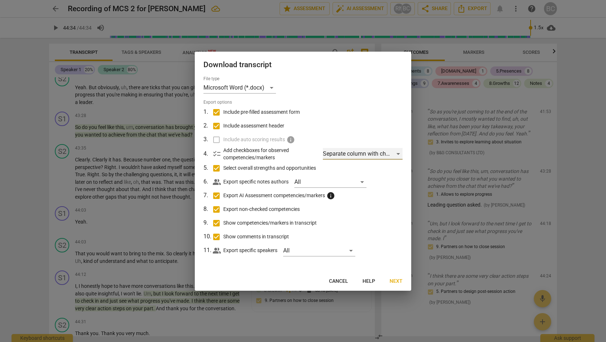
click at [398, 152] on div "Separate column with check marks" at bounding box center [363, 154] width 80 height 12
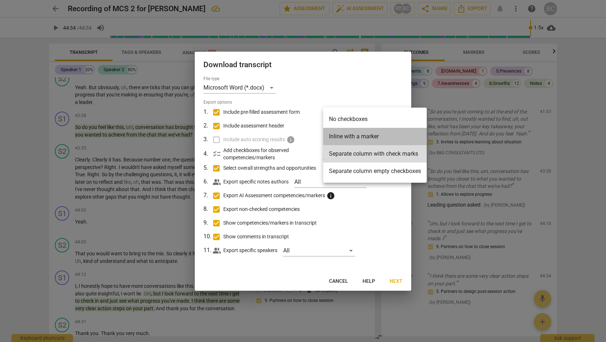
click at [364, 136] on li "Inline with a marker" at bounding box center [375, 136] width 104 height 17
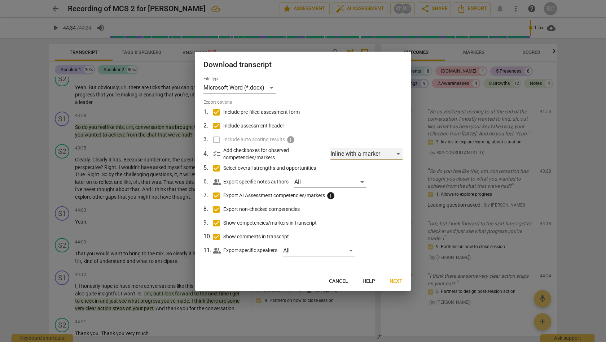
click at [398, 154] on div "Inline with a marker" at bounding box center [367, 154] width 72 height 12
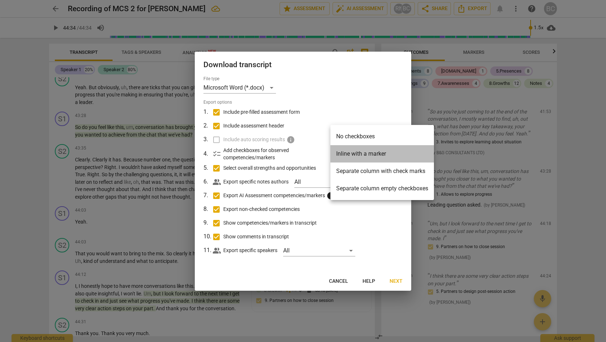
click at [377, 154] on li "Inline with a marker" at bounding box center [383, 153] width 104 height 17
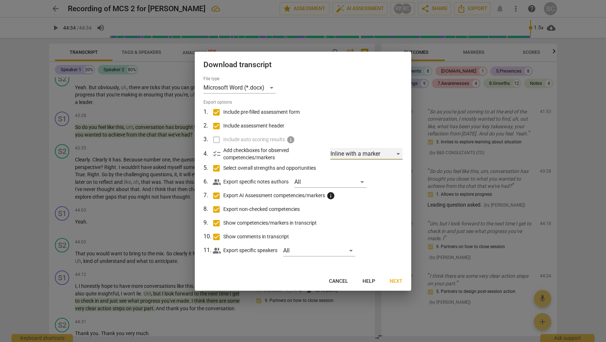
click at [398, 153] on div "Inline with a marker" at bounding box center [367, 154] width 72 height 12
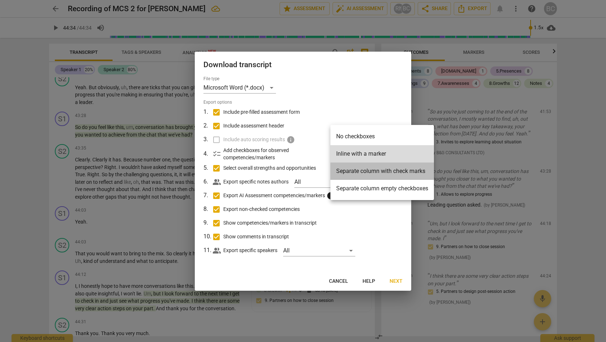
click at [388, 170] on li "Separate column with check marks" at bounding box center [383, 170] width 104 height 17
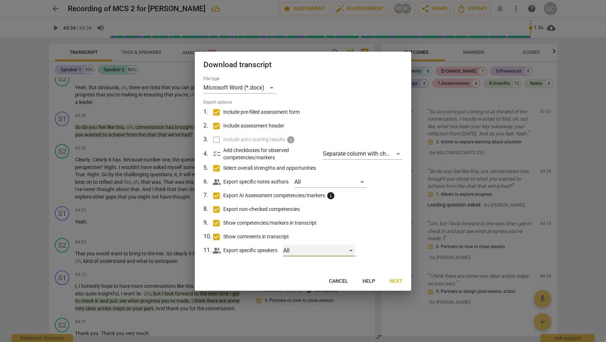
click at [352, 249] on div "All" at bounding box center [319, 251] width 72 height 12
click at [298, 251] on input "checkbox" at bounding box center [295, 249] width 17 height 17
click at [389, 226] on div at bounding box center [303, 171] width 606 height 342
click at [396, 279] on span "Next" at bounding box center [396, 281] width 13 height 7
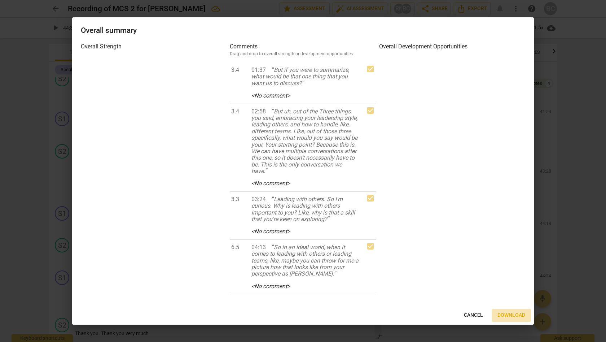
click at [507, 314] on span "Download" at bounding box center [512, 315] width 28 height 7
